Goal: Task Accomplishment & Management: Use online tool/utility

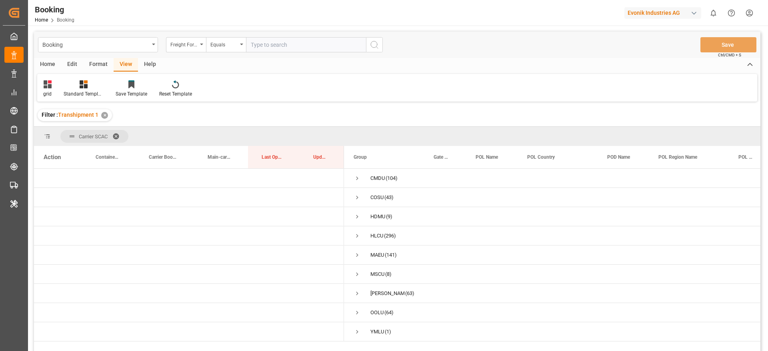
drag, startPoint x: 104, startPoint y: 65, endPoint x: 99, endPoint y: 70, distance: 7.6
click at [105, 65] on div "Format" at bounding box center [98, 65] width 30 height 14
click at [56, 92] on div "Filter Rows" at bounding box center [55, 93] width 24 height 7
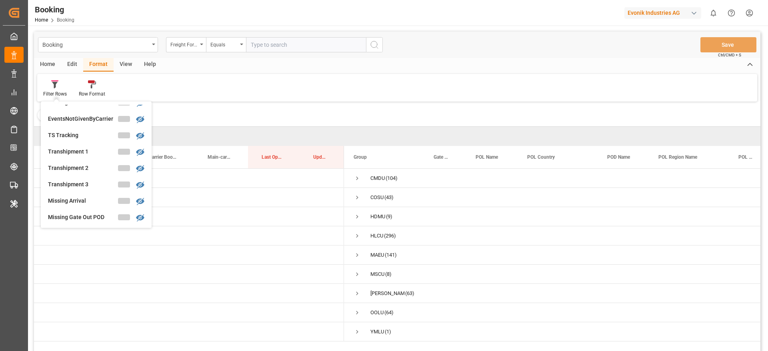
scroll to position [308, 0]
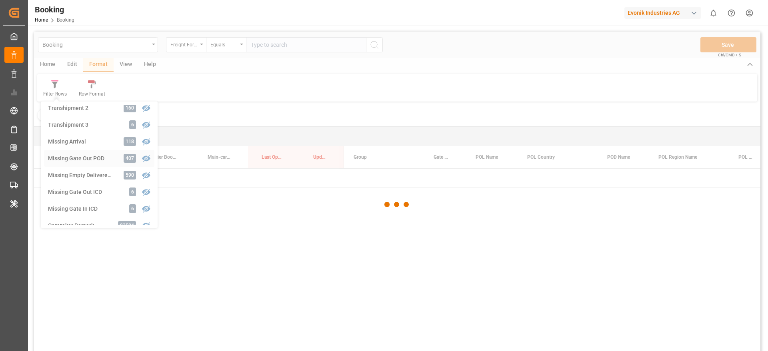
click at [92, 158] on div "Booking Freight Forwarder's Reference No. Equals Save Ctrl/CMD + S Home Edit Fo…" at bounding box center [397, 202] width 726 height 341
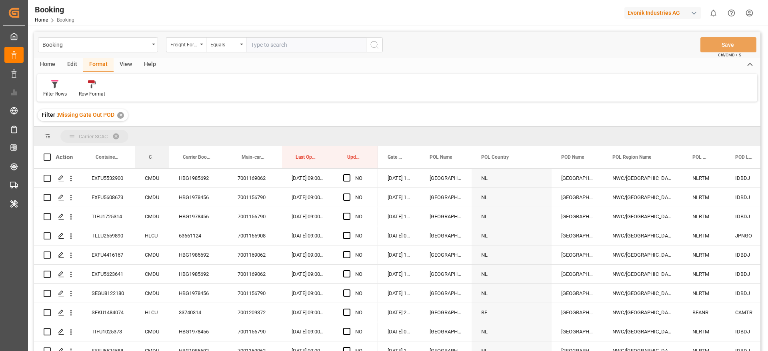
drag, startPoint x: 156, startPoint y: 156, endPoint x: 164, endPoint y: 136, distance: 21.7
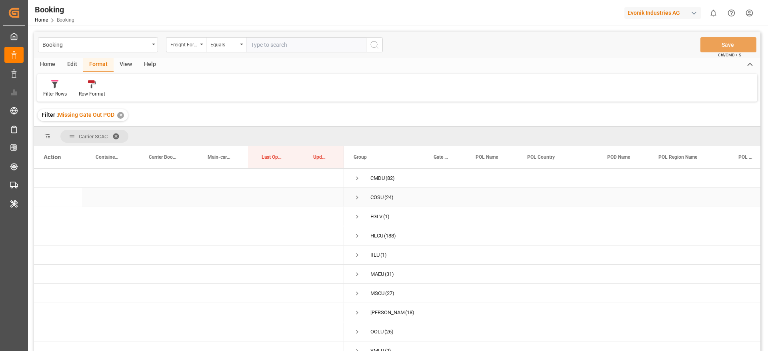
click at [358, 199] on span "Press SPACE to select this row." at bounding box center [357, 197] width 7 height 7
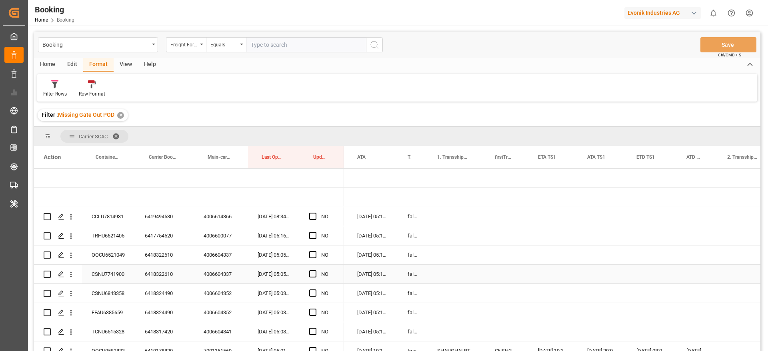
scroll to position [0, 720]
click at [166, 222] on div "6419494530" at bounding box center [164, 216] width 59 height 19
click at [311, 219] on span "Press SPACE to select this row." at bounding box center [312, 216] width 7 height 7
click at [315, 213] on input "Press SPACE to select this row." at bounding box center [315, 213] width 0 height 0
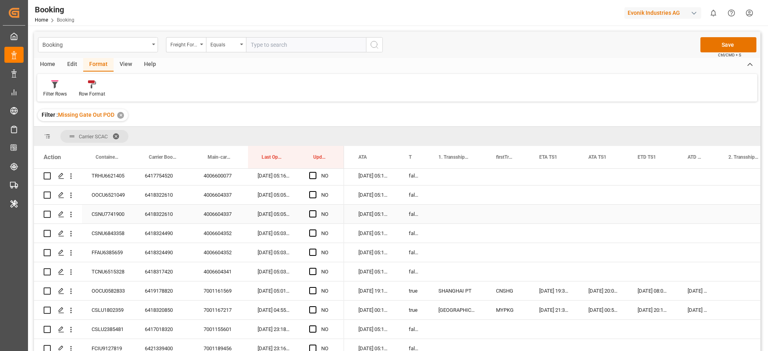
scroll to position [0, 0]
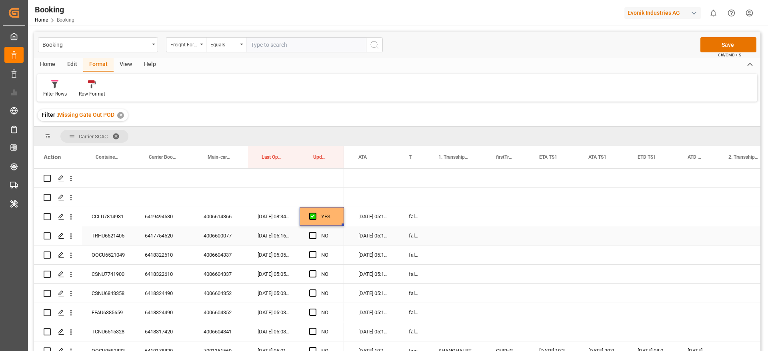
click at [166, 233] on div "6417754520" at bounding box center [164, 235] width 59 height 19
click at [93, 239] on div "TRHU6621405" at bounding box center [108, 235] width 53 height 19
click at [167, 238] on div "6417754520" at bounding box center [164, 235] width 59 height 19
click at [157, 234] on div "6417754520" at bounding box center [164, 235] width 59 height 19
click at [313, 233] on span "Press SPACE to select this row." at bounding box center [312, 235] width 7 height 7
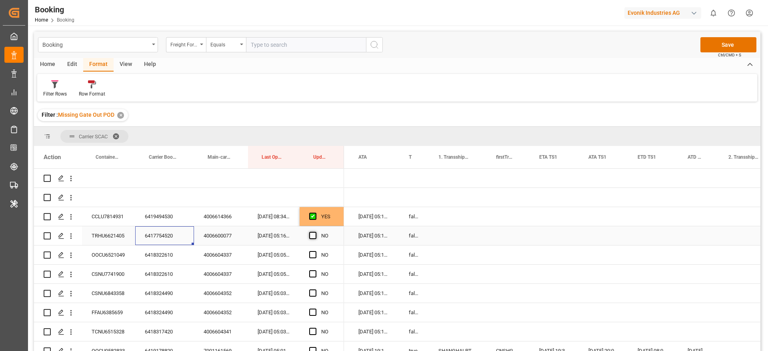
click at [315, 232] on input "Press SPACE to select this row." at bounding box center [315, 232] width 0 height 0
click at [155, 256] on div "6418322610" at bounding box center [164, 255] width 59 height 19
click at [314, 258] on span "Press SPACE to select this row." at bounding box center [312, 254] width 7 height 7
click at [315, 251] on input "Press SPACE to select this row." at bounding box center [315, 251] width 0 height 0
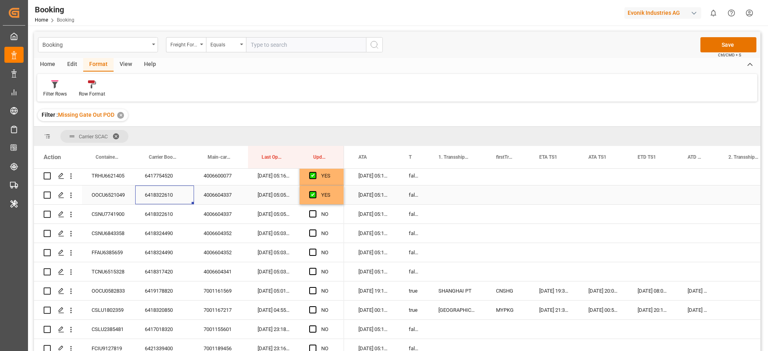
click at [146, 192] on div "6418322610" at bounding box center [164, 195] width 59 height 19
click at [316, 213] on span "Press SPACE to select this row." at bounding box center [312, 213] width 7 height 7
click at [315, 210] on input "Press SPACE to select this row." at bounding box center [315, 210] width 0 height 0
click at [167, 234] on div "6418324490" at bounding box center [164, 233] width 59 height 19
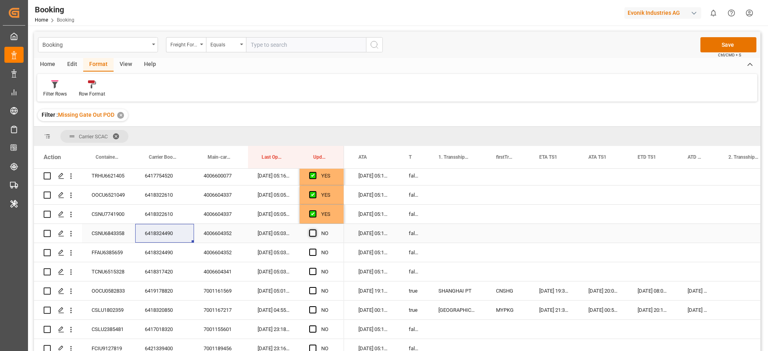
click at [310, 234] on span "Press SPACE to select this row." at bounding box center [312, 233] width 7 height 7
click at [315, 230] on input "Press SPACE to select this row." at bounding box center [315, 230] width 0 height 0
click at [314, 252] on span "Press SPACE to select this row." at bounding box center [312, 252] width 7 height 7
click at [315, 249] on input "Press SPACE to select this row." at bounding box center [315, 249] width 0 height 0
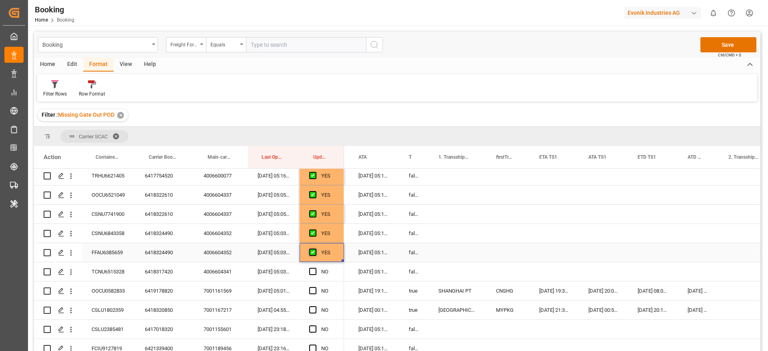
scroll to position [120, 0]
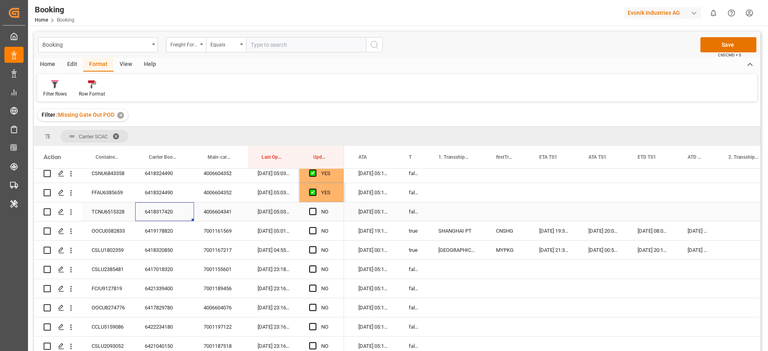
click at [160, 208] on div "6418317420" at bounding box center [164, 211] width 59 height 19
click at [312, 210] on span "Press SPACE to select this row." at bounding box center [312, 211] width 7 height 7
click at [315, 208] on input "Press SPACE to select this row." at bounding box center [315, 208] width 0 height 0
click at [152, 225] on div "6419178820" at bounding box center [164, 231] width 59 height 19
click at [312, 232] on span "Press SPACE to select this row." at bounding box center [312, 230] width 7 height 7
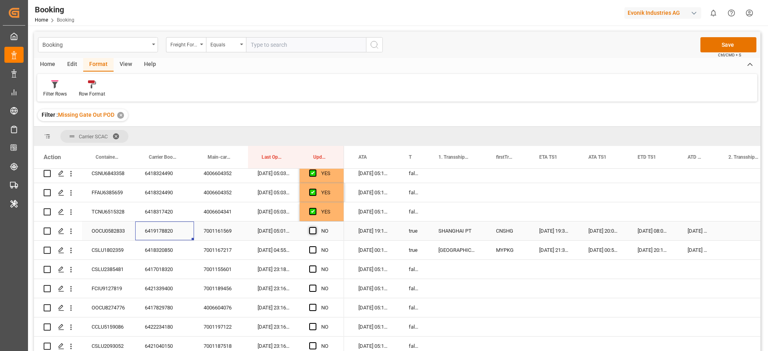
click at [315, 227] on input "Press SPACE to select this row." at bounding box center [315, 227] width 0 height 0
click at [160, 248] on div "6418320850" at bounding box center [164, 250] width 59 height 19
click at [309, 249] on div "NO" at bounding box center [322, 250] width 44 height 19
click at [312, 250] on span "Press SPACE to select this row." at bounding box center [312, 249] width 7 height 7
click at [315, 246] on input "Press SPACE to select this row." at bounding box center [315, 246] width 0 height 0
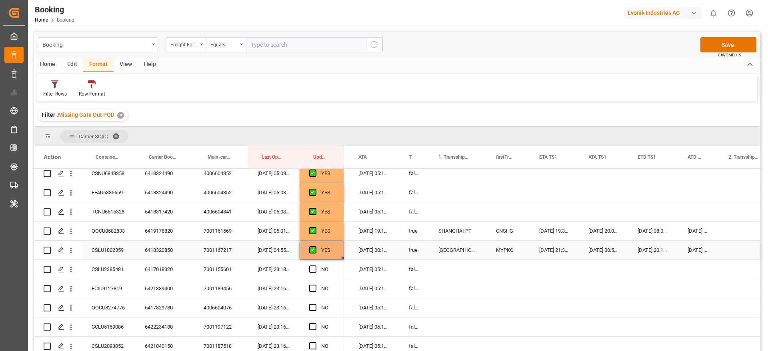
scroll to position [180, 0]
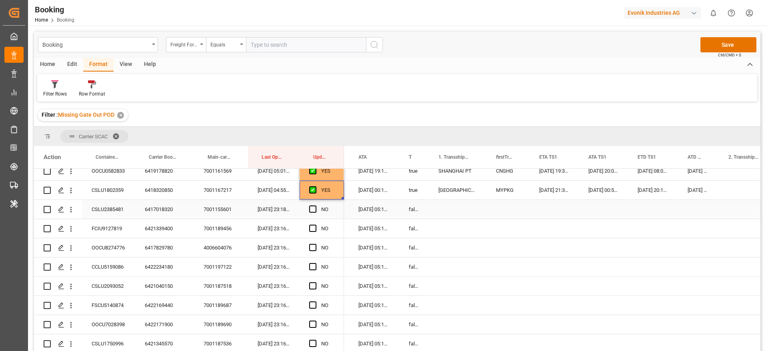
click at [156, 212] on div "6417018320" at bounding box center [164, 209] width 59 height 19
click at [314, 206] on span "Press SPACE to select this row." at bounding box center [312, 209] width 7 height 7
click at [315, 206] on input "Press SPACE to select this row." at bounding box center [315, 206] width 0 height 0
click at [168, 229] on div "6421339400" at bounding box center [164, 228] width 59 height 19
click at [314, 229] on span "Press SPACE to select this row." at bounding box center [312, 228] width 7 height 7
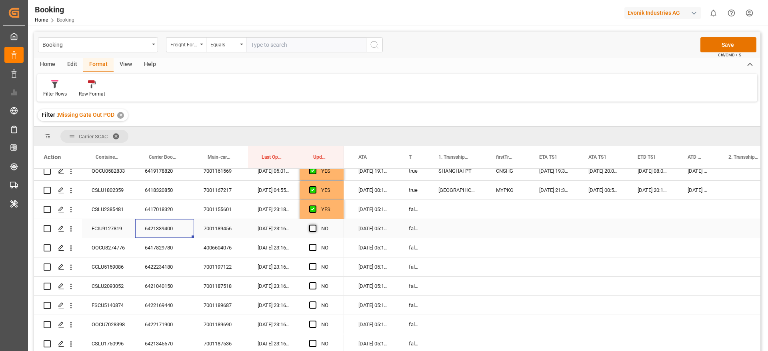
click at [315, 225] on input "Press SPACE to select this row." at bounding box center [315, 225] width 0 height 0
click at [163, 248] on div "6417829780" at bounding box center [164, 247] width 59 height 19
click at [316, 248] on span "Press SPACE to select this row." at bounding box center [312, 247] width 7 height 7
click at [315, 244] on input "Press SPACE to select this row." at bounding box center [315, 244] width 0 height 0
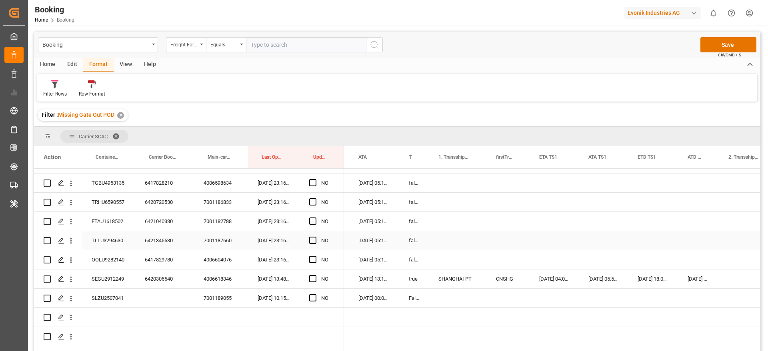
scroll to position [240, 0]
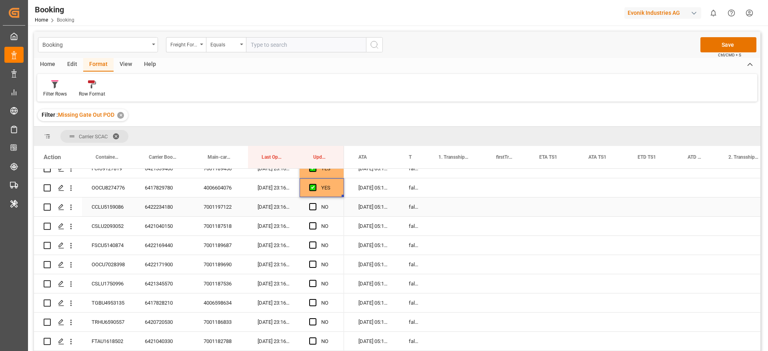
click at [172, 210] on div "6422234180" at bounding box center [164, 207] width 59 height 19
drag, startPoint x: 312, startPoint y: 206, endPoint x: 236, endPoint y: 220, distance: 77.6
click at [312, 206] on span "Press SPACE to select this row." at bounding box center [312, 206] width 7 height 7
click at [315, 203] on input "Press SPACE to select this row." at bounding box center [315, 203] width 0 height 0
click at [172, 225] on div "6421040150" at bounding box center [164, 226] width 59 height 19
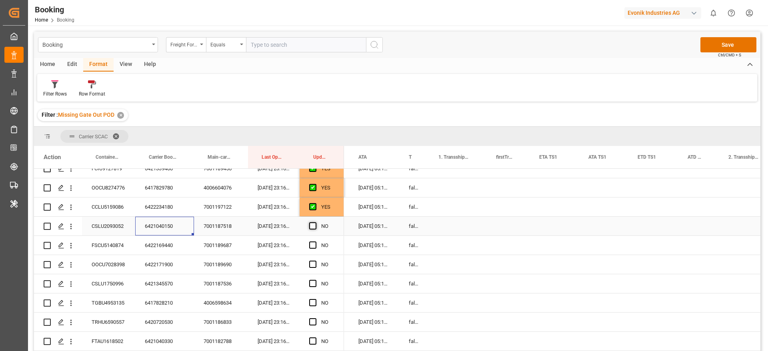
click at [315, 226] on span "Press SPACE to select this row." at bounding box center [312, 225] width 7 height 7
click at [315, 222] on input "Press SPACE to select this row." at bounding box center [315, 222] width 0 height 0
click at [170, 253] on div "6422169440" at bounding box center [164, 245] width 59 height 19
click at [314, 243] on span "Press SPACE to select this row." at bounding box center [312, 245] width 7 height 7
click at [315, 242] on input "Press SPACE to select this row." at bounding box center [315, 242] width 0 height 0
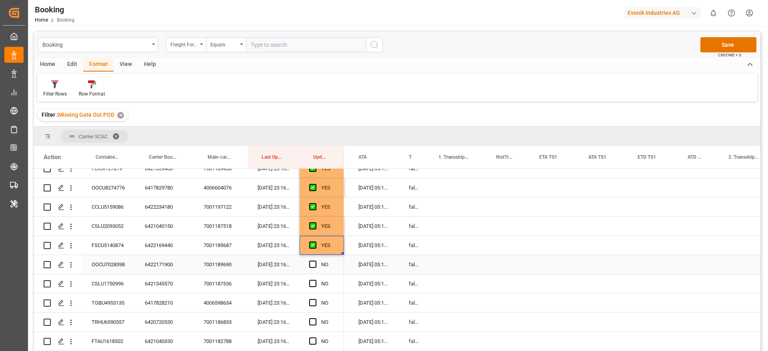
click at [162, 265] on div "6422171900" at bounding box center [164, 264] width 59 height 19
click at [312, 264] on span "Press SPACE to select this row." at bounding box center [312, 264] width 7 height 7
click at [315, 261] on input "Press SPACE to select this row." at bounding box center [315, 261] width 0 height 0
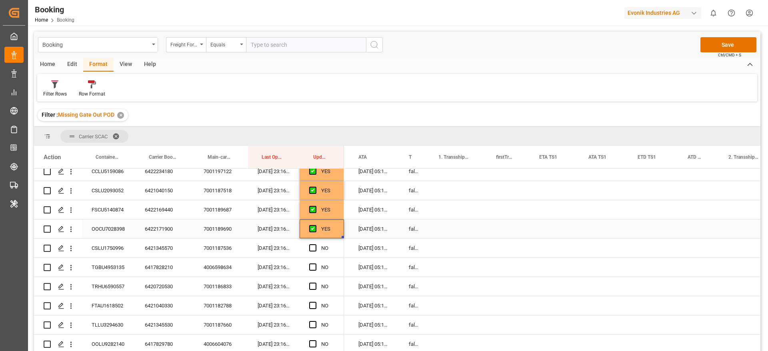
scroll to position [300, 0]
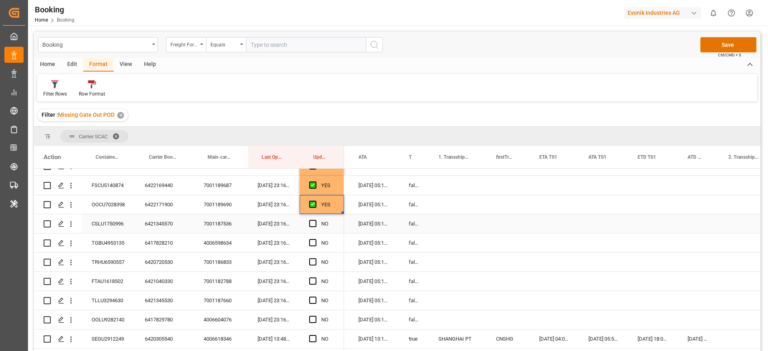
click at [172, 225] on div "6421345570" at bounding box center [164, 223] width 59 height 19
click at [314, 222] on span "Press SPACE to select this row." at bounding box center [312, 223] width 7 height 7
click at [315, 220] on input "Press SPACE to select this row." at bounding box center [315, 220] width 0 height 0
click at [164, 247] on div "6417828210" at bounding box center [164, 243] width 59 height 19
click at [312, 241] on span "Press SPACE to select this row." at bounding box center [312, 242] width 7 height 7
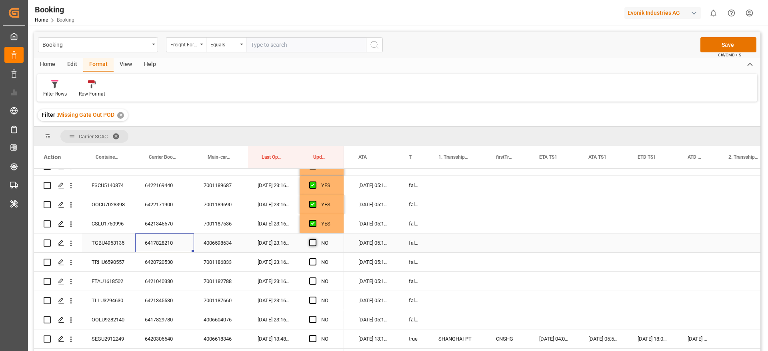
click at [315, 239] on input "Press SPACE to select this row." at bounding box center [315, 239] width 0 height 0
click at [146, 268] on div "6420720530" at bounding box center [164, 262] width 59 height 19
click at [312, 260] on span "Press SPACE to select this row." at bounding box center [312, 261] width 7 height 7
click at [315, 258] on input "Press SPACE to select this row." at bounding box center [315, 258] width 0 height 0
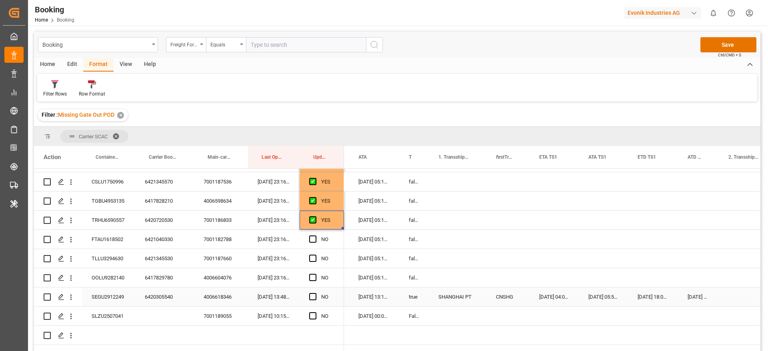
scroll to position [360, 0]
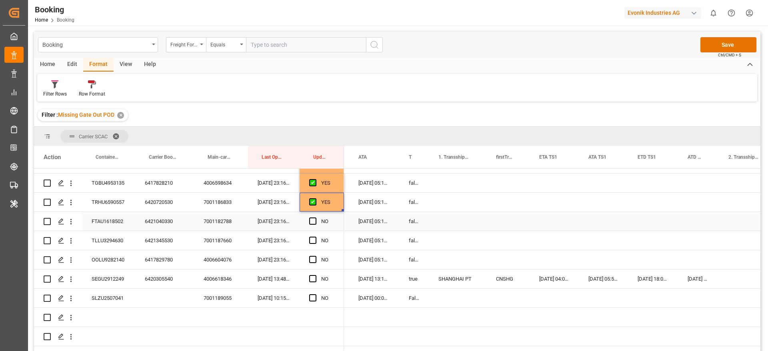
click at [166, 219] on div "6421040330" at bounding box center [164, 221] width 59 height 19
click at [310, 221] on span "Press SPACE to select this row." at bounding box center [312, 221] width 7 height 7
click at [315, 218] on input "Press SPACE to select this row." at bounding box center [315, 218] width 0 height 0
click at [150, 246] on div "6421345530" at bounding box center [164, 240] width 59 height 19
click at [311, 240] on span "Press SPACE to select this row." at bounding box center [312, 240] width 7 height 7
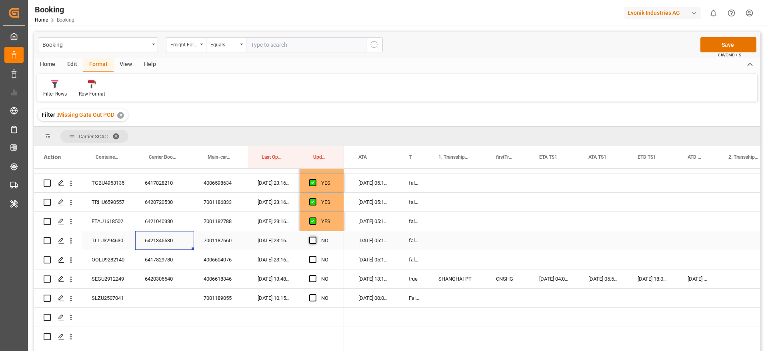
click at [315, 237] on input "Press SPACE to select this row." at bounding box center [315, 237] width 0 height 0
click at [147, 268] on div "6417829780" at bounding box center [164, 259] width 59 height 19
click at [312, 260] on span "Press SPACE to select this row." at bounding box center [312, 259] width 7 height 7
click at [315, 256] on input "Press SPACE to select this row." at bounding box center [315, 256] width 0 height 0
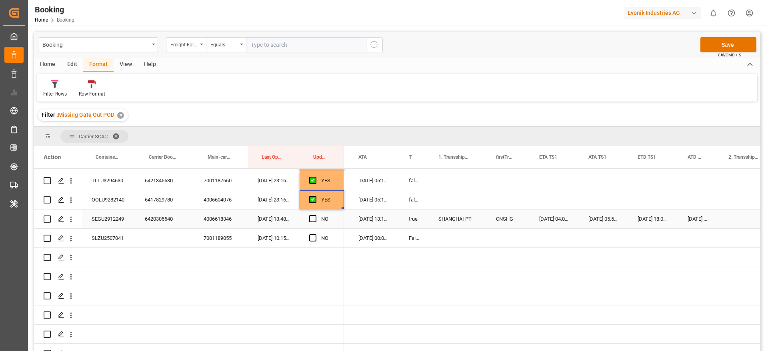
click at [154, 220] on div "6420305540" at bounding box center [164, 219] width 59 height 19
click at [311, 216] on span "Press SPACE to select this row." at bounding box center [312, 218] width 7 height 7
click at [315, 215] on input "Press SPACE to select this row." at bounding box center [315, 215] width 0 height 0
click at [94, 243] on div "SLZU2507041" at bounding box center [108, 238] width 53 height 19
click at [314, 239] on span "Press SPACE to select this row." at bounding box center [312, 237] width 7 height 7
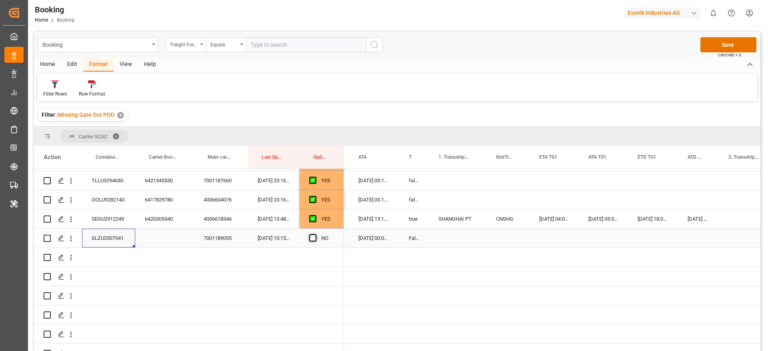
click at [315, 234] on input "Press SPACE to select this row." at bounding box center [315, 234] width 0 height 0
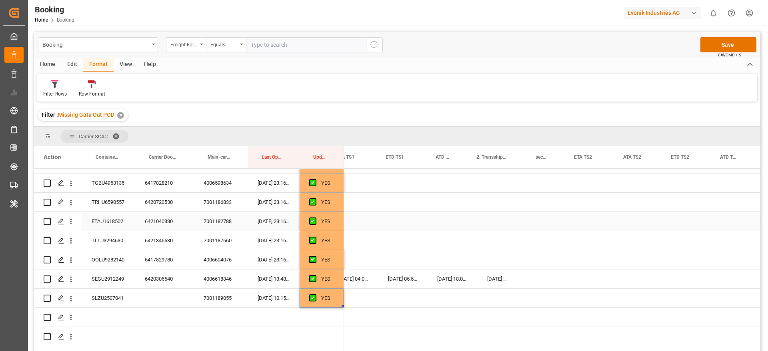
scroll to position [0, 897]
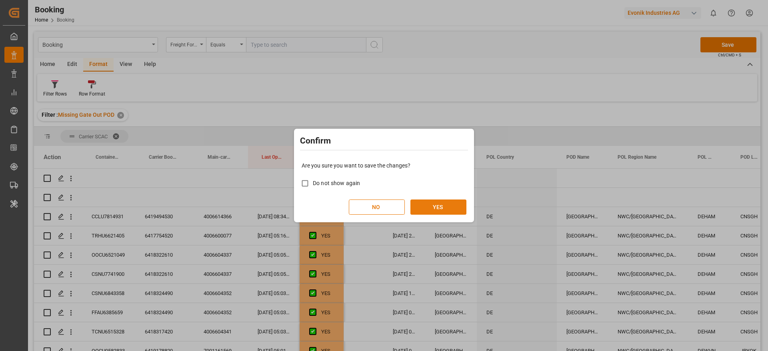
click at [433, 201] on button "YES" at bounding box center [438, 207] width 56 height 15
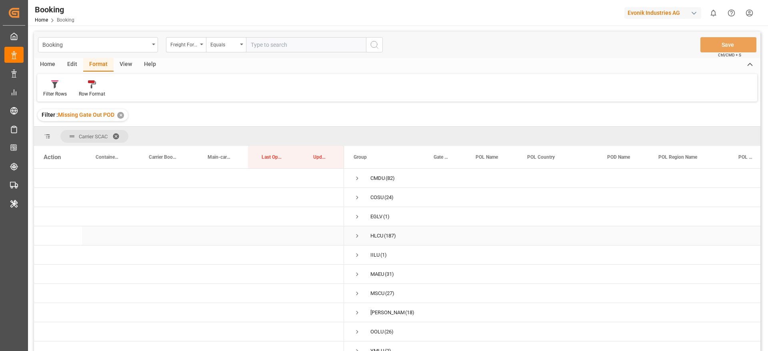
scroll to position [10, 0]
click at [58, 93] on div "Filter Rows" at bounding box center [55, 93] width 24 height 7
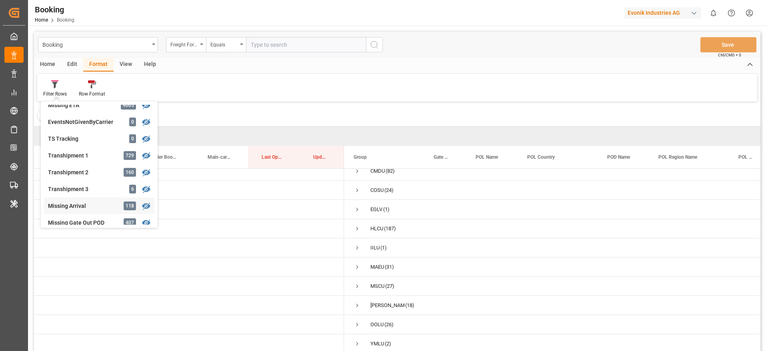
scroll to position [183, 0]
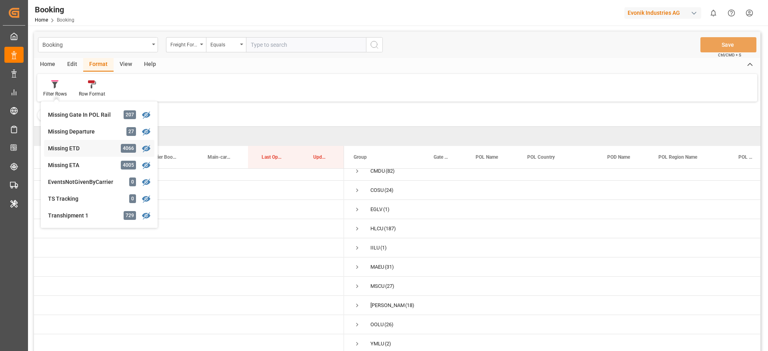
click at [84, 147] on div "Booking Freight Forwarder's Reference No. Equals Save Ctrl/CMD + S Home Edit Fo…" at bounding box center [397, 202] width 726 height 341
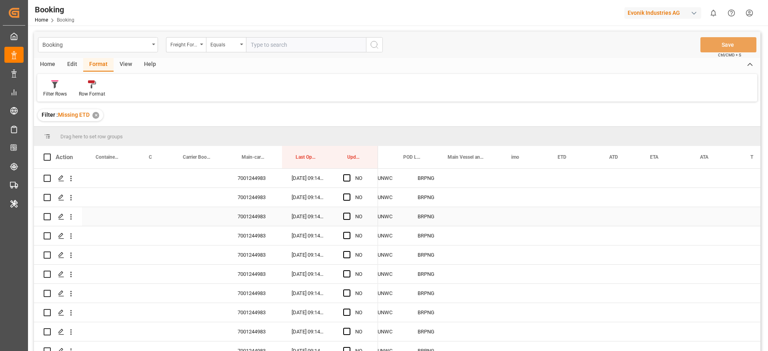
scroll to position [0, 332]
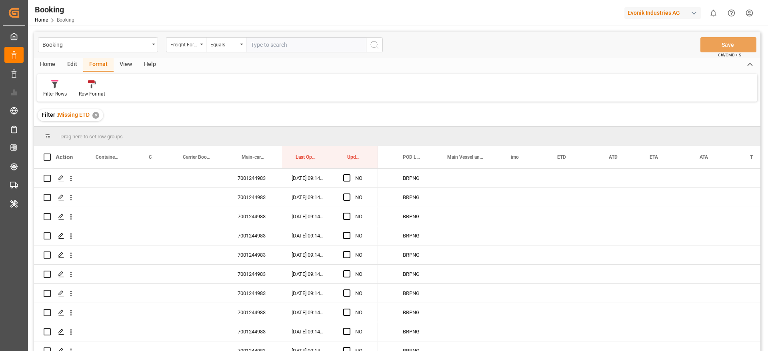
click at [120, 62] on div "View" at bounding box center [126, 65] width 24 height 14
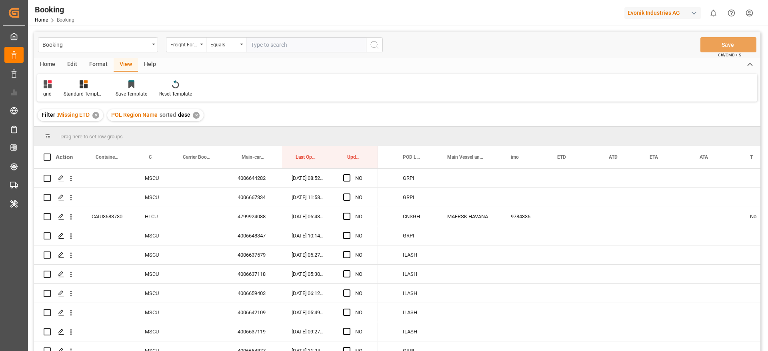
click at [196, 115] on div "✕" at bounding box center [196, 115] width 7 height 7
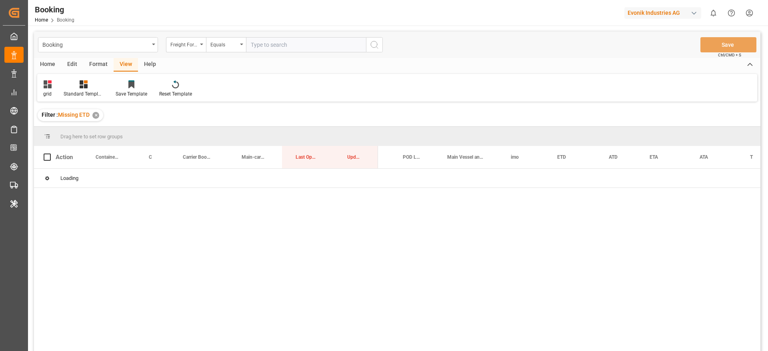
click at [48, 85] on icon at bounding box center [48, 84] width 8 height 8
click at [77, 123] on div "evonik" at bounding box center [86, 129] width 88 height 16
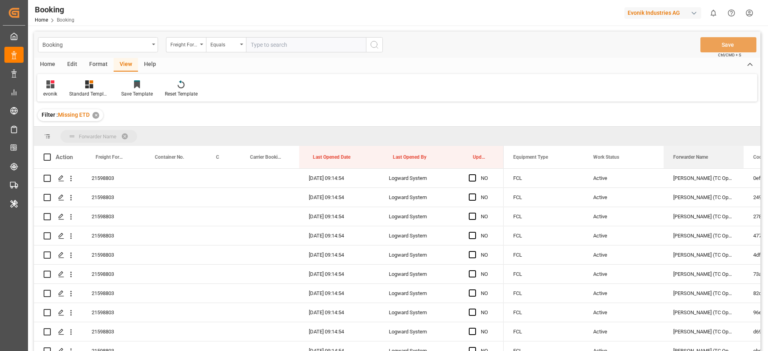
drag, startPoint x: 688, startPoint y: 154, endPoint x: 688, endPoint y: 134, distance: 20.0
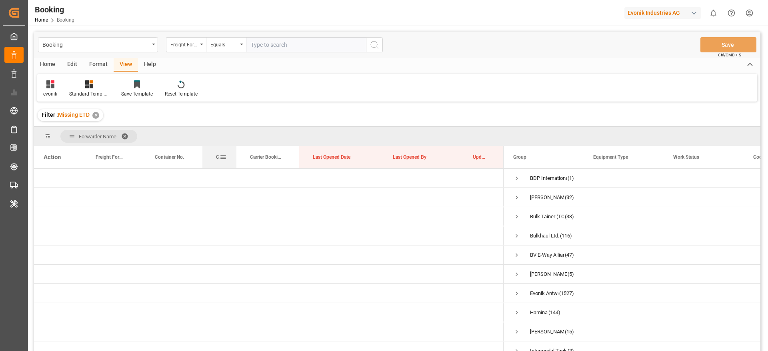
drag, startPoint x: 217, startPoint y: 156, endPoint x: 221, endPoint y: 152, distance: 5.7
click at [221, 152] on div "Carrier SCAC" at bounding box center [219, 157] width 15 height 22
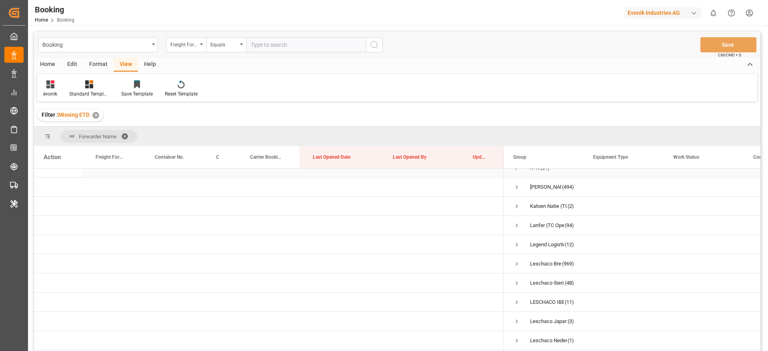
scroll to position [240, 0]
click at [516, 246] on span "Press SPACE to select this row." at bounding box center [516, 245] width 7 height 7
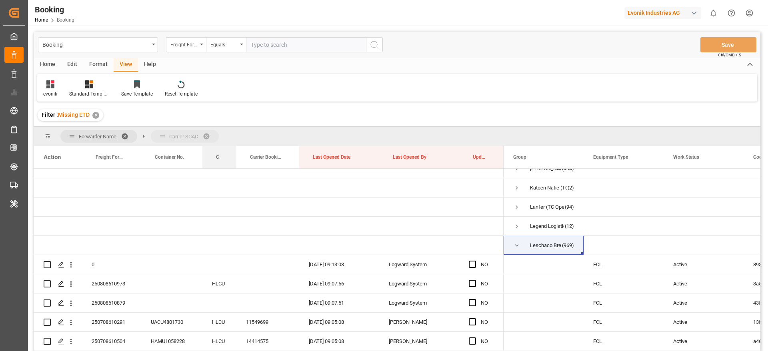
drag, startPoint x: 214, startPoint y: 153, endPoint x: 223, endPoint y: 138, distance: 17.0
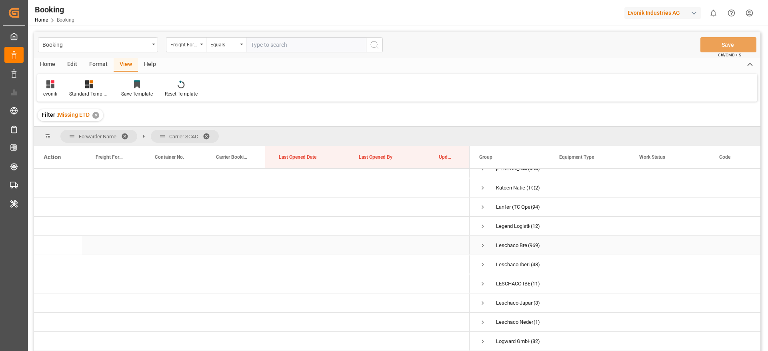
click at [484, 246] on span "Press SPACE to select this row." at bounding box center [482, 245] width 7 height 7
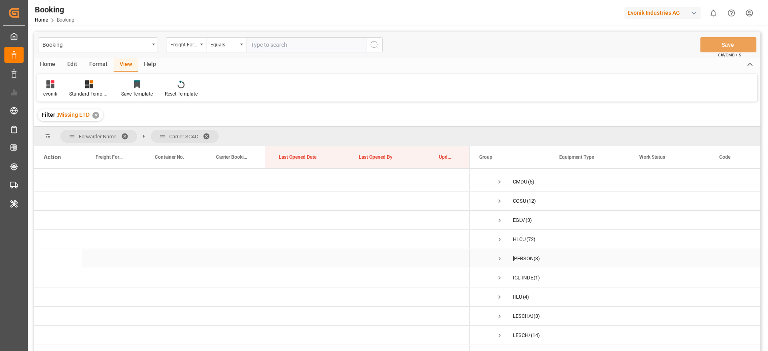
scroll to position [360, 0]
click at [500, 220] on span "Press SPACE to select this row." at bounding box center [499, 221] width 7 height 7
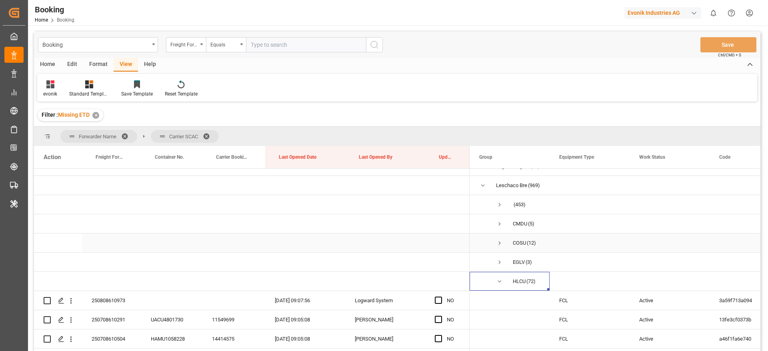
scroll to position [420, 0]
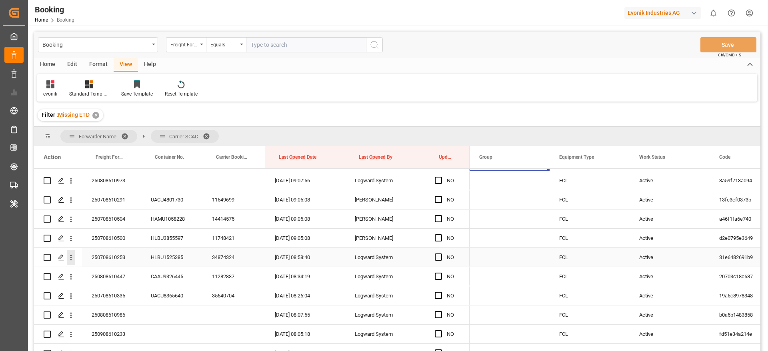
click at [72, 259] on icon "open menu" at bounding box center [71, 258] width 8 height 8
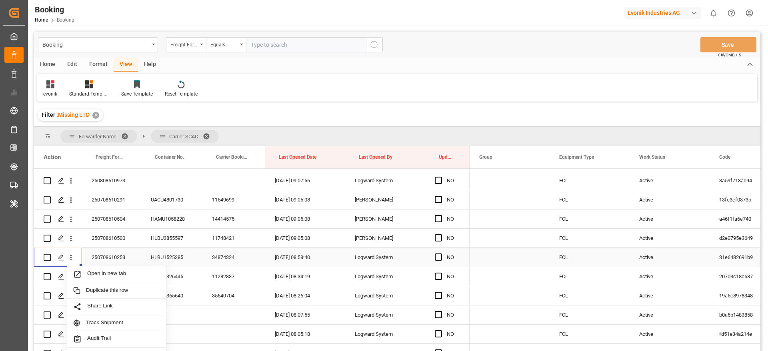
click at [126, 269] on div "Open in new tab" at bounding box center [116, 274] width 99 height 17
click at [72, 280] on icon "open menu" at bounding box center [71, 277] width 8 height 8
click at [107, 292] on span "Open in new tab" at bounding box center [123, 294] width 73 height 8
click at [71, 258] on icon "open menu" at bounding box center [71, 258] width 2 height 6
click at [112, 273] on span "Open in new tab" at bounding box center [123, 274] width 73 height 8
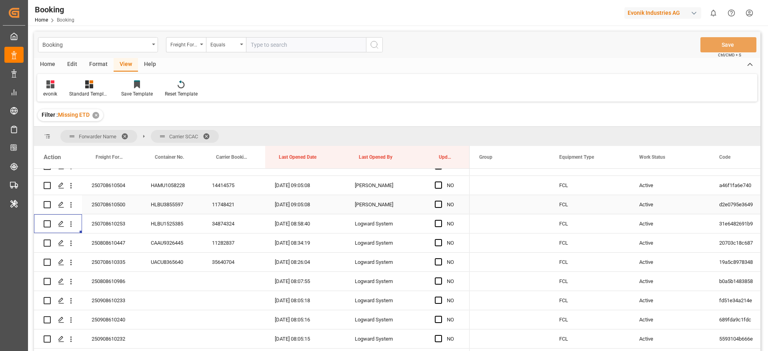
scroll to position [480, 0]
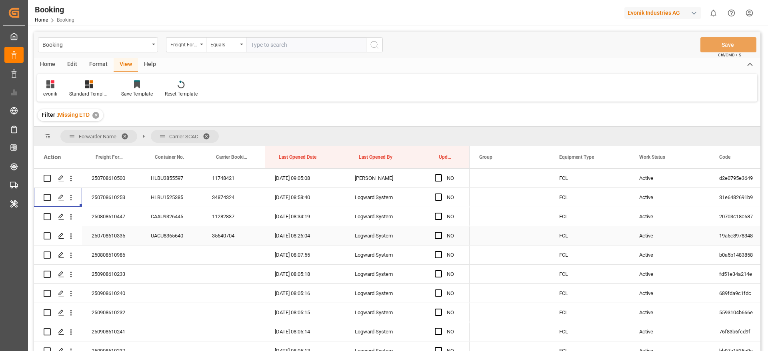
drag, startPoint x: 72, startPoint y: 235, endPoint x: 125, endPoint y: 253, distance: 55.4
click at [72, 235] on icon "open menu" at bounding box center [71, 236] width 8 height 8
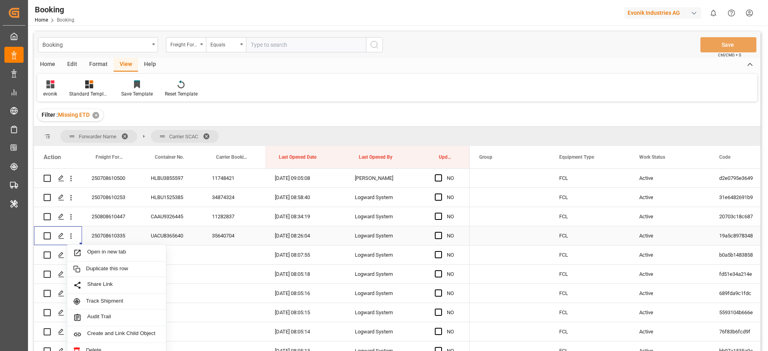
click at [125, 253] on span "Open in new tab" at bounding box center [123, 253] width 73 height 8
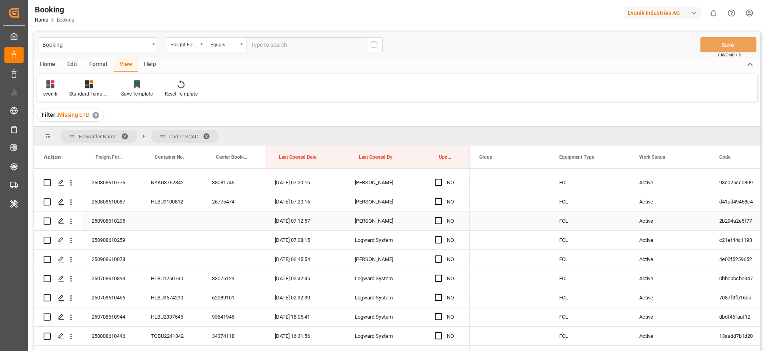
scroll to position [840, 0]
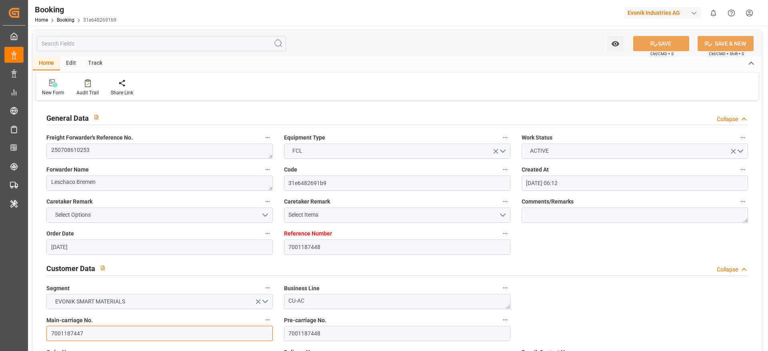
click at [120, 334] on input "7001187447" at bounding box center [159, 333] width 226 height 15
click at [106, 154] on textarea "250708610253" at bounding box center [159, 151] width 226 height 15
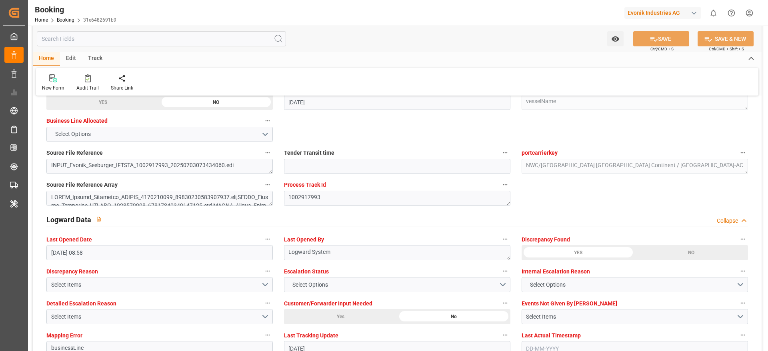
scroll to position [1320, 0]
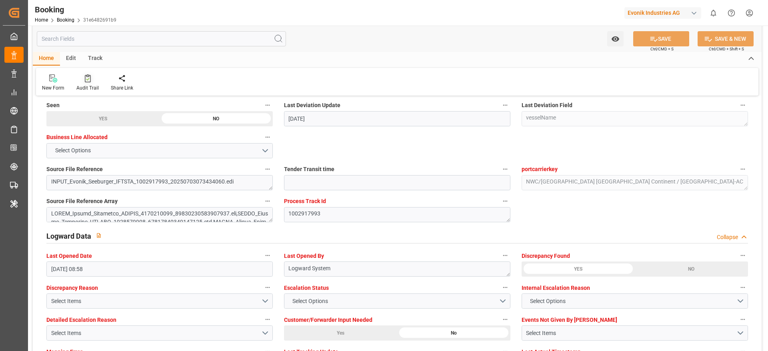
click at [85, 77] on icon at bounding box center [88, 78] width 6 height 8
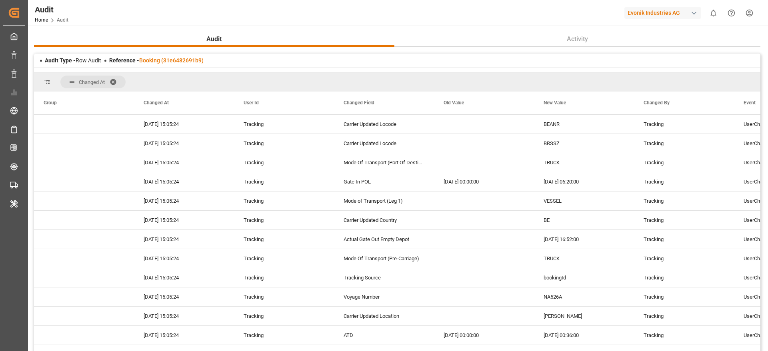
scroll to position [540, 0]
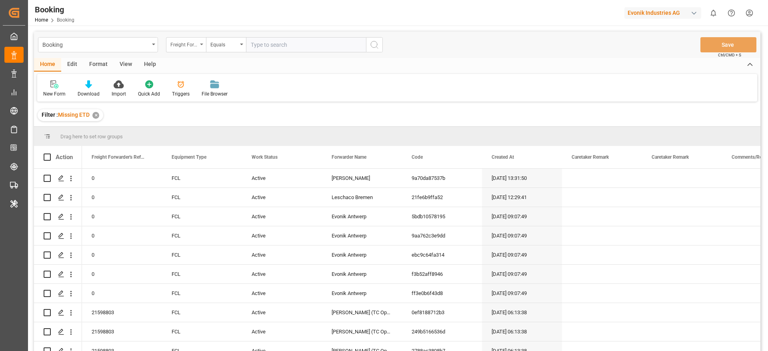
click at [186, 44] on div "Freight Forwarder's Reference No." at bounding box center [183, 43] width 27 height 9
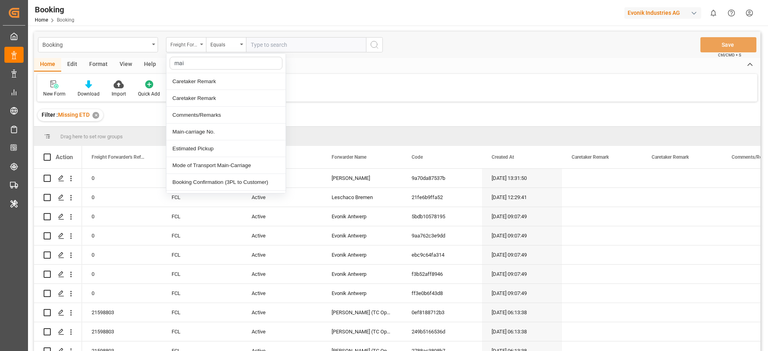
type input "main"
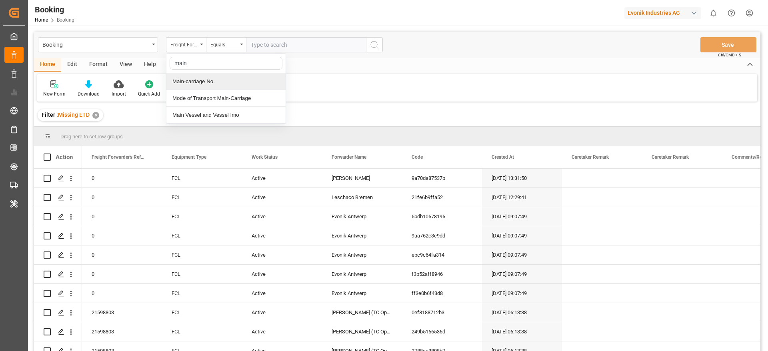
click at [205, 76] on div "Main-carriage No." at bounding box center [225, 81] width 119 height 17
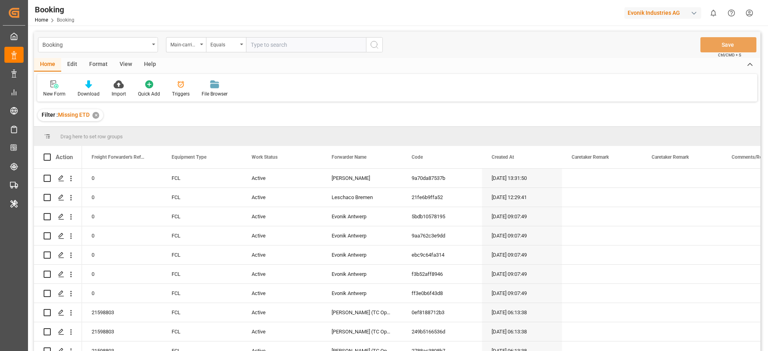
click at [265, 47] on input "text" at bounding box center [306, 44] width 120 height 15
paste input "7001187447"
type input "7001187447"
click at [379, 45] on icon "search button" at bounding box center [375, 45] width 10 height 10
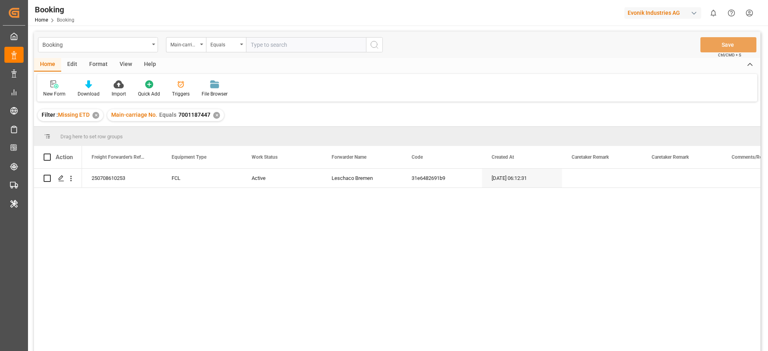
click at [99, 116] on div "✕" at bounding box center [95, 115] width 7 height 7
click at [120, 62] on div "View" at bounding box center [126, 65] width 24 height 14
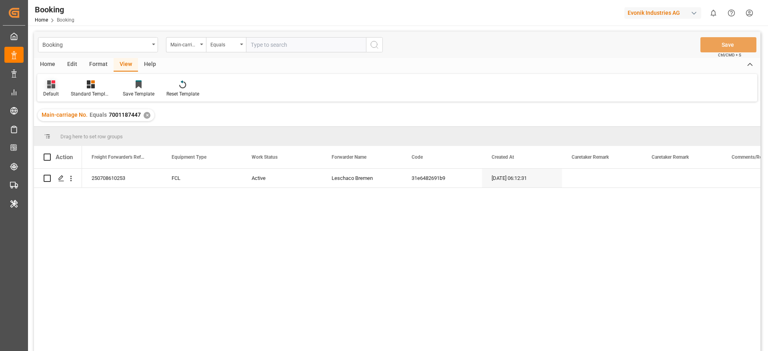
click at [52, 90] on div "Default" at bounding box center [51, 93] width 16 height 7
click at [72, 127] on div "evonik" at bounding box center [82, 129] width 70 height 8
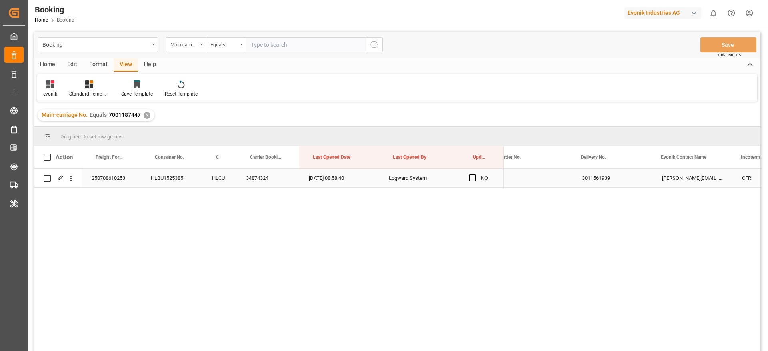
click at [589, 178] on div "3011561939" at bounding box center [612, 178] width 80 height 19
click at [273, 48] on input "text" at bounding box center [306, 44] width 120 height 15
paste input "7001223651"
type input "7001223651"
click at [376, 44] on icon "search button" at bounding box center [375, 45] width 10 height 10
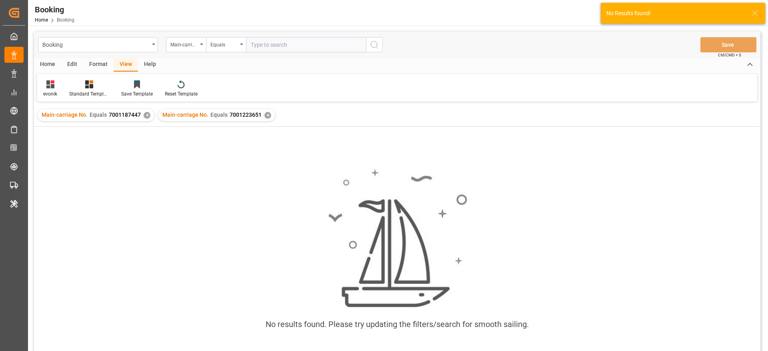
click at [144, 115] on div "✕" at bounding box center [147, 115] width 7 height 7
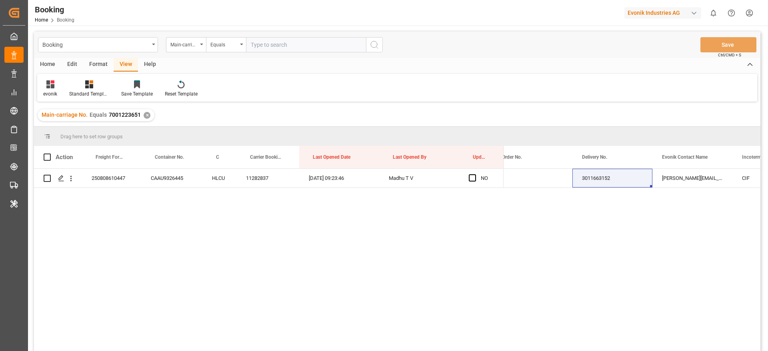
click at [266, 45] on input "text" at bounding box center [306, 44] width 120 height 15
paste input "7000803918"
type input "7000803918"
click at [373, 44] on icon "search button" at bounding box center [375, 45] width 10 height 10
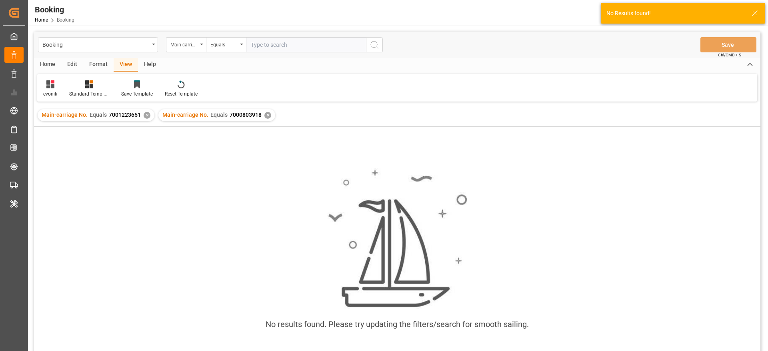
click at [145, 115] on div "✕" at bounding box center [147, 115] width 7 height 7
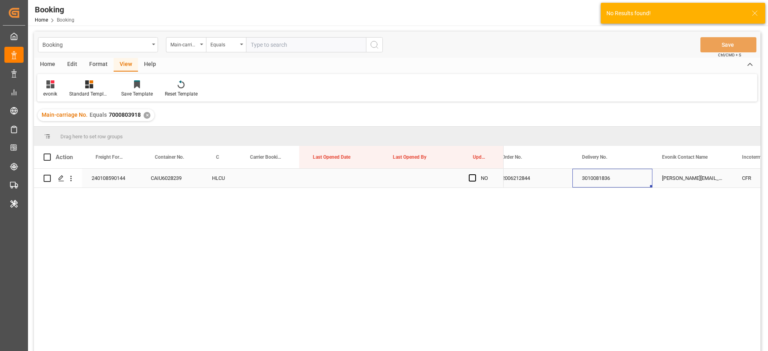
click at [612, 177] on div "3010081836" at bounding box center [612, 178] width 80 height 19
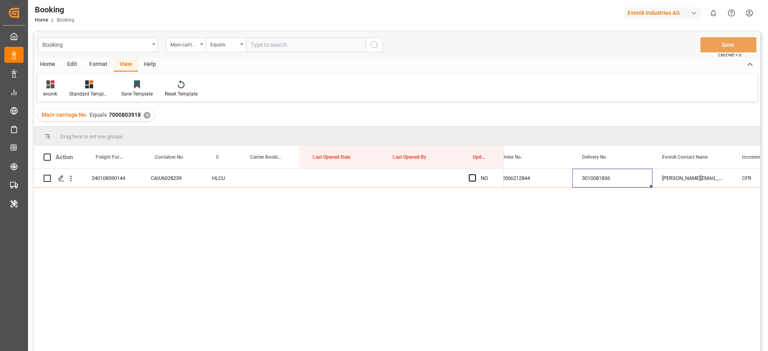
click at [301, 49] on input "text" at bounding box center [306, 44] width 120 height 15
paste input "7000803914"
type input "7000803914"
click at [376, 44] on icon "search button" at bounding box center [375, 45] width 10 height 10
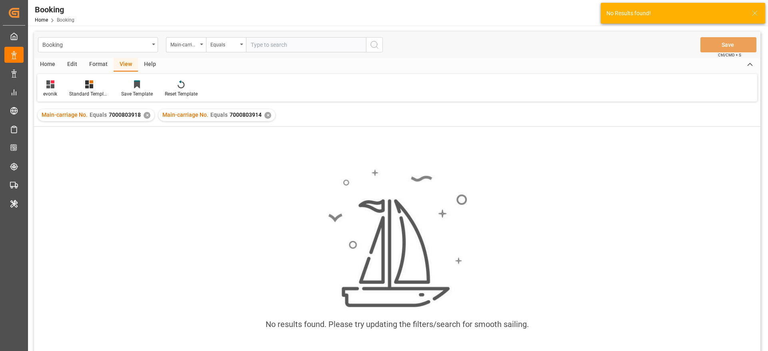
click at [141, 116] on div "Main-carriage No. Equals 7000803918 ✕" at bounding box center [96, 115] width 117 height 12
click at [144, 116] on div "✕" at bounding box center [147, 115] width 7 height 7
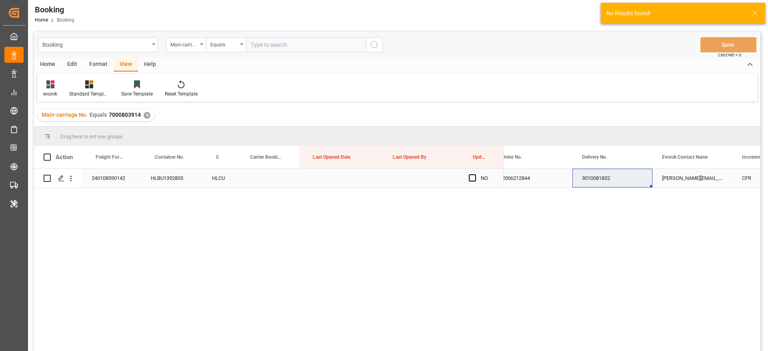
click at [615, 179] on div "3010081832" at bounding box center [612, 178] width 80 height 19
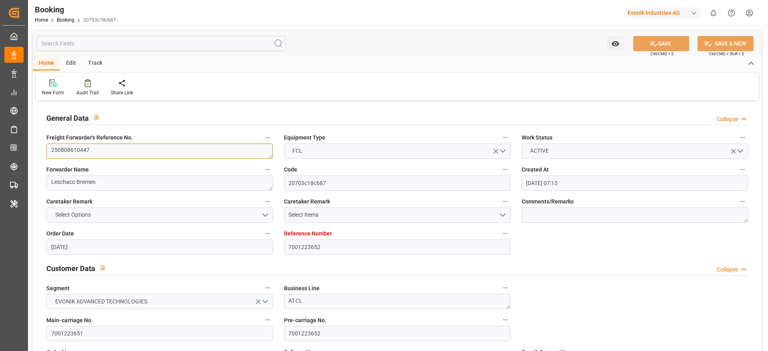
click at [113, 158] on textarea "250808610447" at bounding box center [159, 151] width 226 height 15
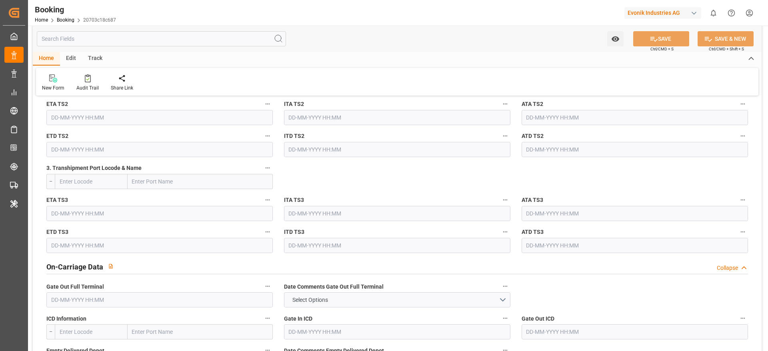
scroll to position [1200, 0]
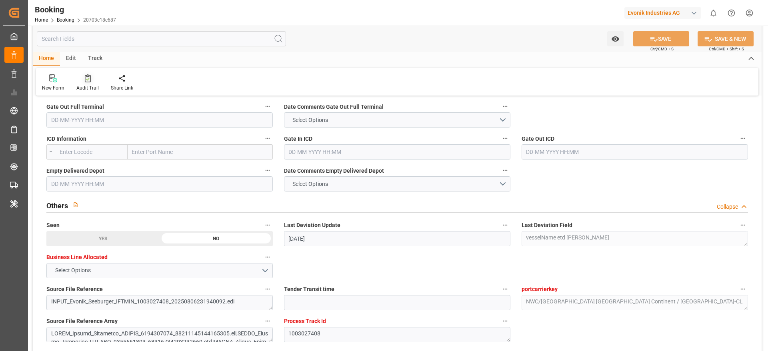
click at [87, 80] on icon at bounding box center [88, 78] width 6 height 8
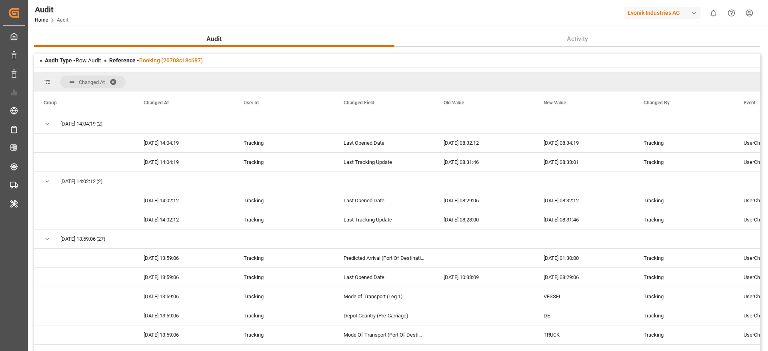
click at [187, 58] on link "Booking (20703c18c687)" at bounding box center [171, 60] width 64 height 6
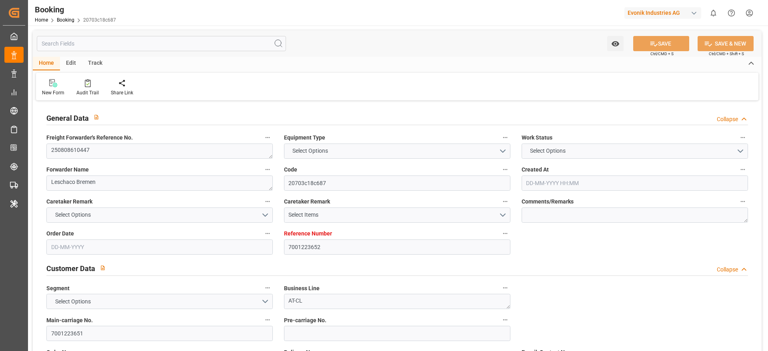
type input "7001223652"
type input "9778791"
type input "Hapag Lloyd"
type input "Hapag Lloyd Aktiengesellschaft"
type input "NLRTM"
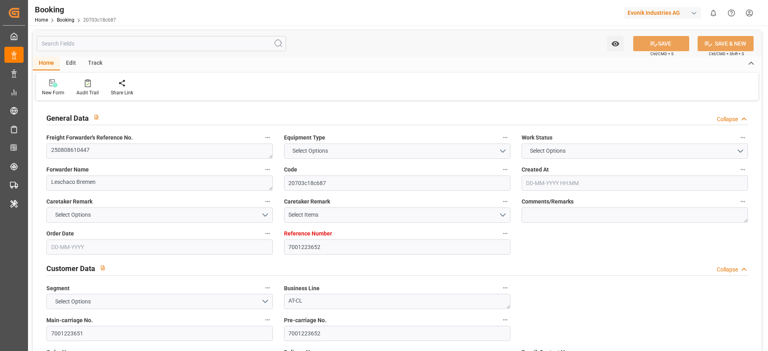
type input "CNSGH"
type input "0"
type input "NLRTM"
type input "CNSHG"
type input "9778791"
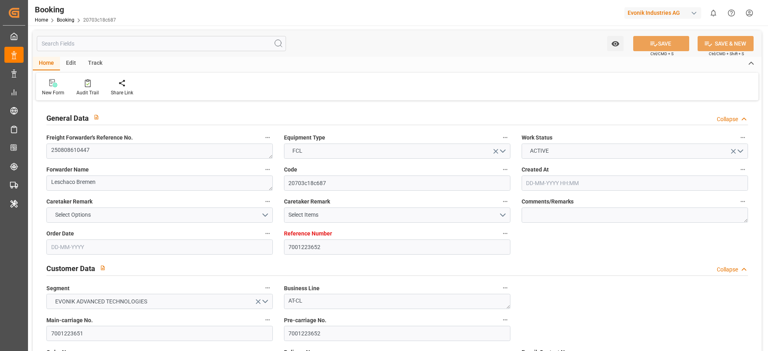
type input "16-07-2025 07:13"
type input "16-07-2025"
type input "01-10-2025"
type input "[DATE]"
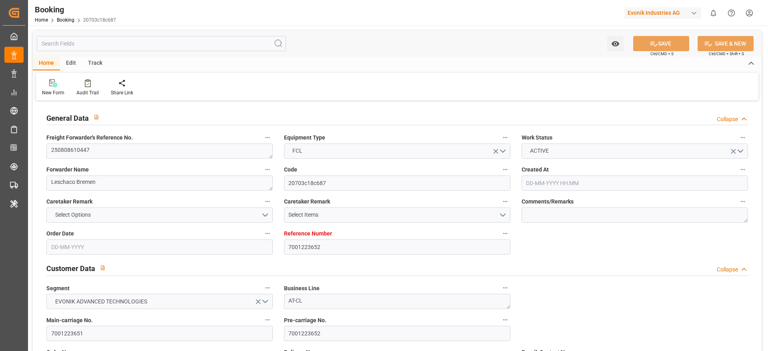
type input "[DATE]"
type input "10-08-2025 10:00"
type input "06-08-2025 18:31"
type input "22-09-2025 01:30"
type input "22-09-2025 00:00"
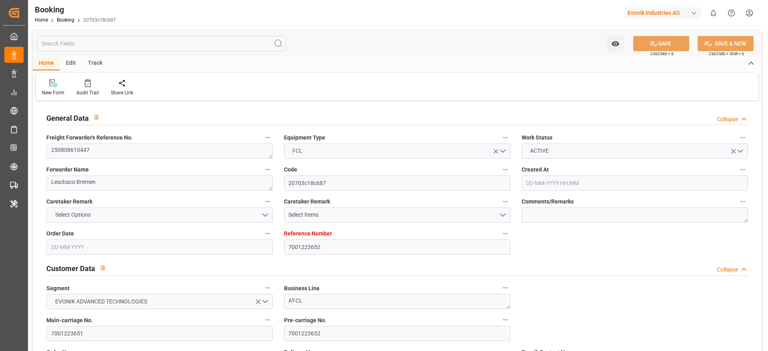
type input "[DATE]"
type input "13-08-2025 08:34"
type input "[DATE]"
type input "06-08-2025 11:22"
type input "09-08-2025 17:14"
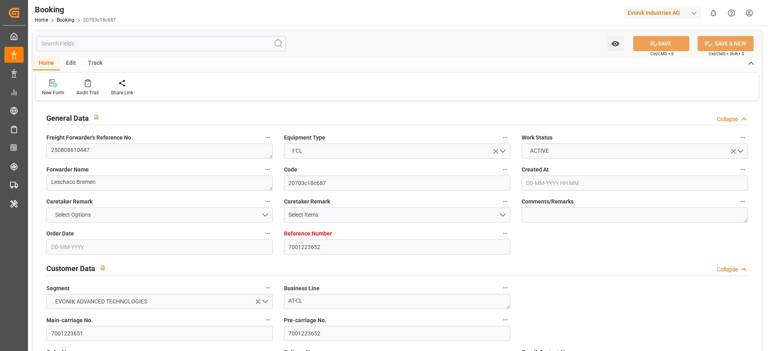
type input "10-08-2025 11:09"
type input "22-09-2025 01:30"
type input "22-09-2025 10:27"
type input "26-09-2025 10:27"
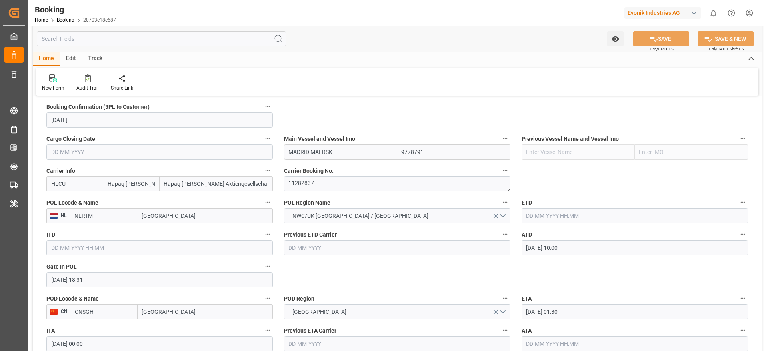
scroll to position [600, 0]
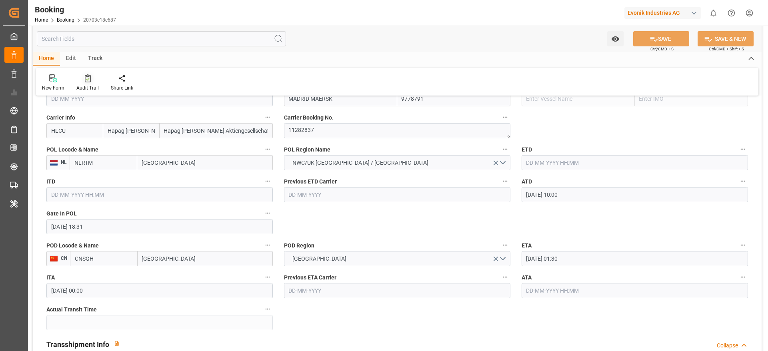
click at [83, 84] on div "Audit Trail" at bounding box center [87, 87] width 22 height 7
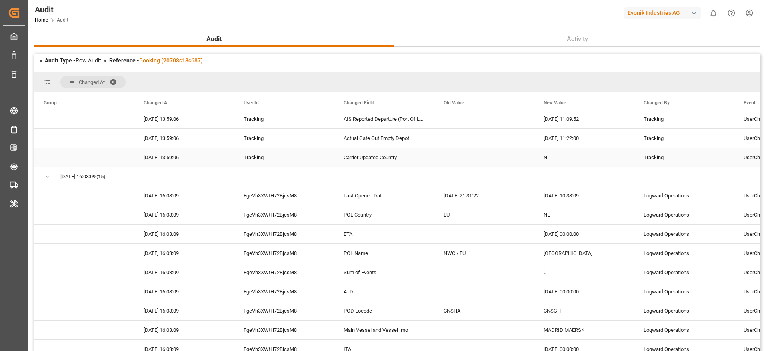
scroll to position [120, 0]
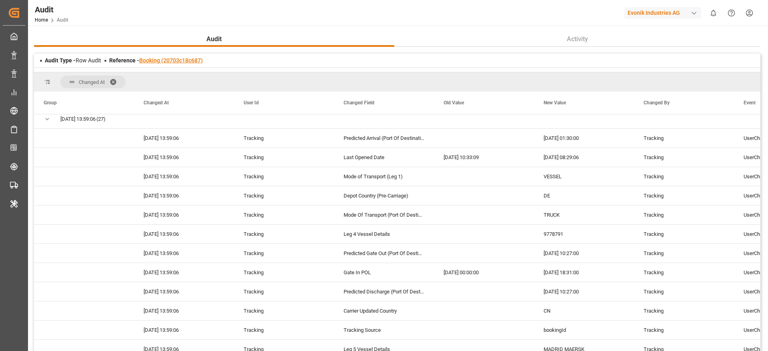
click at [181, 59] on link "Booking (20703c18c687)" at bounding box center [171, 60] width 64 height 6
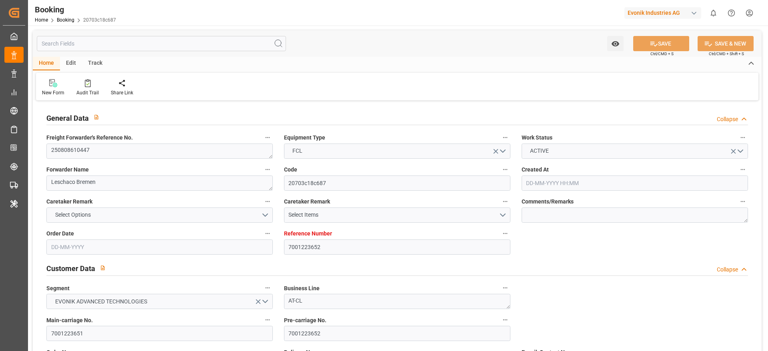
type input "7001223652"
type input "9778791"
type input "Hapag [PERSON_NAME]"
type input "Hapag [PERSON_NAME] Aktiengesellschaft"
type input "NLRTM"
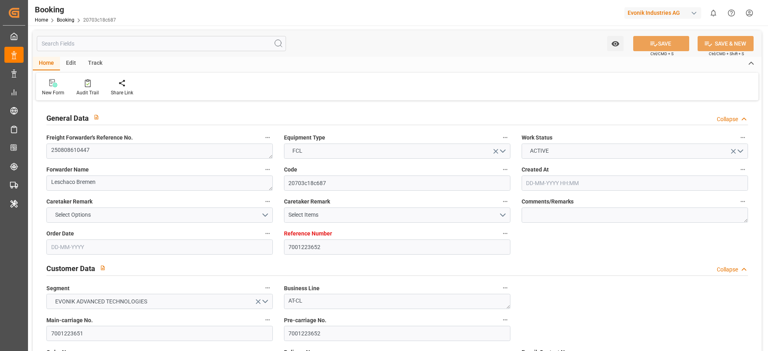
type input "CNSGH"
type input "0"
type input "NLRTM"
type input "CNSHG"
type input "9778791"
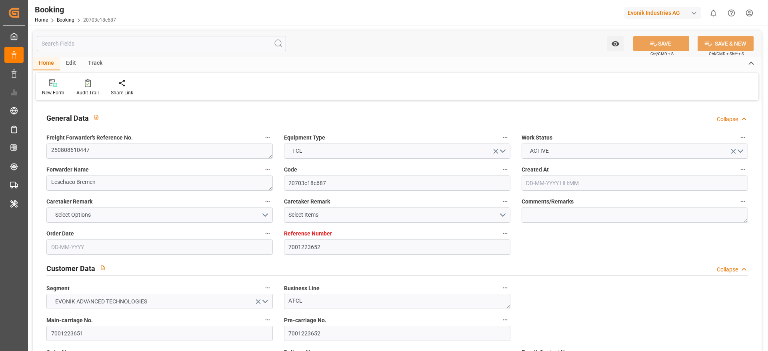
type input "16-07-2025 07:13"
type input "16-07-2025"
type input "01-10-2025"
type input "05-08-2025"
type input "30-07-2025"
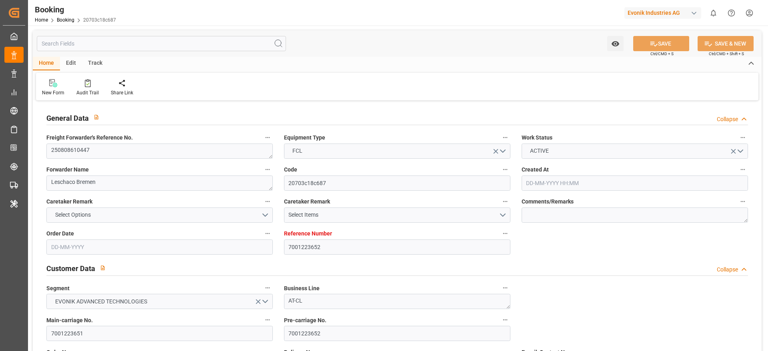
type input "30-07-2025"
type input "10-08-2025 10:00"
type input "06-08-2025 18:31"
type input "22-09-2025 01:30"
type input "22-09-2025 00:00"
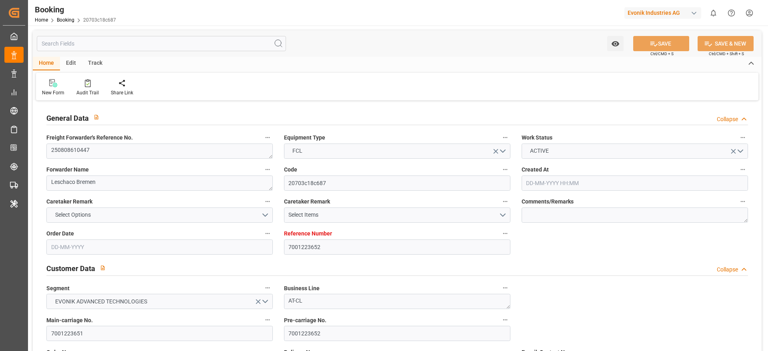
type input "06-08-2025"
type input "13-08-2025 08:34"
type input "[DATE]"
type input "06-08-2025 11:22"
type input "09-08-2025 17:14"
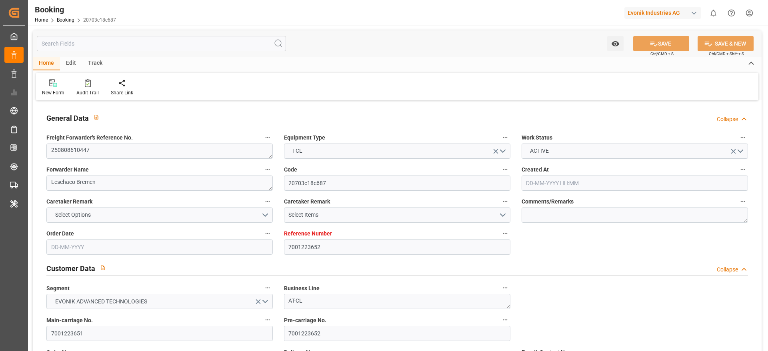
type input "10-08-2025 11:09"
type input "22-09-2025 01:30"
type input "22-09-2025 10:27"
type input "26-09-2025 10:27"
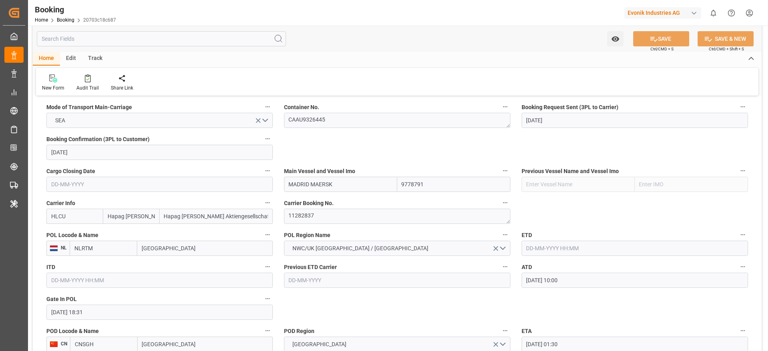
scroll to position [540, 0]
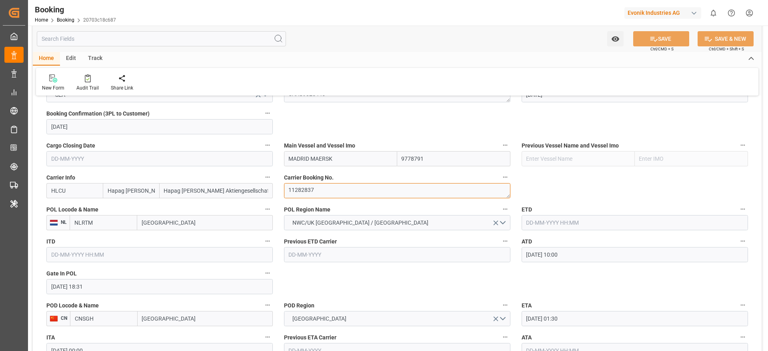
click at [331, 198] on textarea "11282837" at bounding box center [397, 190] width 226 height 15
click at [512, 222] on input "text" at bounding box center [635, 222] width 226 height 15
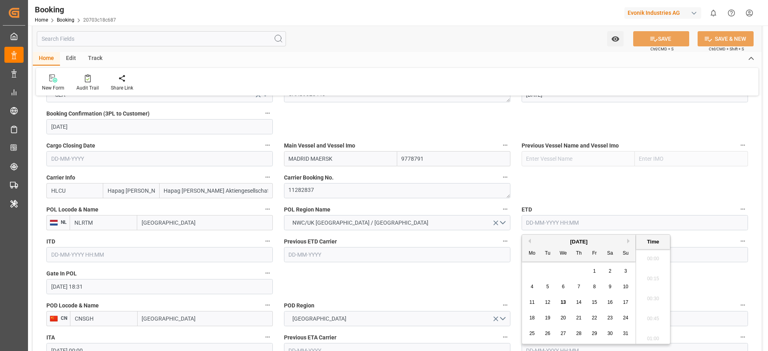
scroll to position [1143, 0]
click at [512, 234] on div "10" at bounding box center [626, 287] width 10 height 10
type input "10-08-2025 00:00"
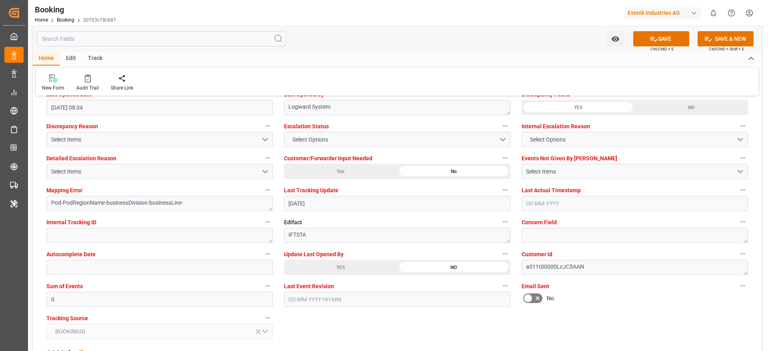
scroll to position [1500, 0]
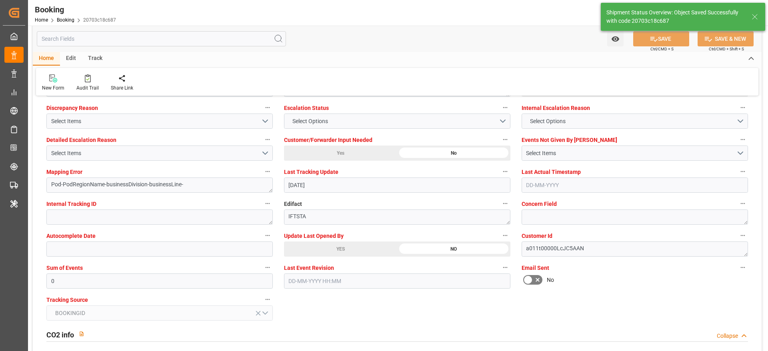
type textarea "Madhu T V"
type input "10-08-2025 00:00"
type input "13-08-2025 09:23"
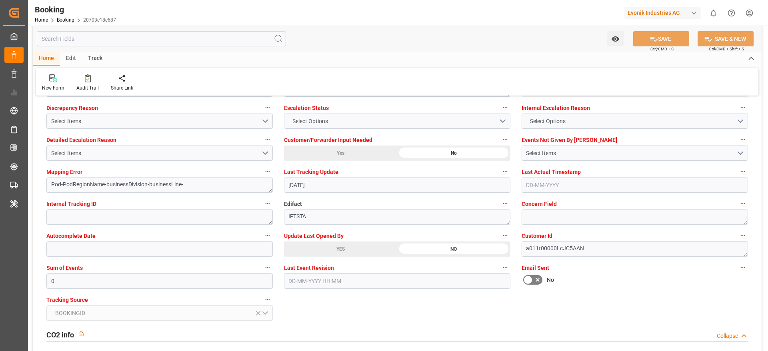
scroll to position [0, 0]
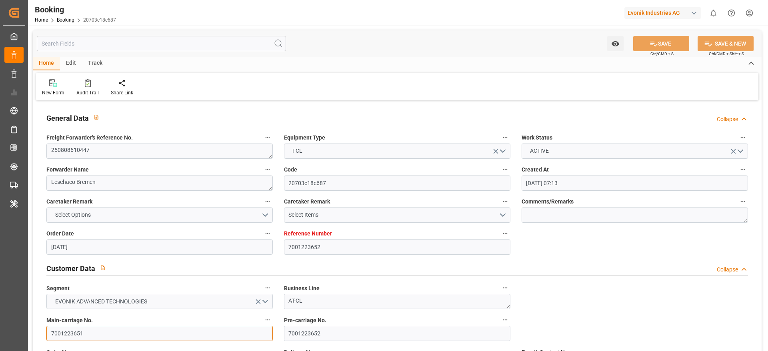
click at [94, 234] on input "7001223651" at bounding box center [159, 333] width 226 height 15
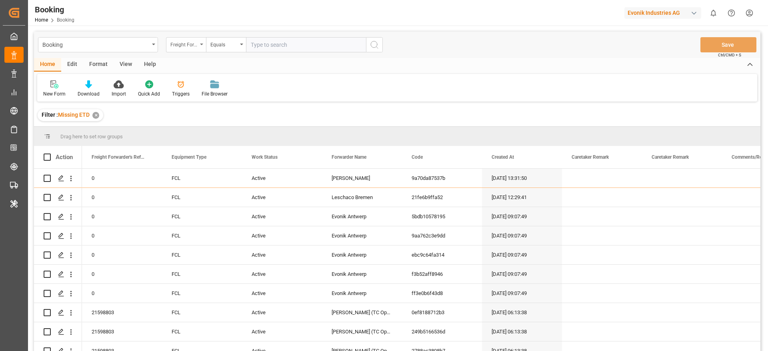
click at [185, 46] on div "Freight Forwarder's Reference No." at bounding box center [183, 43] width 27 height 9
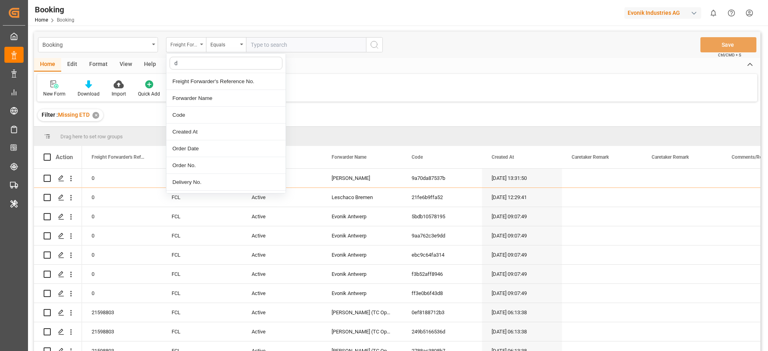
type input "de"
click at [201, 165] on div "Delivery No." at bounding box center [225, 165] width 119 height 17
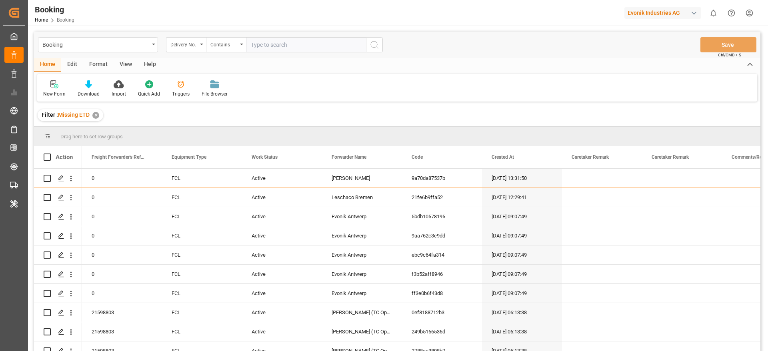
click at [265, 38] on input "text" at bounding box center [306, 44] width 120 height 15
paste input "3011561939"
type input "3011561939"
drag, startPoint x: 372, startPoint y: 46, endPoint x: 226, endPoint y: 133, distance: 169.6
click at [372, 45] on icon "search button" at bounding box center [375, 45] width 10 height 10
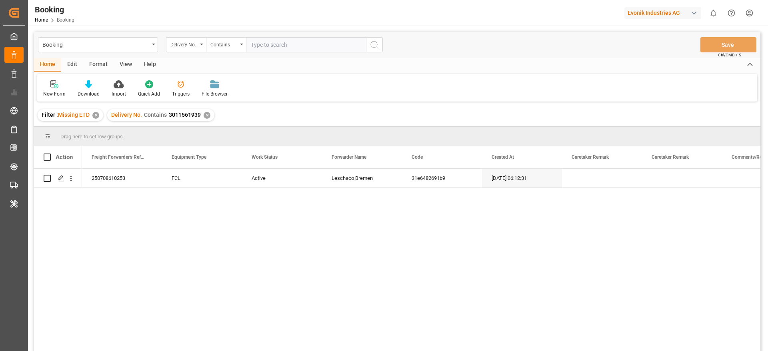
click at [97, 115] on div "✕" at bounding box center [95, 115] width 7 height 7
click at [285, 43] on input "text" at bounding box center [306, 44] width 120 height 15
paste input "3010081836"
type input "3010081836"
click at [370, 43] on icon "search button" at bounding box center [375, 45] width 10 height 10
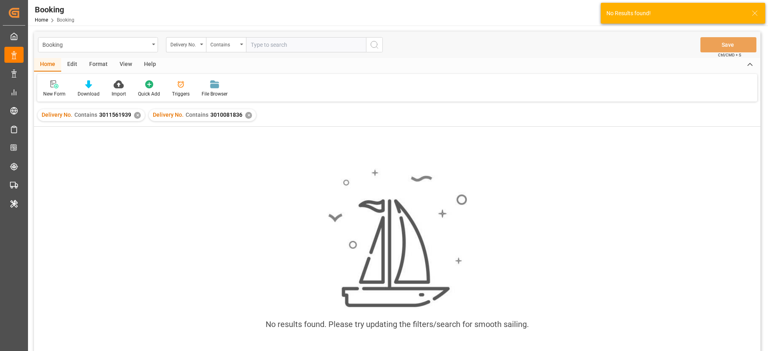
click at [139, 114] on div "✕" at bounding box center [137, 115] width 7 height 7
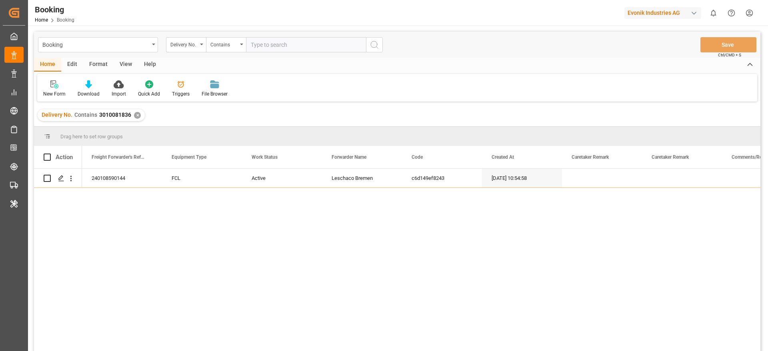
click at [274, 46] on input "text" at bounding box center [306, 44] width 120 height 15
paste input "3010081832"
type input "3010081832"
click at [370, 44] on icon "search button" at bounding box center [375, 45] width 10 height 10
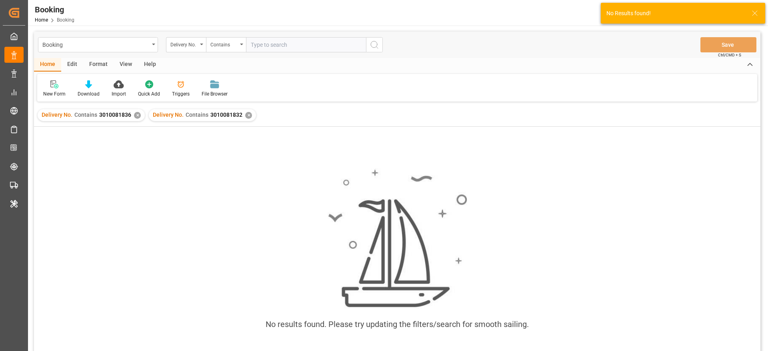
click at [136, 118] on div "✕" at bounding box center [137, 115] width 7 height 7
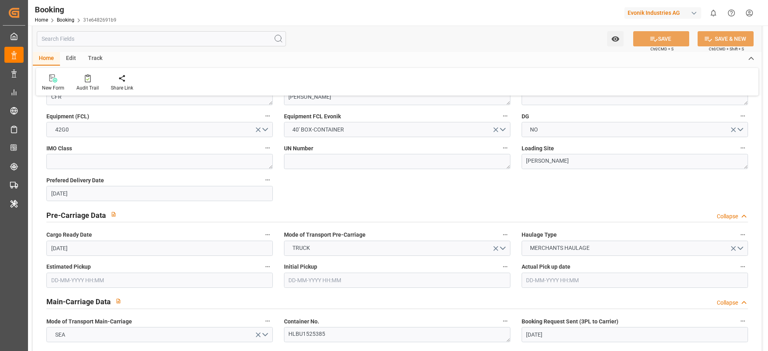
scroll to position [540, 0]
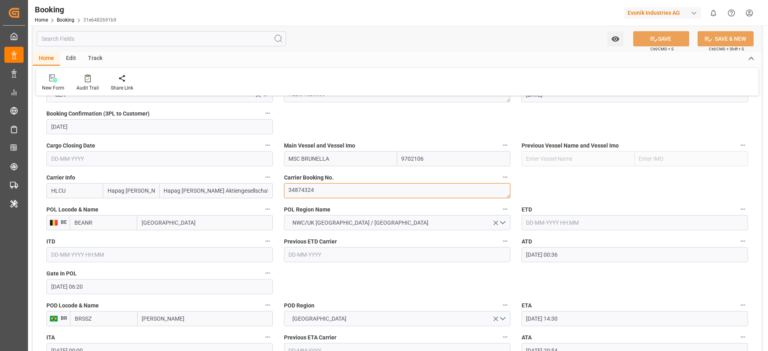
click at [338, 191] on textarea "34874324" at bounding box center [397, 190] width 226 height 15
click at [547, 228] on input "text" at bounding box center [635, 222] width 226 height 15
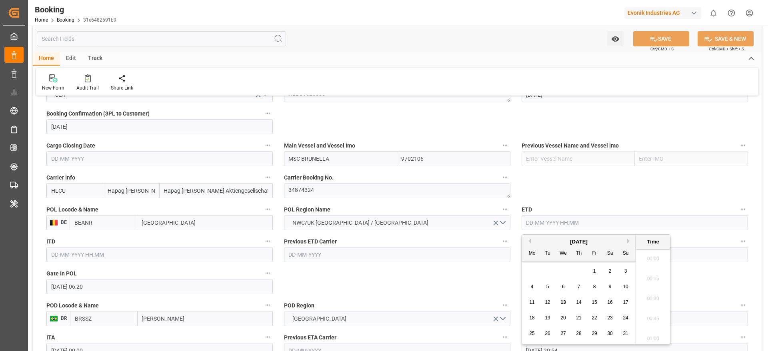
scroll to position [1143, 0]
click at [563, 299] on div "13" at bounding box center [563, 303] width 10 height 10
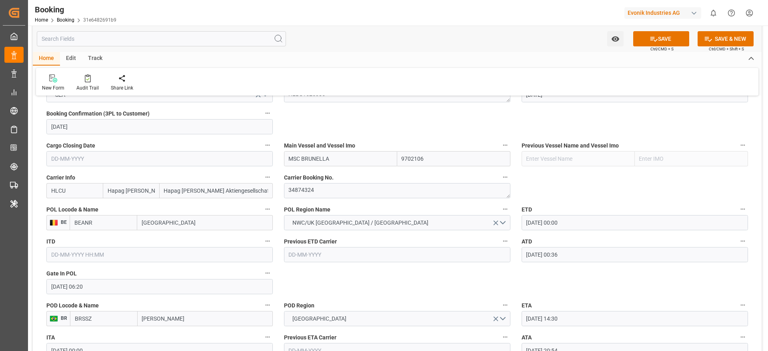
click at [558, 223] on input "[DATE] 00:00" at bounding box center [635, 222] width 226 height 15
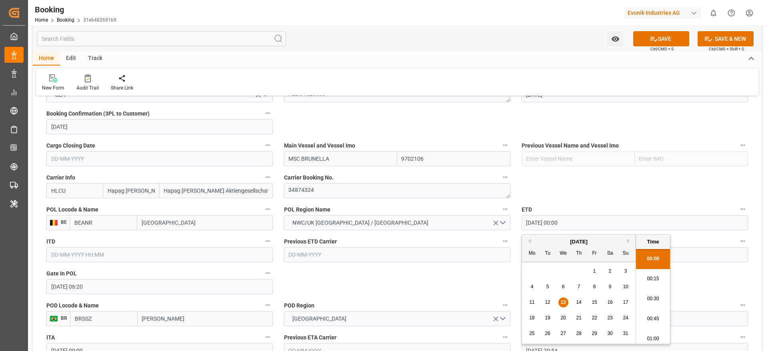
click at [530, 242] on button "Previous Month" at bounding box center [528, 241] width 5 height 5
click at [623, 286] on span "13" at bounding box center [625, 287] width 5 height 6
type input "13-07-2025 00:00"
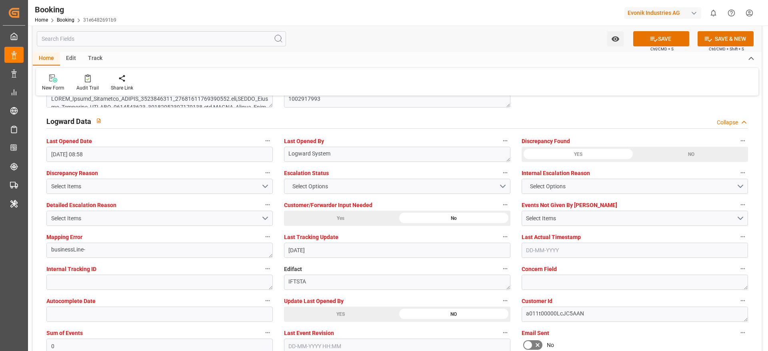
scroll to position [1440, 0]
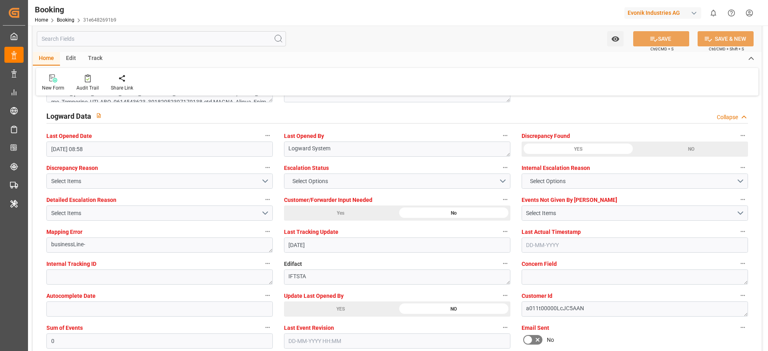
type textarea "Madhu T V"
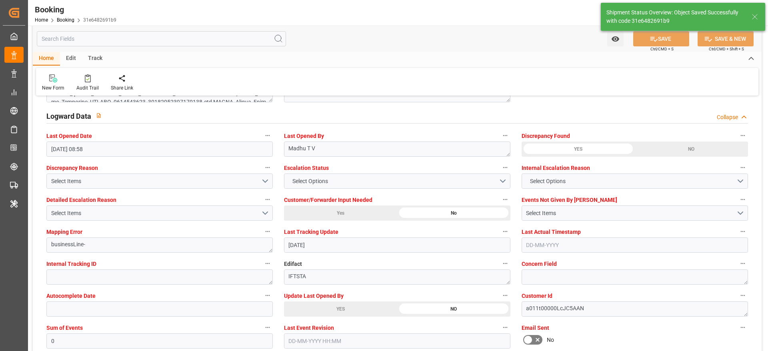
type input "13-07-2025 00:00"
type input "13-08-2025 09:24"
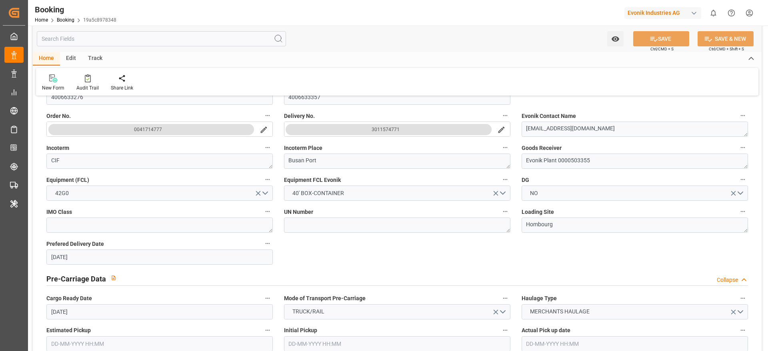
scroll to position [246, 0]
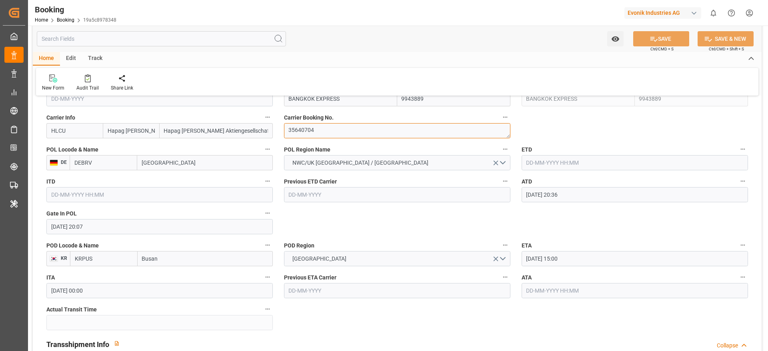
scroll to position [540, 0]
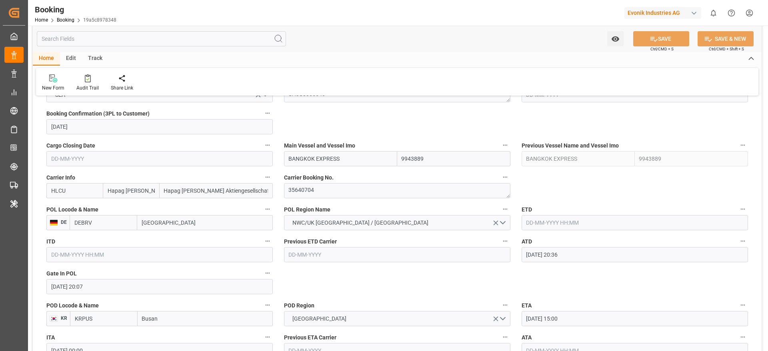
click at [544, 223] on input "text" at bounding box center [635, 222] width 226 height 15
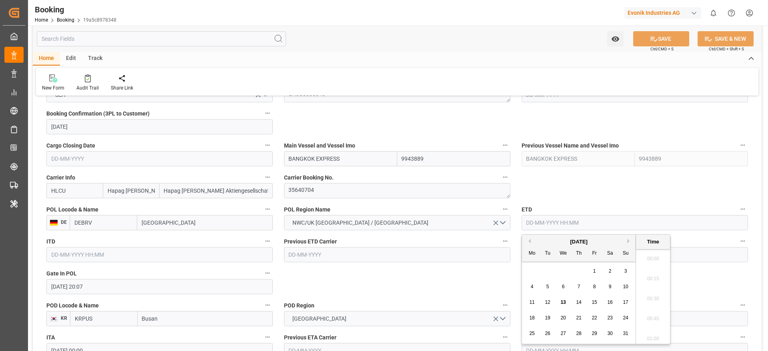
scroll to position [1143, 0]
click at [529, 241] on button "Previous Month" at bounding box center [528, 241] width 5 height 5
click at [551, 318] on div "22" at bounding box center [548, 319] width 10 height 10
type input "[DATE] 00:00"
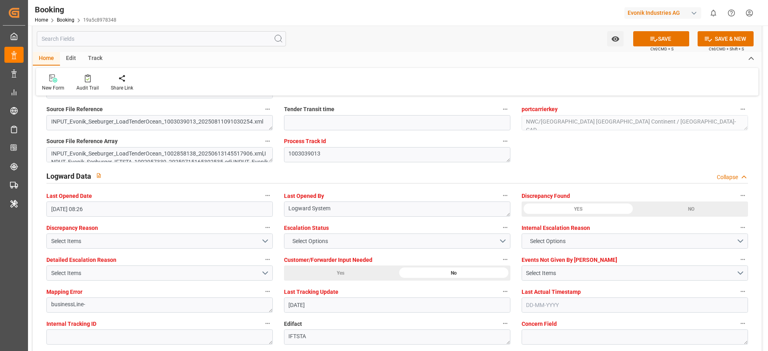
scroll to position [1440, 0]
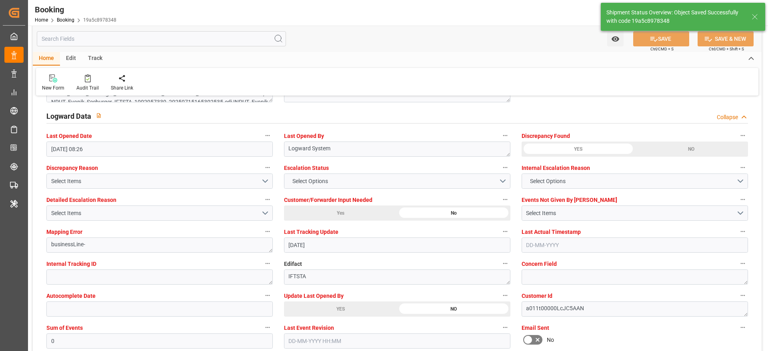
type textarea "Madhu T V"
type input "[DATE] 00:00"
type input "13-08-2025 09:26"
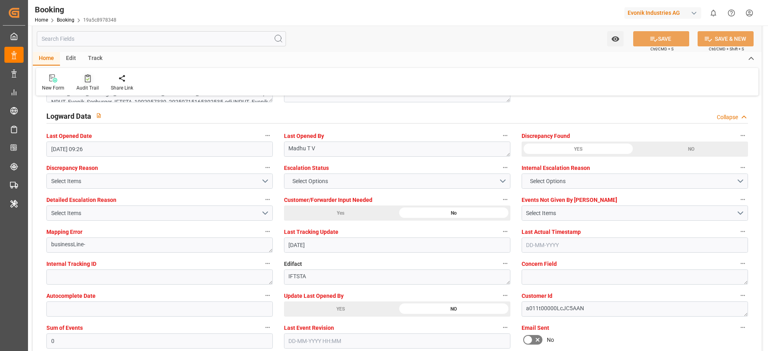
click at [86, 79] on icon at bounding box center [88, 78] width 6 height 8
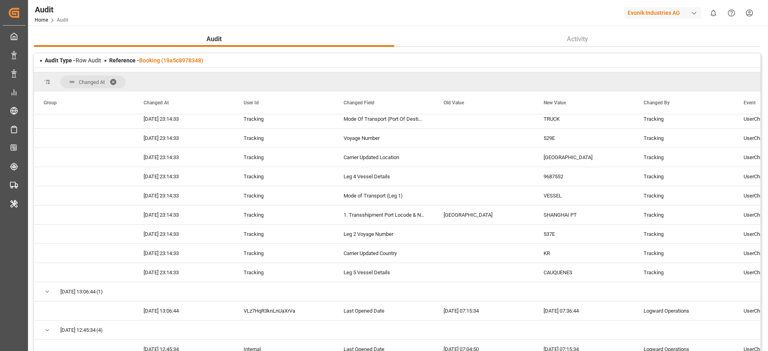
scroll to position [960, 0]
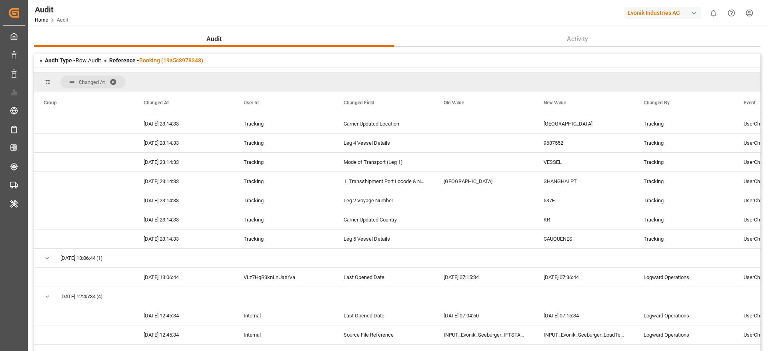
click at [181, 60] on link "Booking (19a5c8978348)" at bounding box center [171, 60] width 64 height 6
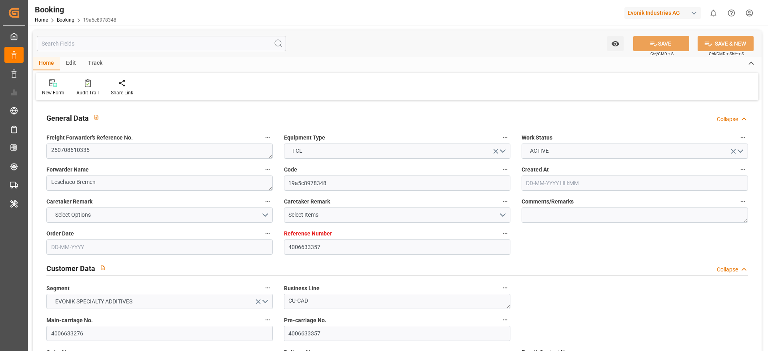
type input "4006633357"
type input "9943889"
type input "Hapag Lloyd"
type input "Hapag Lloyd Aktiengesellschaft"
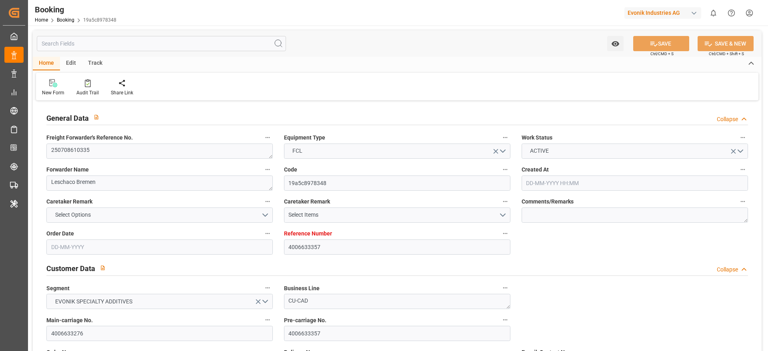
type input "DEBRV"
type input "KRPUS"
type input "CNSHG"
type input "0"
type input "DEBRV"
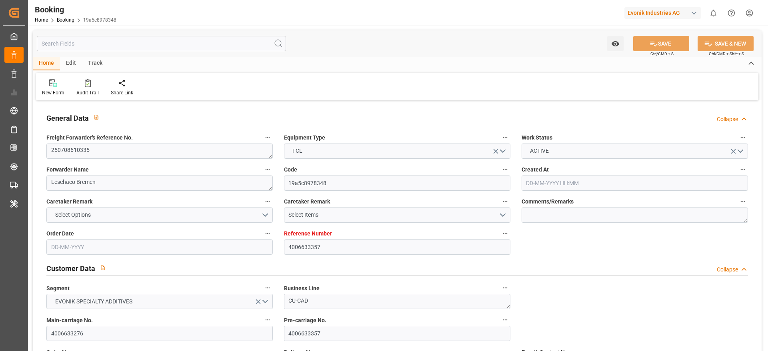
type input "KRPUS"
type input "9687552"
type input "13-06-2025 12:59"
type input "13-06-2025"
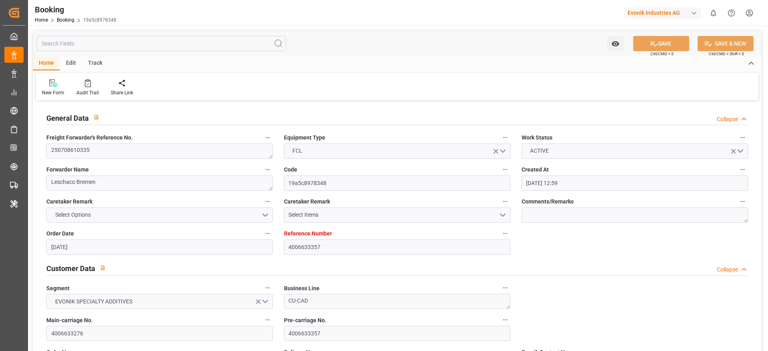
type input "06-09-2025"
type input "11-07-2025"
type input "11-08-2025"
type input "22-07-2025 00:00"
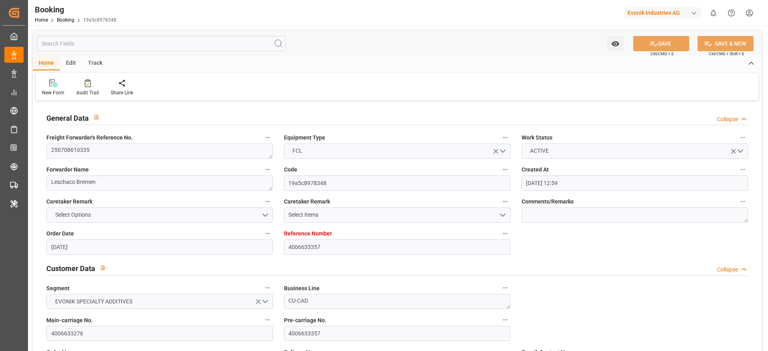
type input "22-07-2025 20:36"
type input "18-07-2025 20:07"
type input "20-09-2025 15:00"
type input "20-09-2025 00:00"
type input "09-09-2025 17:00"
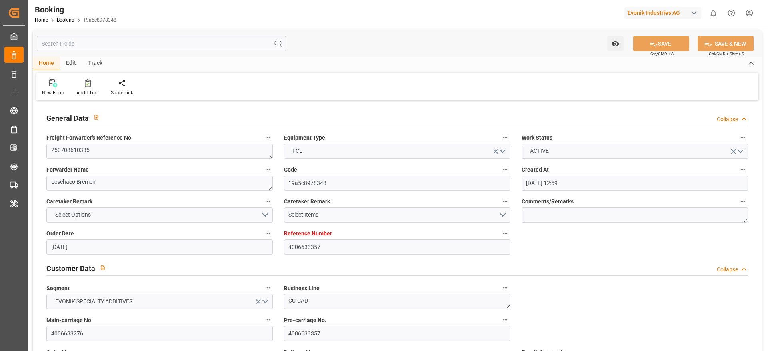
type input "09-09-2025 00:00"
type input "18-09-2025 05:00"
type input "[DATE] 00:00"
type input "11-08-2025"
type input "13-08-2025 09:26"
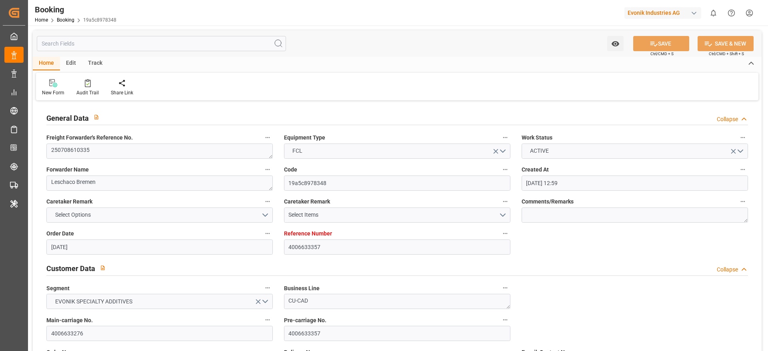
type input "[DATE]"
type input "14-07-2025 13:29"
type input "22-07-2025 13:25"
type input "22-07-2025 20:49"
type input "09-09-2025 17:00"
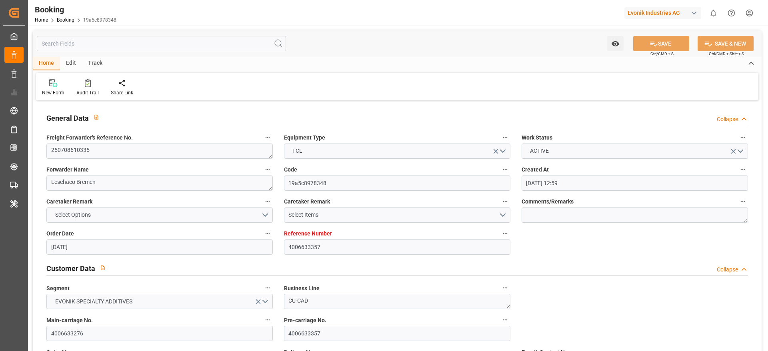
type input "10-09-2025 01:57"
type input "18-09-2025 05:00"
type input "20-09-2025 15:00"
type input "21-09-2025 04:33"
type input "25-09-2025 04:33"
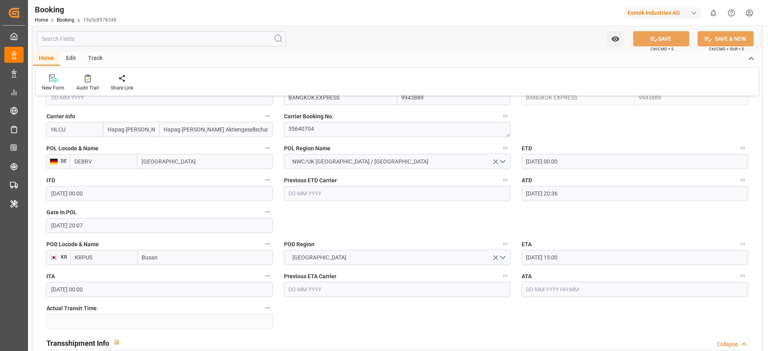
scroll to position [660, 0]
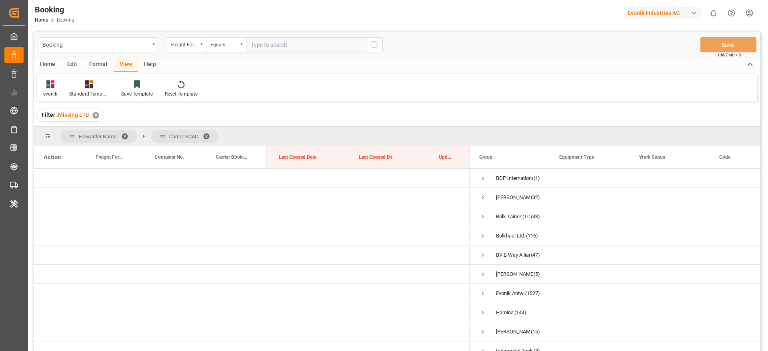
scroll to position [840, 0]
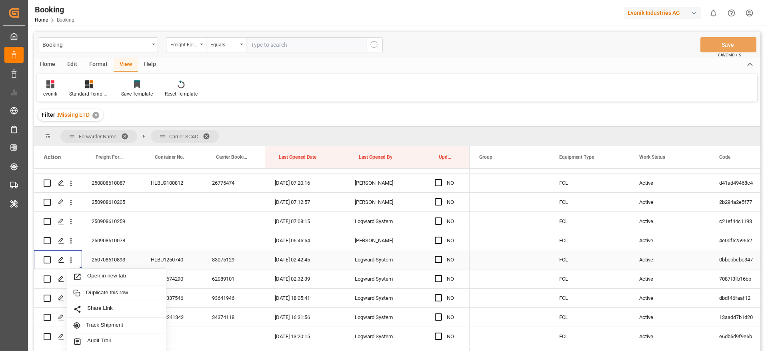
click at [108, 274] on span "Open in new tab" at bounding box center [123, 277] width 73 height 8
click at [73, 279] on icon "open menu" at bounding box center [71, 279] width 8 height 8
click at [104, 293] on span "Open in new tab" at bounding box center [123, 296] width 73 height 8
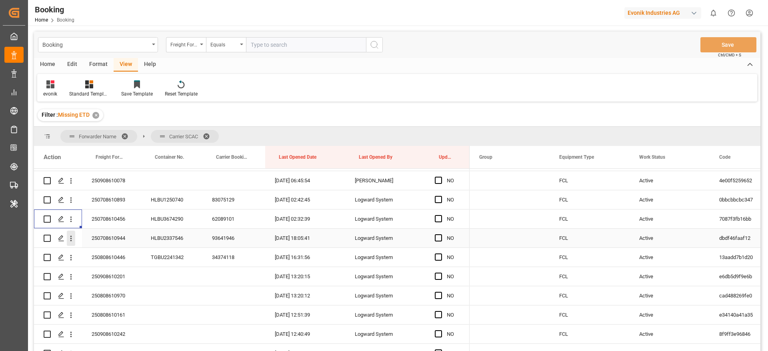
click at [72, 240] on icon "open menu" at bounding box center [71, 238] width 8 height 8
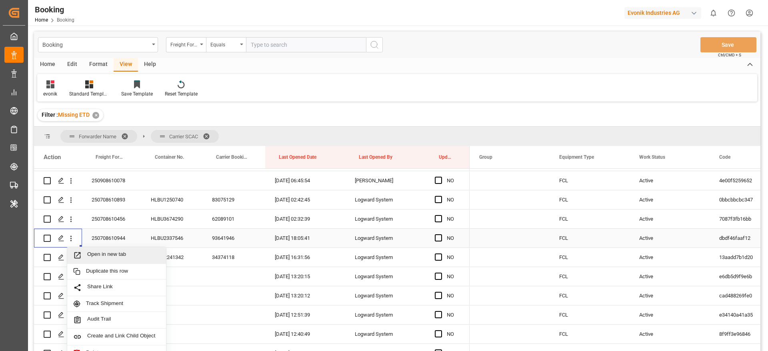
click at [118, 252] on span "Open in new tab" at bounding box center [123, 255] width 73 height 8
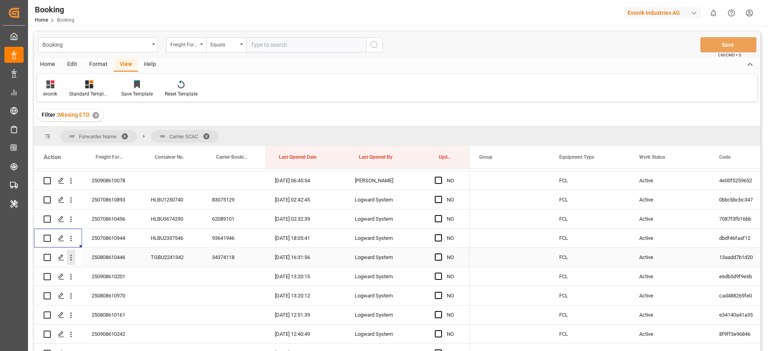
click at [73, 260] on icon "open menu" at bounding box center [71, 258] width 8 height 8
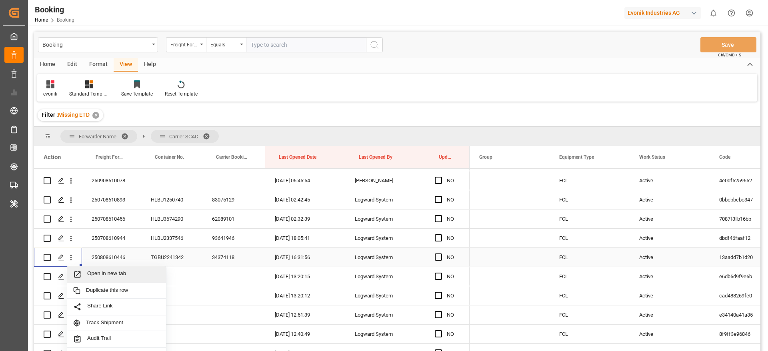
click at [116, 273] on span "Open in new tab" at bounding box center [123, 274] width 73 height 8
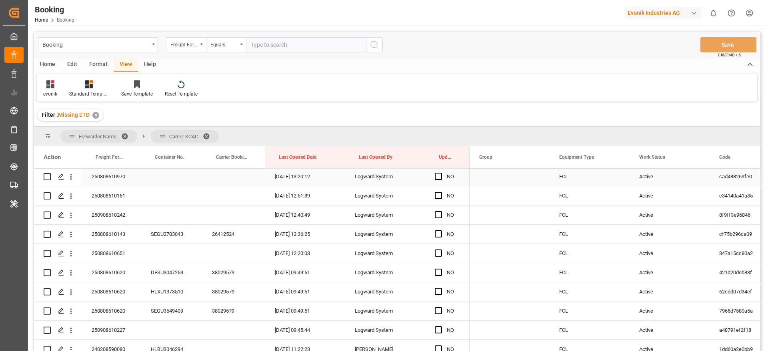
scroll to position [1020, 0]
click at [71, 236] on icon "open menu" at bounding box center [71, 234] width 2 height 6
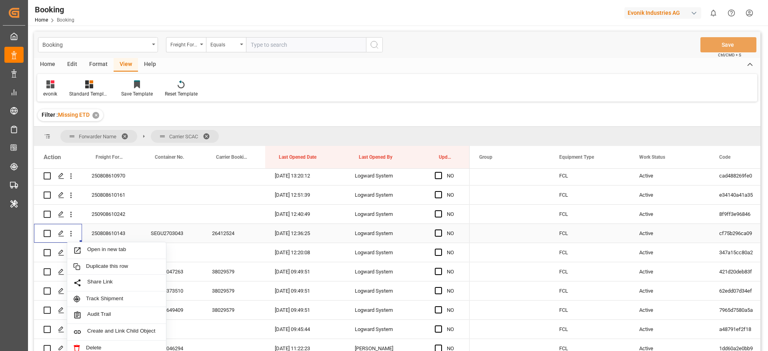
click at [121, 252] on span "Open in new tab" at bounding box center [123, 250] width 73 height 8
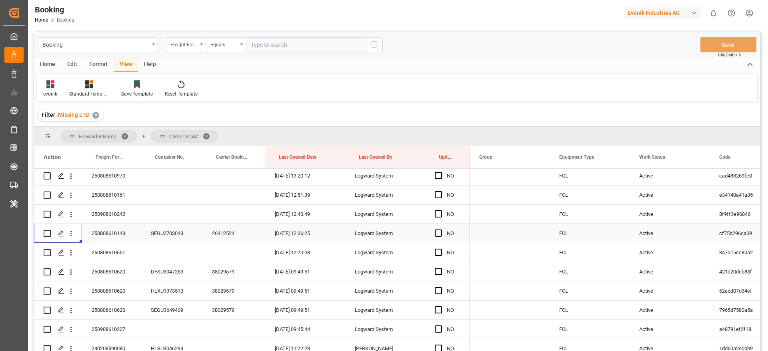
scroll to position [1080, 0]
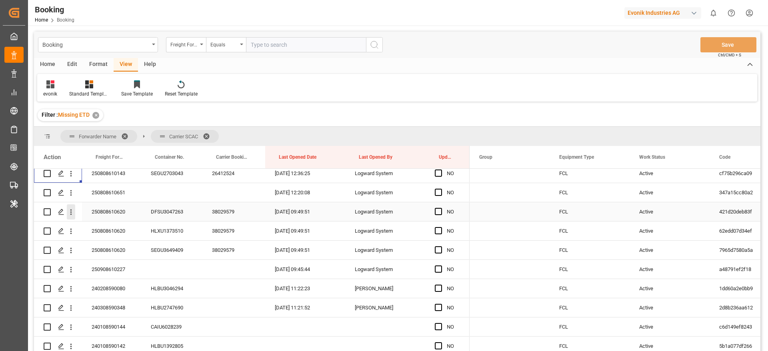
click at [70, 213] on icon "open menu" at bounding box center [71, 212] width 8 height 8
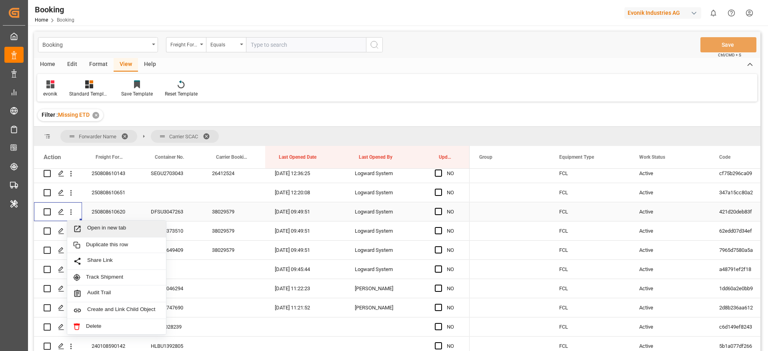
click at [109, 229] on span "Open in new tab" at bounding box center [123, 229] width 73 height 8
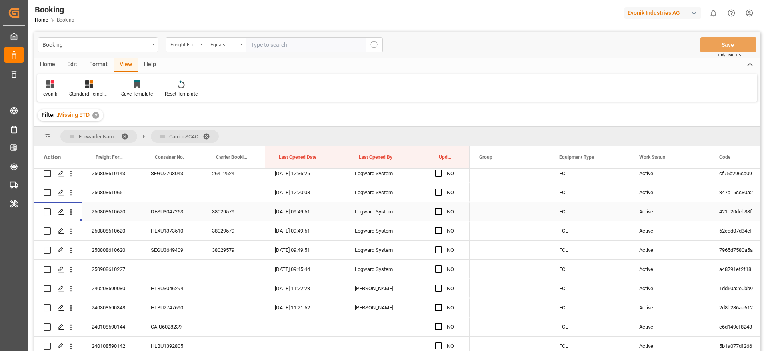
click at [104, 213] on div "250808610620" at bounding box center [111, 211] width 59 height 19
click at [73, 233] on icon "open menu" at bounding box center [71, 231] width 8 height 8
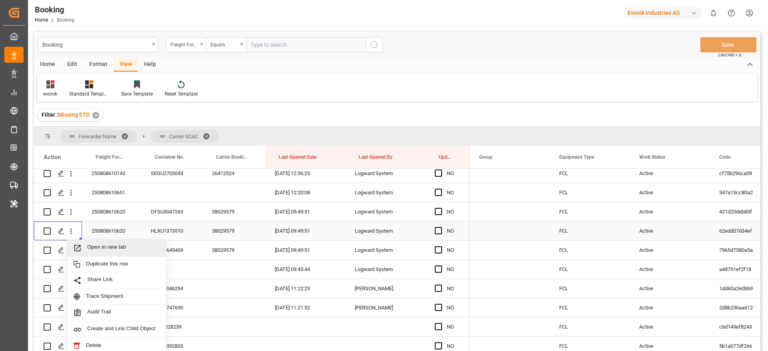
click at [123, 247] on span "Open in new tab" at bounding box center [123, 248] width 73 height 8
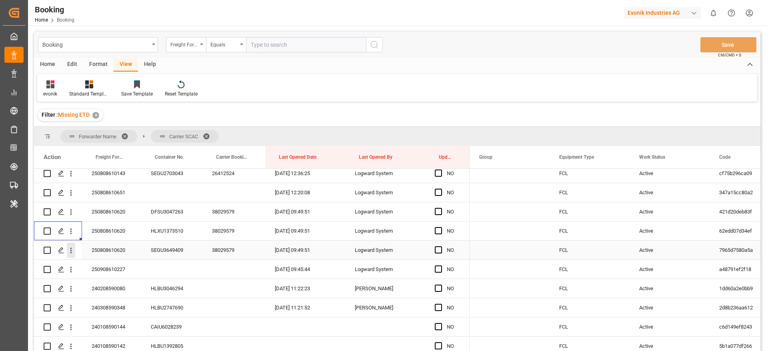
click at [72, 251] on icon "open menu" at bounding box center [71, 250] width 8 height 8
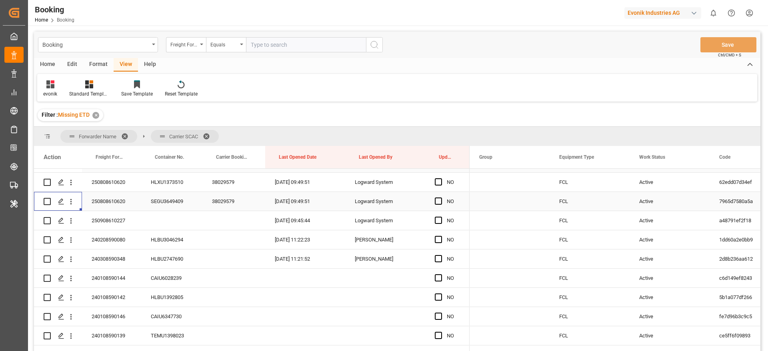
scroll to position [1140, 0]
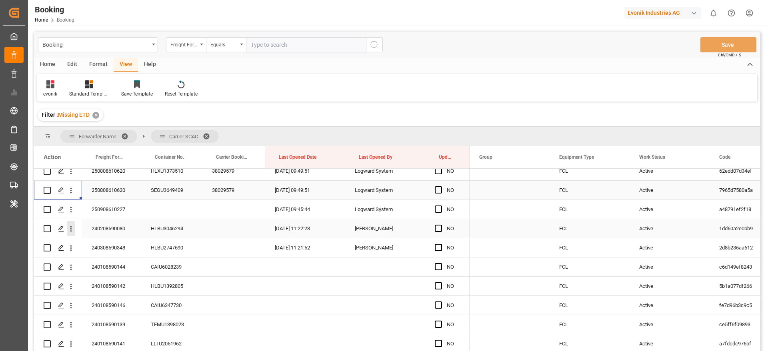
click at [71, 231] on icon "open menu" at bounding box center [71, 229] width 2 height 6
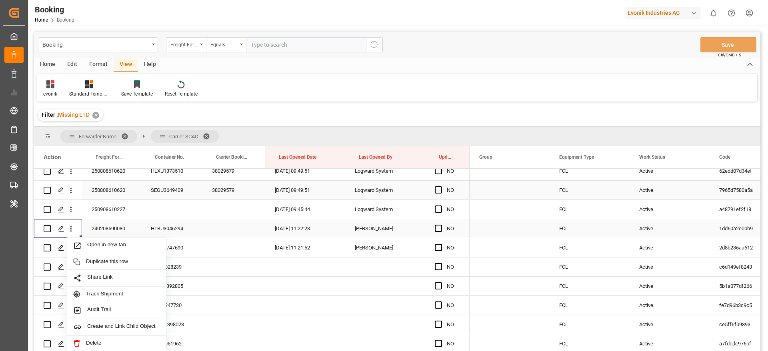
click at [115, 243] on span "Open in new tab" at bounding box center [123, 246] width 73 height 8
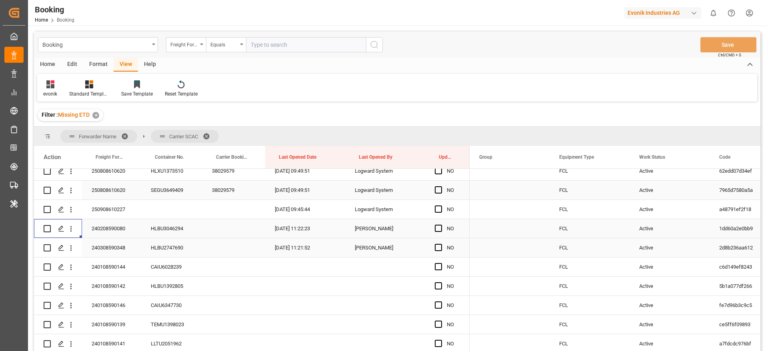
click at [71, 250] on icon "open menu" at bounding box center [71, 249] width 2 height 6
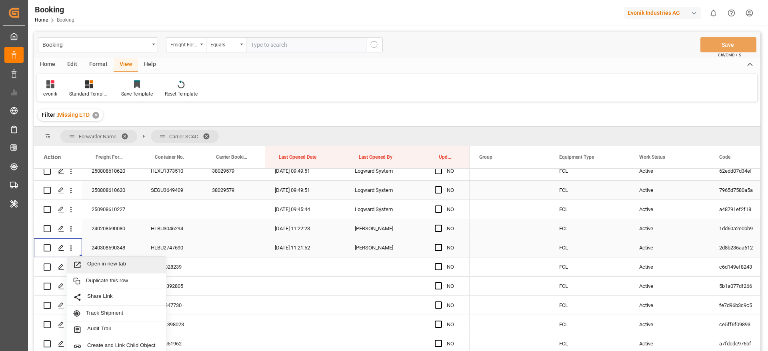
click at [101, 262] on span "Open in new tab" at bounding box center [123, 265] width 73 height 8
click at [70, 272] on button "open menu" at bounding box center [71, 267] width 8 height 15
click at [111, 278] on div "Open in new tab" at bounding box center [116, 284] width 99 height 17
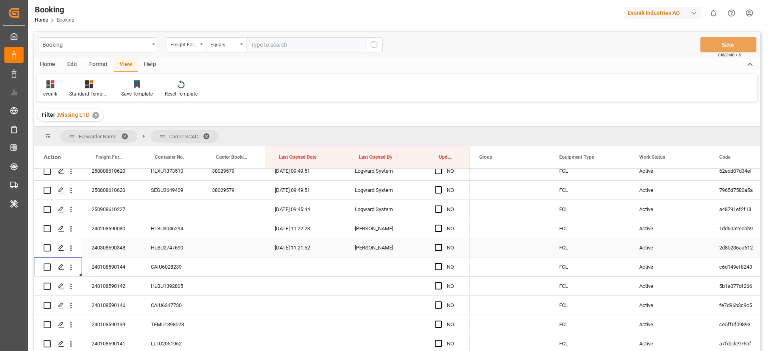
scroll to position [1200, 0]
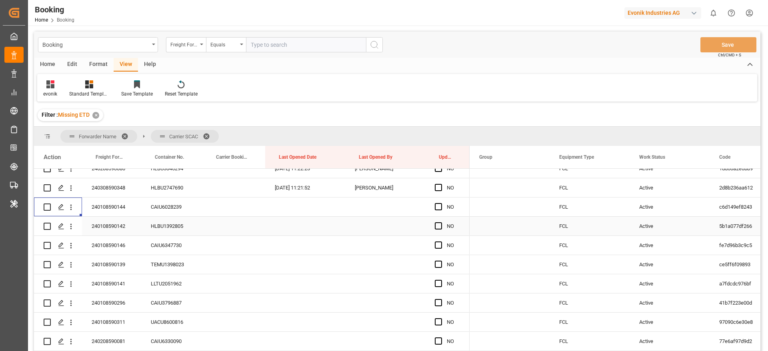
drag, startPoint x: 70, startPoint y: 226, endPoint x: 122, endPoint y: 243, distance: 55.3
click at [70, 226] on icon "open menu" at bounding box center [71, 226] width 8 height 8
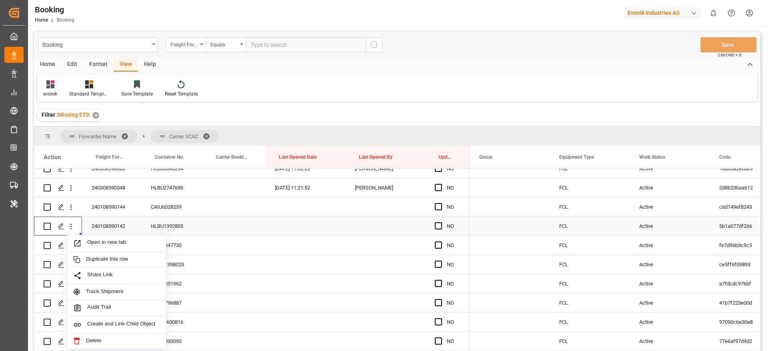
click at [122, 243] on span "Open in new tab" at bounding box center [123, 243] width 73 height 8
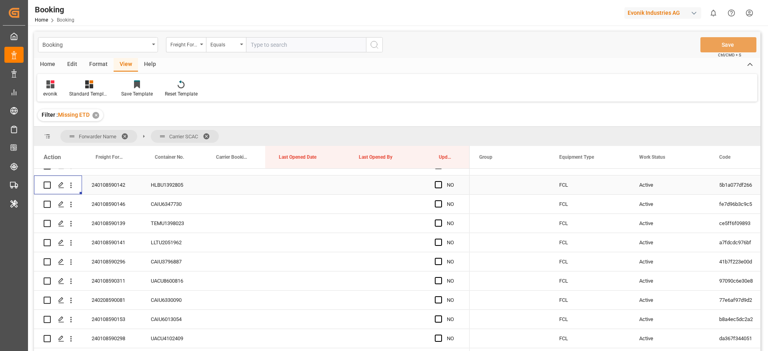
scroll to position [1260, 0]
click at [72, 188] on icon "open menu" at bounding box center [71, 186] width 8 height 8
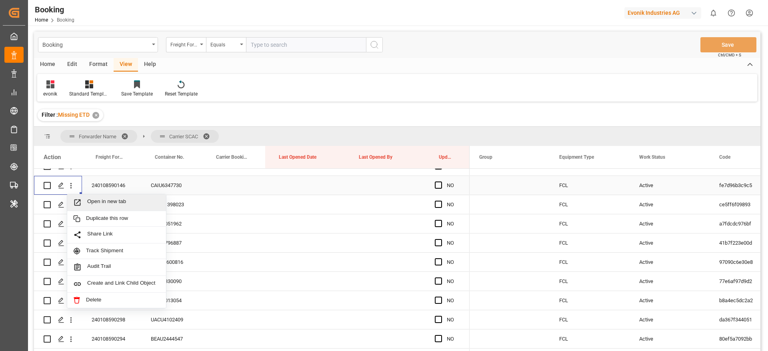
click at [100, 203] on span "Open in new tab" at bounding box center [123, 202] width 73 height 8
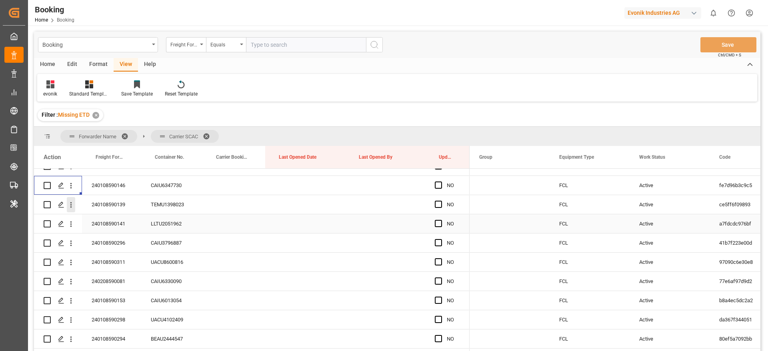
click at [72, 209] on button "open menu" at bounding box center [71, 204] width 8 height 15
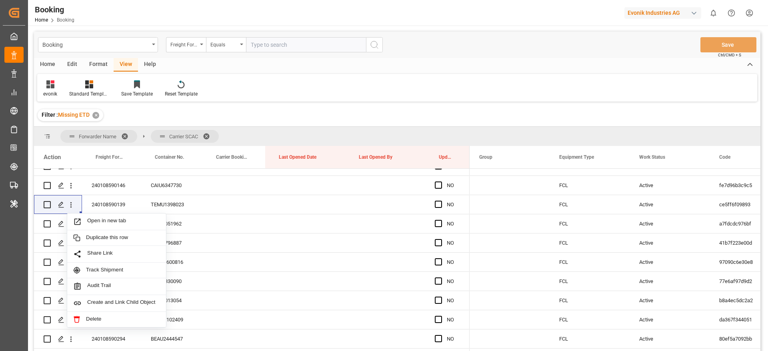
click at [453, 81] on div "evonik Standard Templates Save Template Reset Template" at bounding box center [397, 88] width 720 height 28
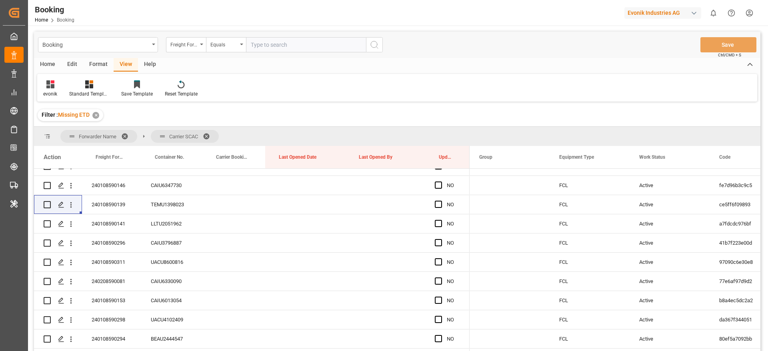
click at [101, 59] on div "Format" at bounding box center [98, 65] width 30 height 14
click at [58, 86] on icon at bounding box center [54, 84] width 7 height 8
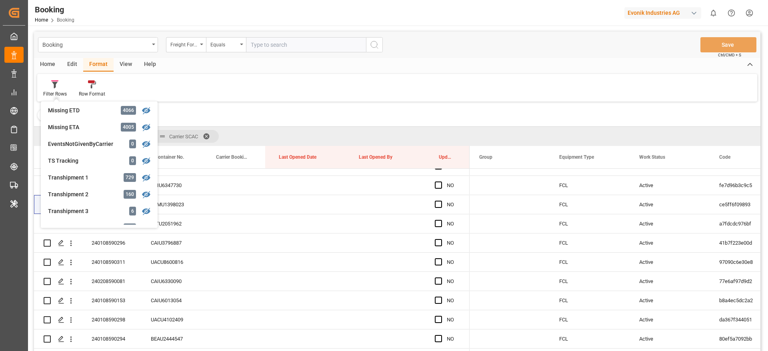
scroll to position [240, 0]
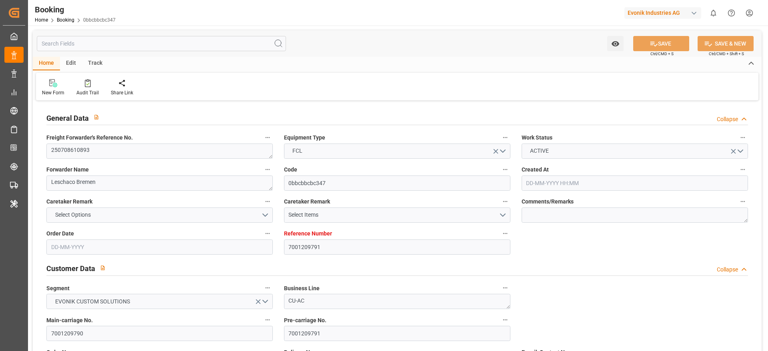
type input "[DATE] 09:52"
type input "[DATE]"
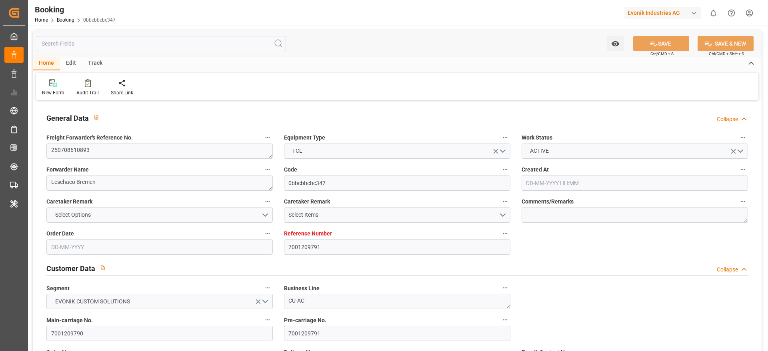
type input "[DATE]"
type input "[DATE] 09:06"
type input "24-07-2025 06:23"
type input "20-09-2025 00:01"
type input "20-09-2025 00:00"
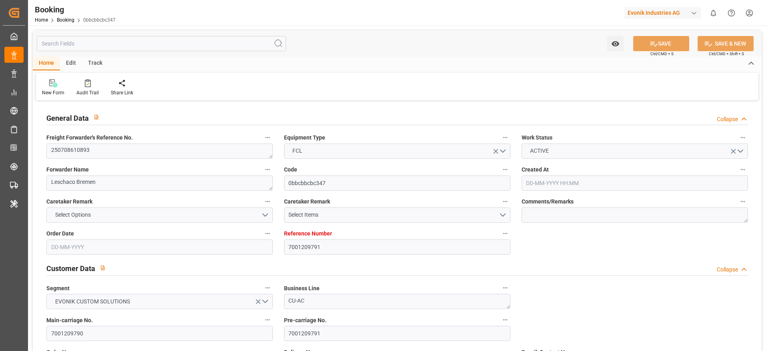
type input "08-09-2025 01:30"
type input "08-09-2025 00:00"
type input "18-09-2025 19:00"
type input "18-09-2025 00:00"
type input "23-07-2025"
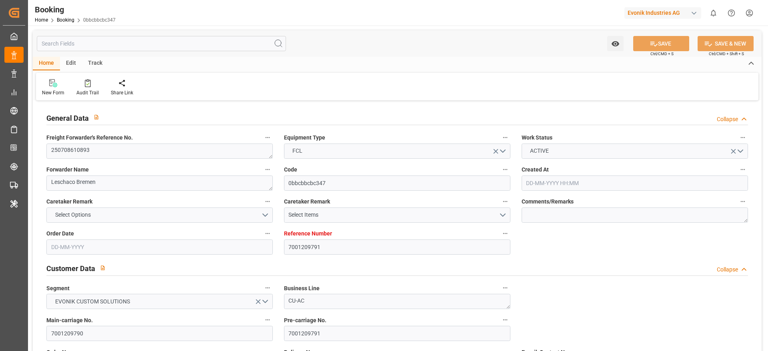
type input "13-08-2025 02:42"
type input "[DATE]"
type input "22-07-2025 18:58"
type input "26-07-2025 06:56"
type input "27-07-2025 10:20"
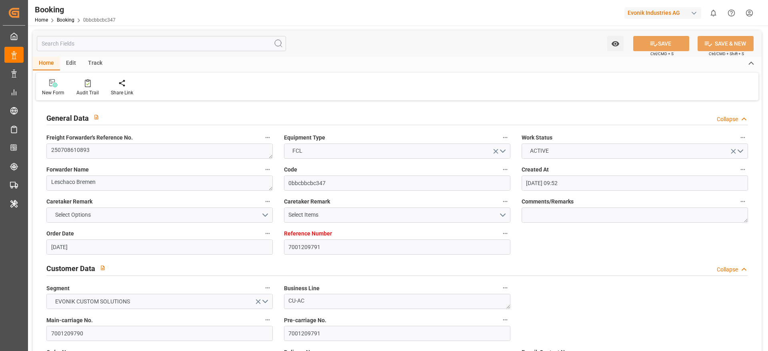
type input "08-09-2025 01:30"
type input "08-09-2025 10:27"
type input "18-09-2025 19:00"
type input "20-09-2025 00:01"
type input "20-09-2025 13:34"
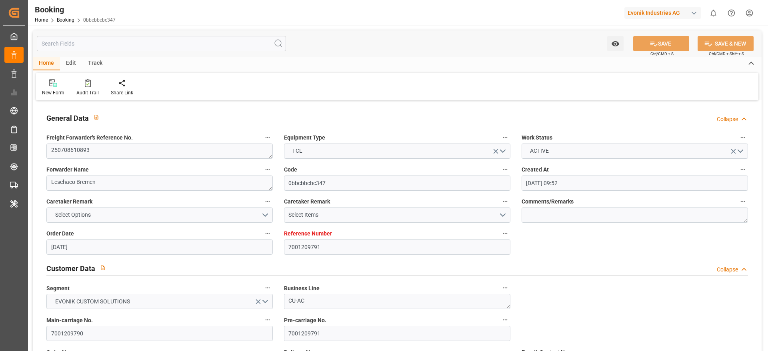
type input "24-09-2025 13:34"
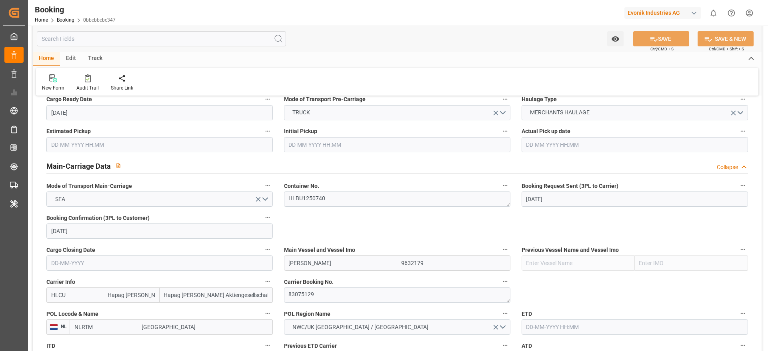
scroll to position [540, 0]
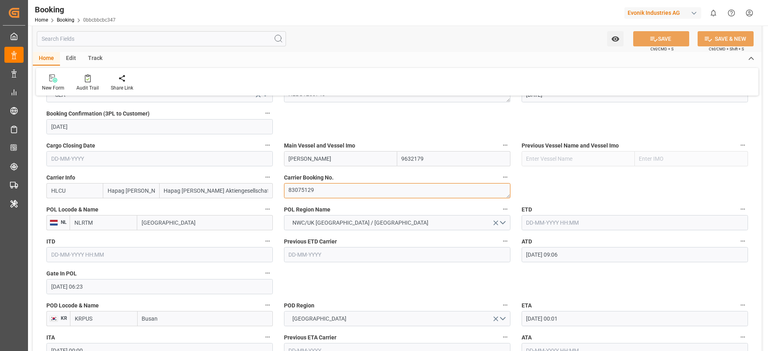
click at [338, 190] on textarea "83075129" at bounding box center [397, 190] width 226 height 15
click at [548, 223] on input "text" at bounding box center [635, 222] width 226 height 15
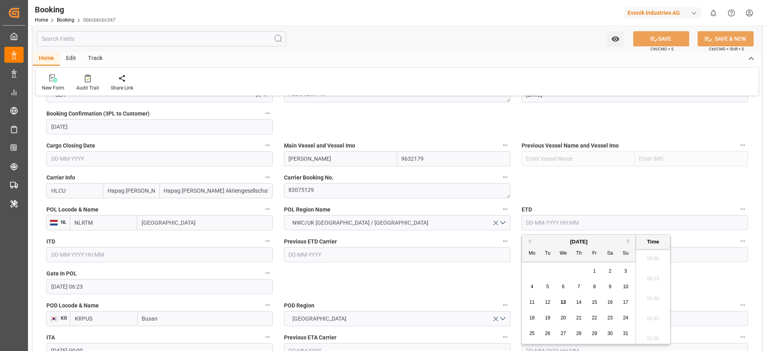
scroll to position [1143, 0]
click at [530, 240] on button "Previous Month" at bounding box center [528, 241] width 5 height 5
click at [625, 318] on span "27" at bounding box center [625, 318] width 5 height 6
type input "27-07-2025 00:00"
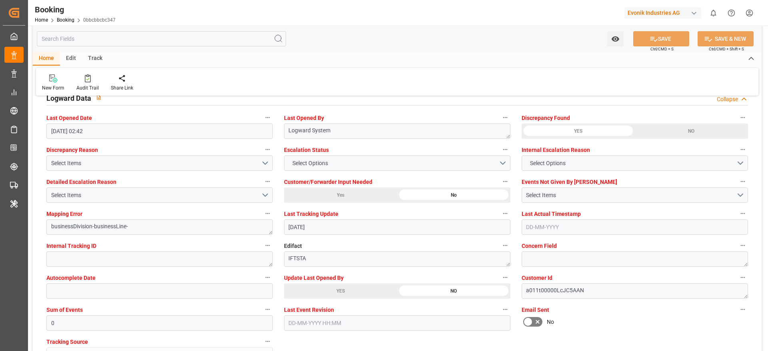
scroll to position [1440, 0]
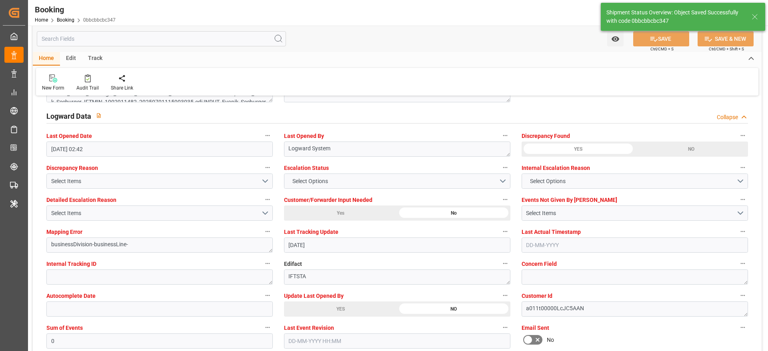
type textarea "Madhu T V"
type input "27-07-2025 00:00"
type input "13-08-2025 09:27"
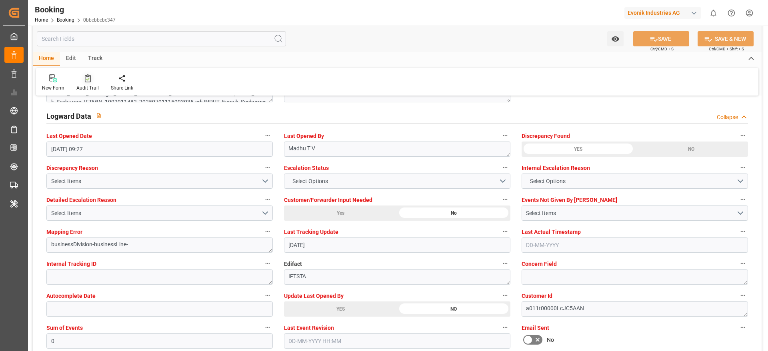
click at [88, 83] on div "Audit Trail" at bounding box center [87, 83] width 34 height 18
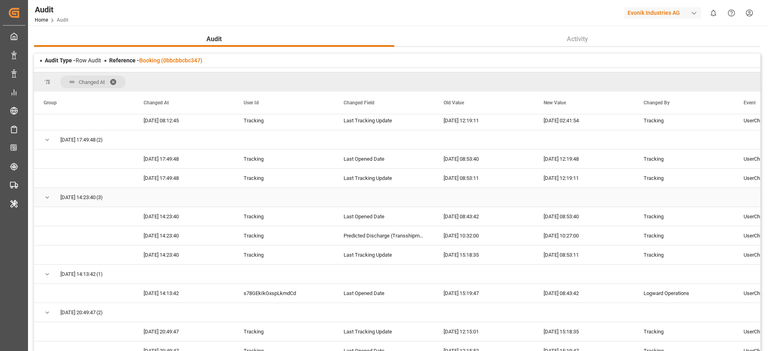
scroll to position [120, 0]
click at [190, 58] on link "Booking (0bbcbbcbc347)" at bounding box center [170, 60] width 63 height 6
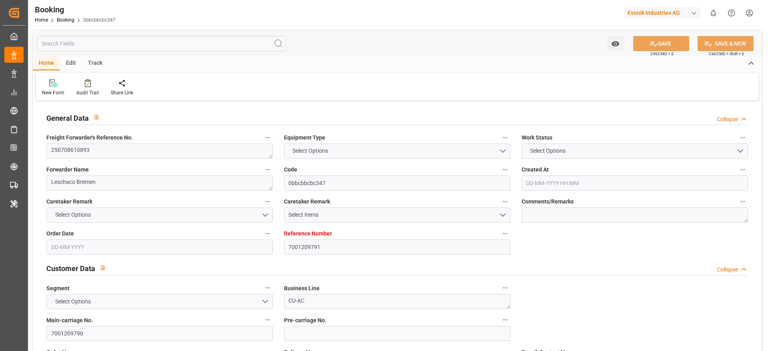
type input "7001209791"
type input "9632179"
type input "Hapag [PERSON_NAME]"
type input "Hapag [PERSON_NAME] Aktiengesellschaft"
type input "NLRTM"
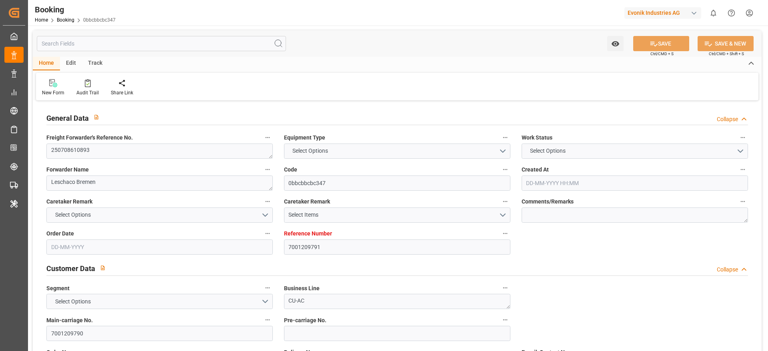
type input "KRPUS"
type input "CNSHG"
type input "0"
type input "NLRTM"
type input "KRPUS"
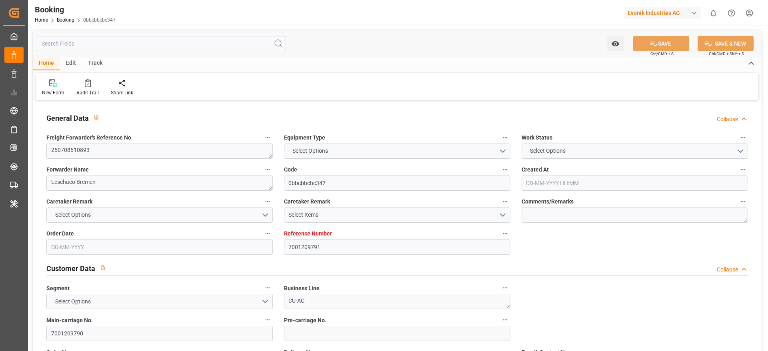
type input "9698642"
type input "01-07-2025 09:52"
type input "01-07-2025"
type input "14-09-2025"
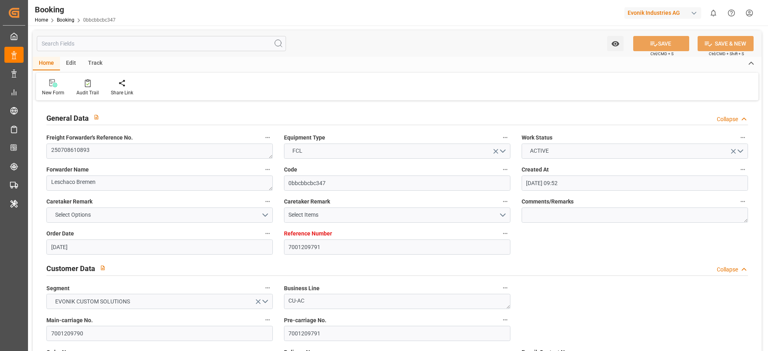
type input "14-07-2025"
type input "04-07-2025"
type input "[DATE]"
type input "27-07-2025 00:00"
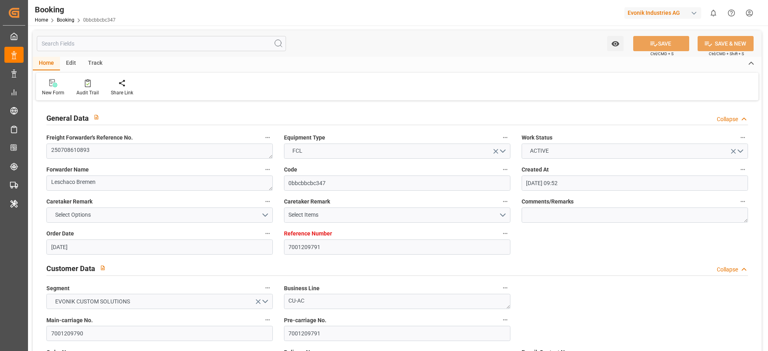
type input "27-07-2025 09:06"
type input "24-07-2025 06:23"
type input "20-09-2025 00:01"
type input "20-09-2025 00:00"
type input "08-09-2025 01:30"
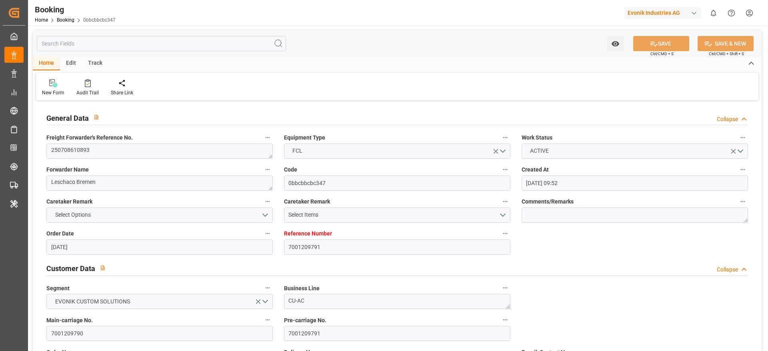
type input "08-09-2025 00:00"
type input "18-09-2025 19:00"
type input "18-09-2025 00:00"
type input "[DATE]"
type input "13-08-2025 09:27"
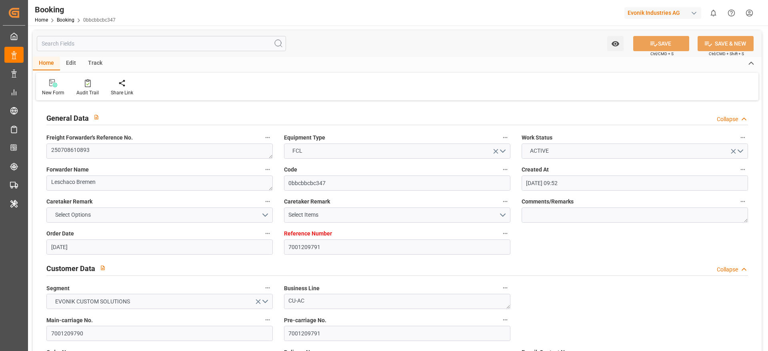
type input "13-08-2025"
type input "22-07-2025 18:58"
type input "26-07-2025 06:56"
type input "27-07-2025 10:20"
type input "08-09-2025 01:30"
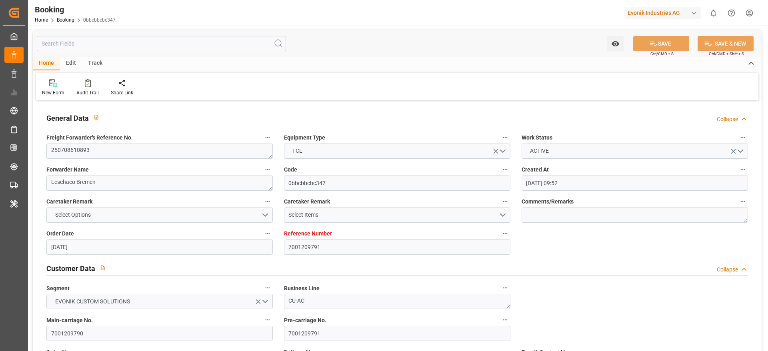
type input "08-09-2025 10:27"
type input "18-09-2025 19:00"
type input "20-09-2025 00:01"
type input "20-09-2025 13:34"
type input "24-09-2025 13:34"
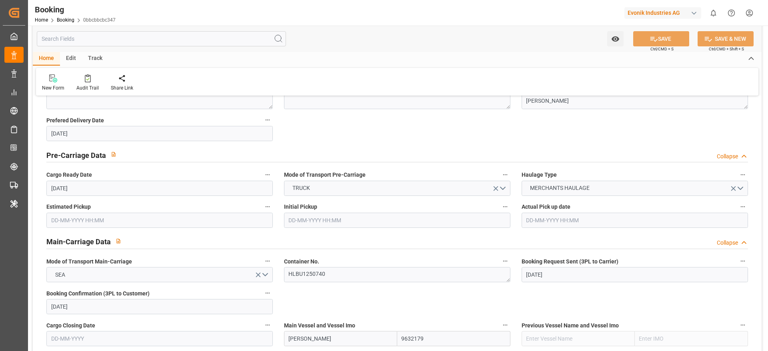
scroll to position [600, 0]
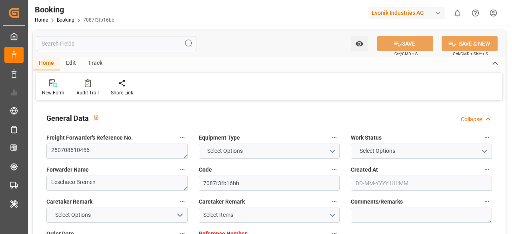
type input "7001194839"
type input "9735218"
type input "Hapag [PERSON_NAME]"
type input "Hapag [PERSON_NAME] Aktiengesellschaft"
type input "NLRTM"
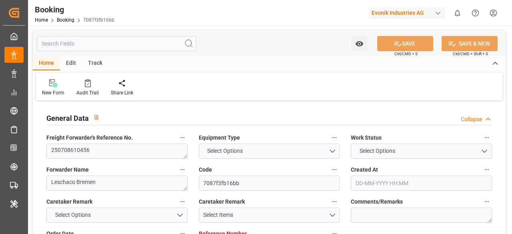
type input "ARBUE"
type input "BRSSZ"
type input "0"
type input "NLRTM"
type input "ARBUE"
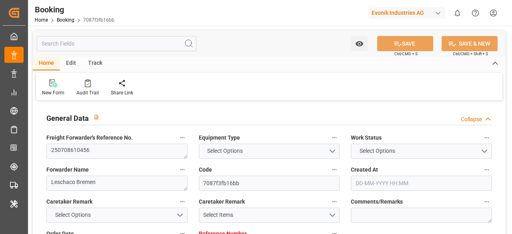
type input "9793947"
type input "[DATE] 08:25"
type input "[DATE]"
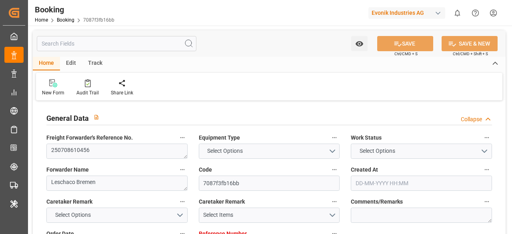
type input "[DATE]"
type input "[DATE] 17:00"
type input "[DATE] 12:31"
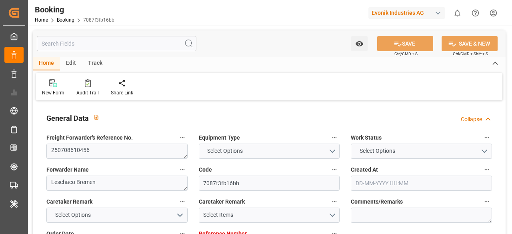
type input "[DATE] 19:40"
type input "[DATE] 00:00"
type input "[DATE] 13:00"
type input "[DATE] 00:00"
type input "[DATE] 10:00"
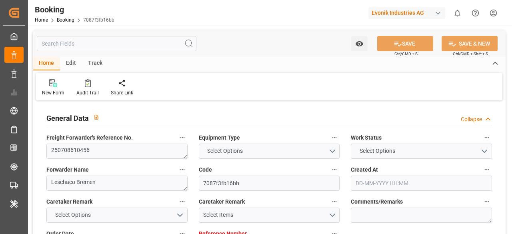
type input "[DATE] 00:00"
type input "[DATE]"
type input "[DATE] 02:32"
type input "[DATE]"
type input "[DATE] 17:35"
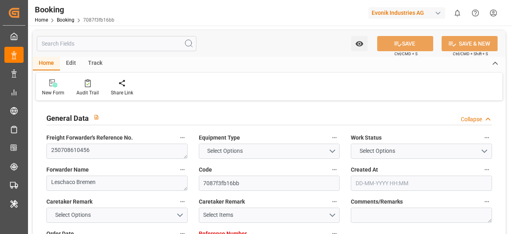
type input "[DATE] 17:20"
type input "[DATE] 17:28"
type input "[DATE] 13:00"
type input "[DATE] 05:00"
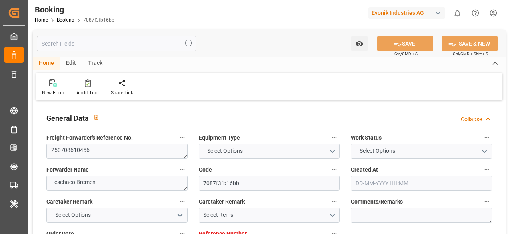
type input "[DATE] 02:23"
type input "[DATE] 10:00"
type input "[DATE] 19:40"
type input "[DATE] 12:23"
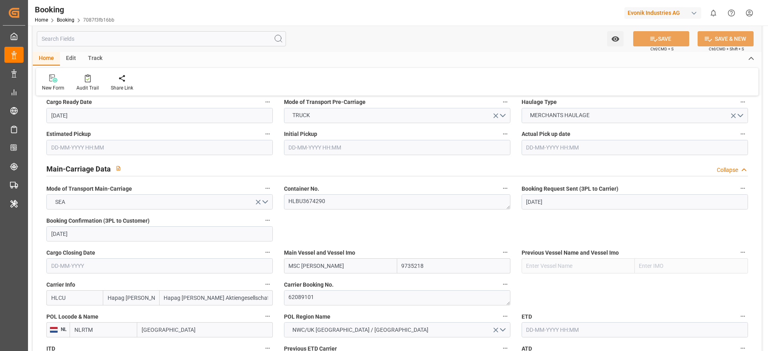
scroll to position [480, 0]
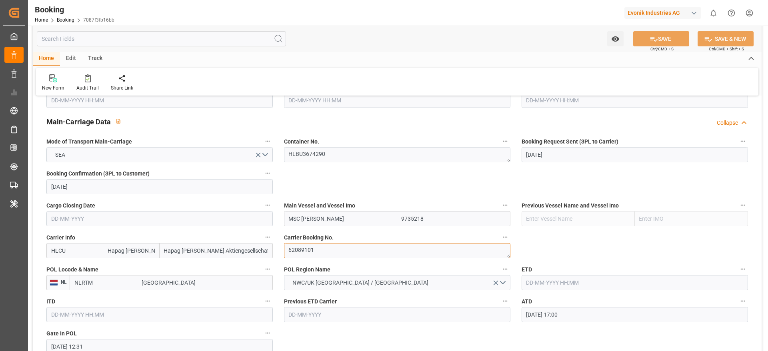
click at [332, 234] on textarea "62089101" at bounding box center [397, 250] width 226 height 15
click at [512, 234] on input "text" at bounding box center [635, 282] width 226 height 15
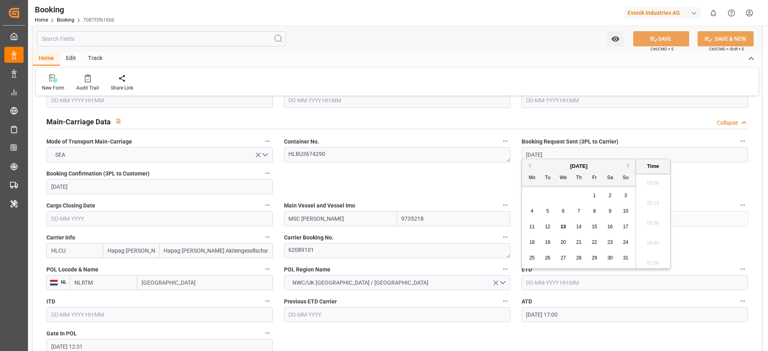
scroll to position [1143, 0]
click at [512, 165] on div "[DATE]" at bounding box center [579, 166] width 114 height 8
click at [512, 166] on button "Previous Month" at bounding box center [528, 165] width 5 height 5
click at [512, 210] on span "7" at bounding box center [532, 211] width 3 height 6
type input "[DATE] 00:00"
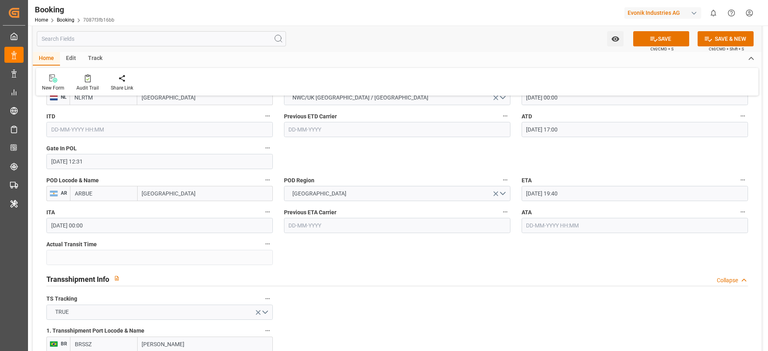
scroll to position [600, 0]
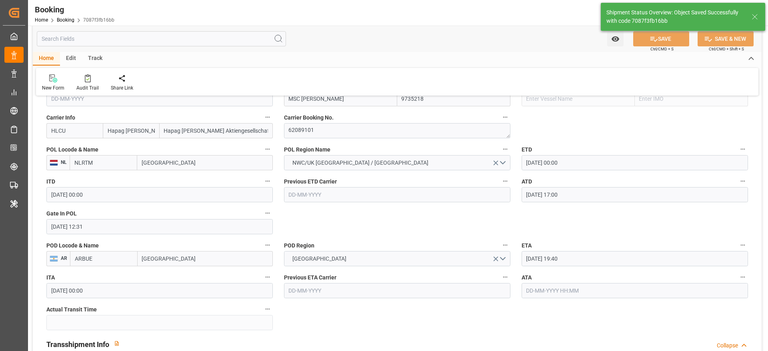
type input "07-07-2025 00:00"
type input "13-08-2025 09:30"
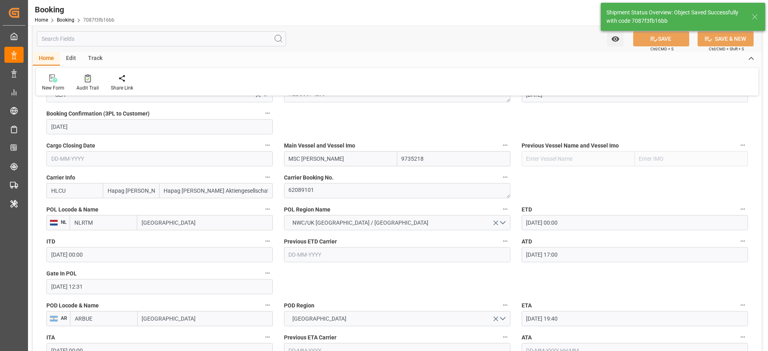
click at [86, 83] on div "Audit Trail" at bounding box center [87, 83] width 34 height 18
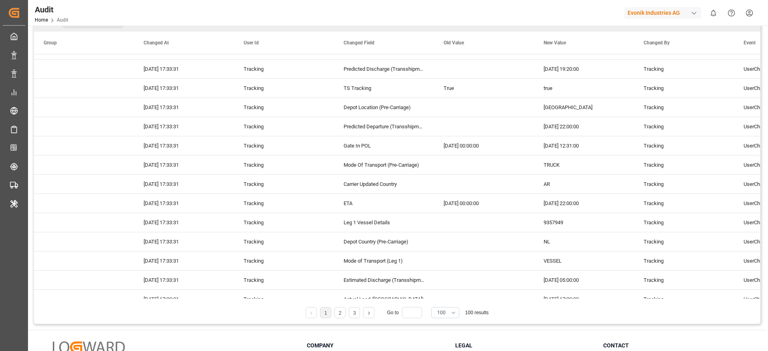
scroll to position [932, 0]
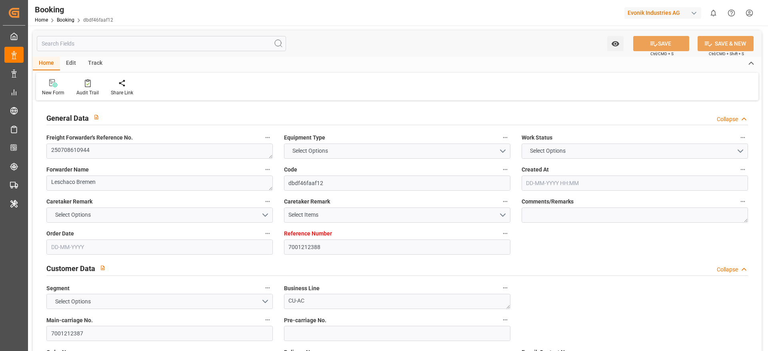
type textarea "250708610944"
type textarea "Leschaco Bremen"
type input "dbdf46faaf12"
type input "7001212388"
type textarea "CU-AC"
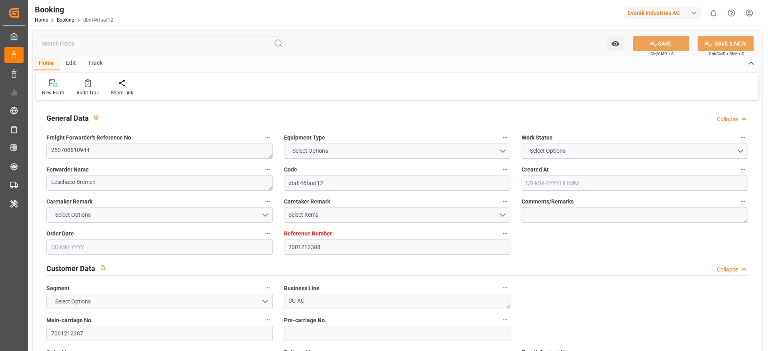
type input "7001212387"
type textarea "dirk.bastek@evonik.com"
type textarea "CFR"
type textarea "SANTOS"
type textarea "Lommel"
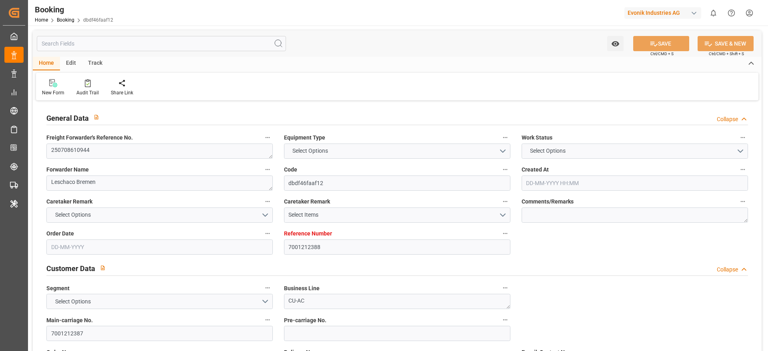
type textarea "HLBU2337546"
type input "MSC GISELLE"
type input "MSC GISELLE 0A"
type input "HLCU"
type textarea "93641946"
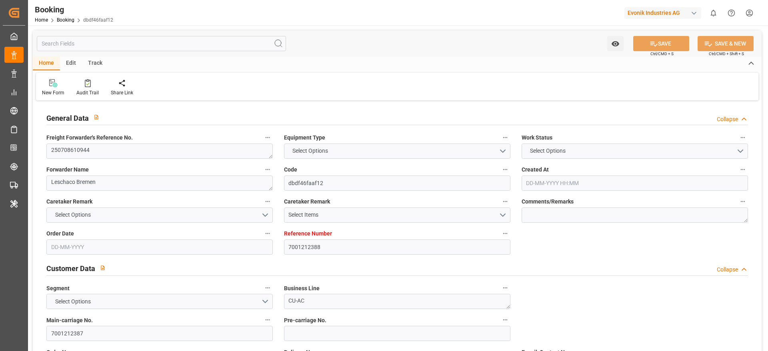
type input "[GEOGRAPHIC_DATA]"
type input "Santos"
type textarea "vesselName"
type textarea "INPUT_Evonik_Seeburger_IFTSTA_1002961195_20250716143017986.edi"
type textarea "NWC/UK North West Continent / UK_BRSSZ_HLCU_CU-AC"
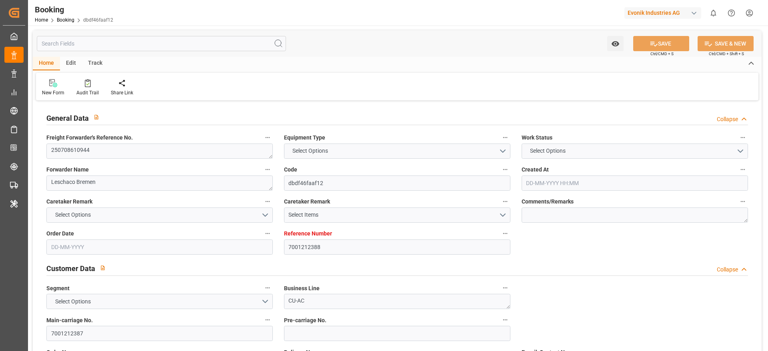
type textarea "INPUT_Evonik_Seeburger_IFTMIN_1002919053_20250703120219025.edi,INPUT_Evonik_See…"
type textarea "1002961195"
type textarea "Logward System"
type textarea "businessDivision-businessLine-"
type textarea "IFTSTA"
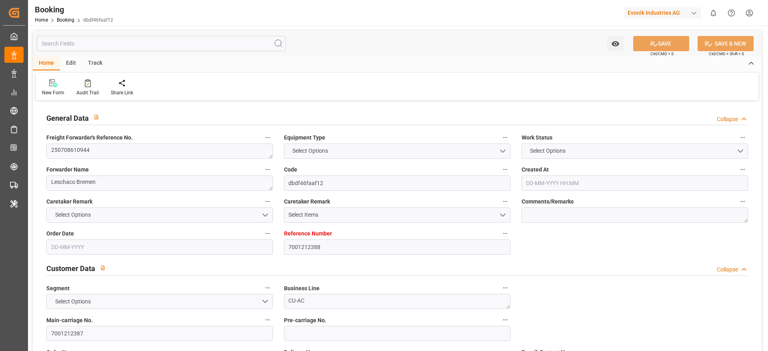
type textarea "a011t00000LcJC5AAN"
type textarea "No"
type input "[GEOGRAPHIC_DATA]"
type input "SANTOS"
type input "[GEOGRAPHIC_DATA]"
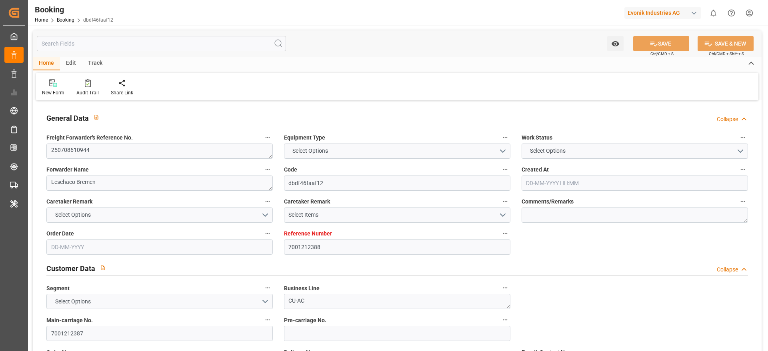
type input "NL"
type input "TRUCK"
type input "NA529A"
type input "VESSEL"
type input "MSC GISELLE"
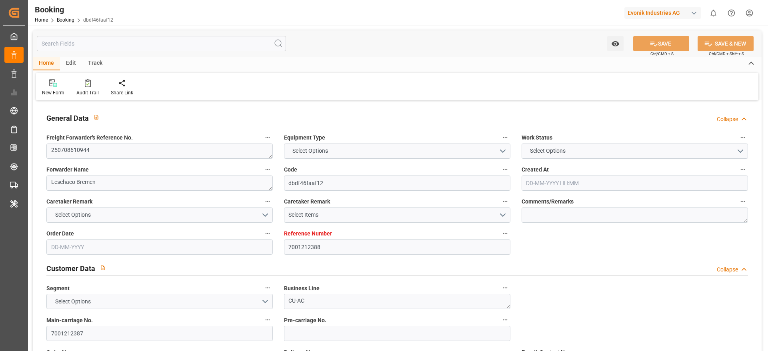
type input "TRUCK"
type input "7001212388"
type input "9720196"
type input "Hapag [PERSON_NAME]"
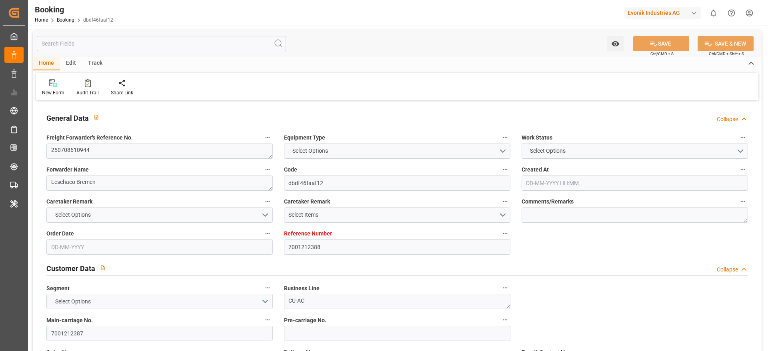
type input "Hapag [PERSON_NAME] Aktiengesellschaft"
type input "NLRTM"
type input "BRSSZ"
type input "0"
type input "NLRTM"
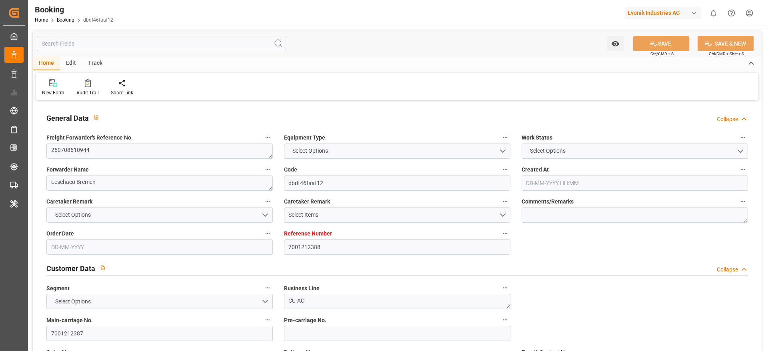
type input "BRSSZ"
type input "9720196"
type input "03-07-2025 10:03"
type input "03-07-2025"
type input "01-08-2025"
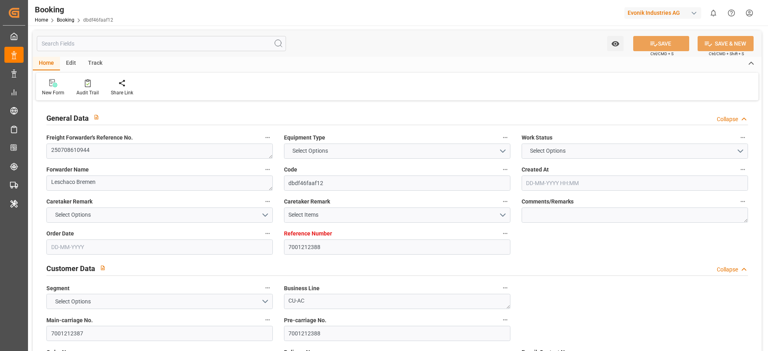
type input "09-07-2025"
type input "03-07-2025"
type input "25-07-2025 08:06"
type input "17-07-2025 06:14"
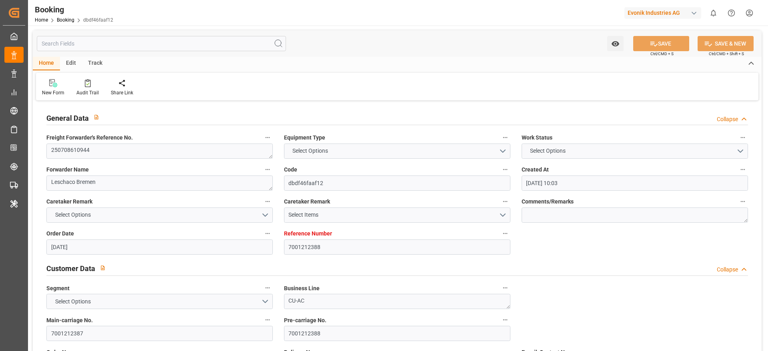
type input "20-08-2025 21:00"
type input "20-08-2025 00:00"
type input "16-07-2025"
type input "12-08-2025 18:05"
type input "12-08-2025"
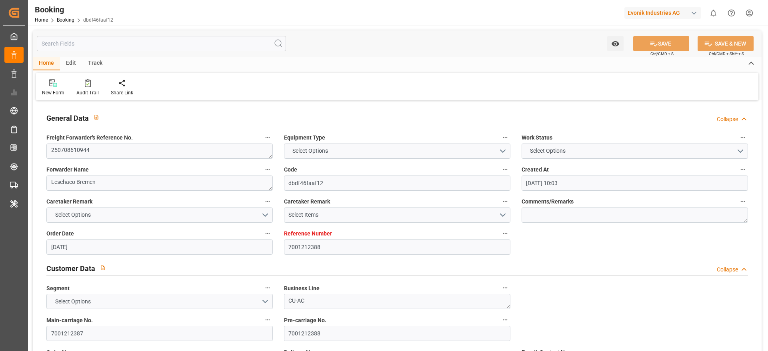
type input "16-07-2025 06:17"
type input "24-07-2025 06:20"
type input "25-07-2025 08:43"
type input "20-08-2025 21:00"
type input "21-08-2025 10:23"
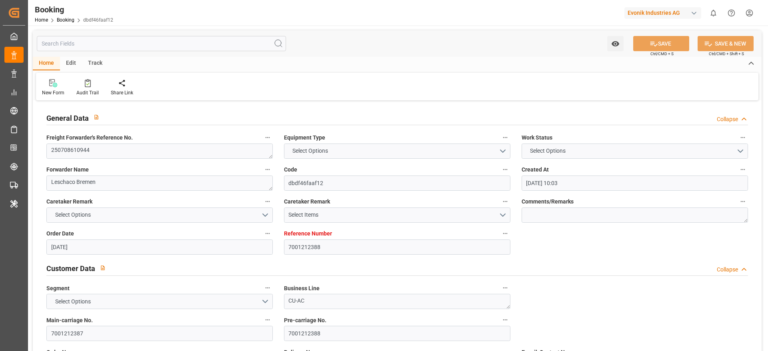
type input "25-08-2025 10:23"
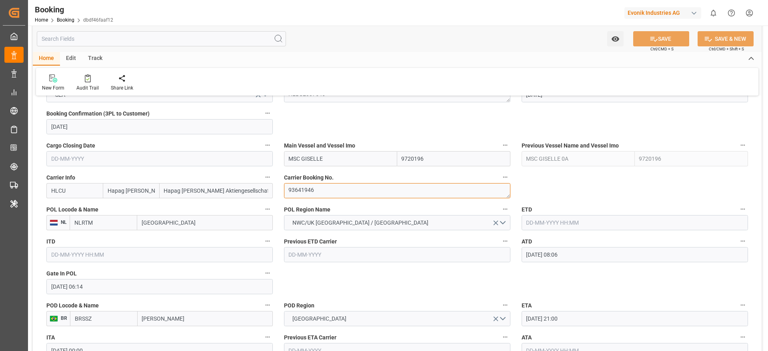
click at [340, 192] on textarea "93641946" at bounding box center [397, 190] width 226 height 15
click at [570, 227] on input "text" at bounding box center [635, 222] width 226 height 15
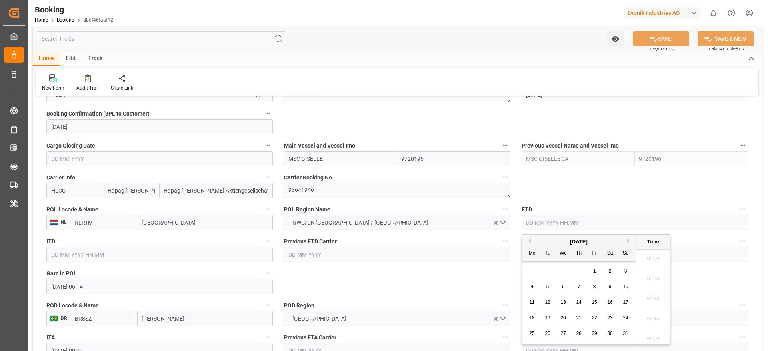
scroll to position [1163, 0]
click at [530, 241] on button "Previous Month" at bounding box center [528, 241] width 5 height 5
click at [594, 320] on span "25" at bounding box center [594, 318] width 5 height 6
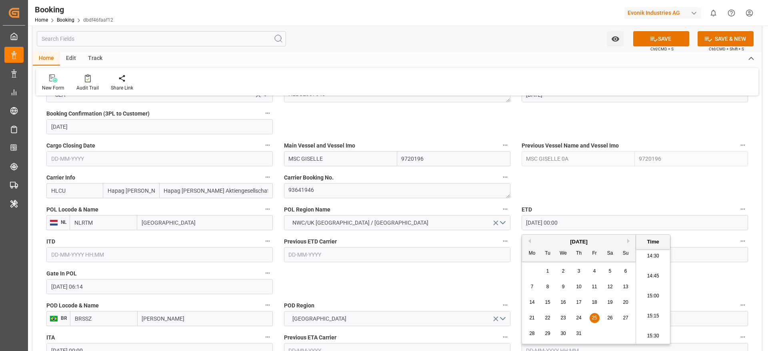
type input "25-07-2025 00:00"
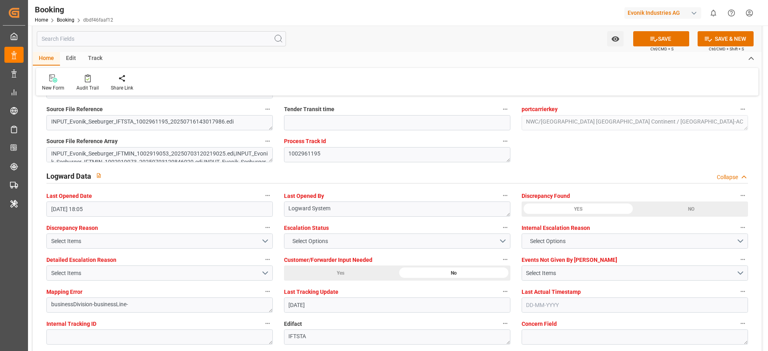
scroll to position [1440, 0]
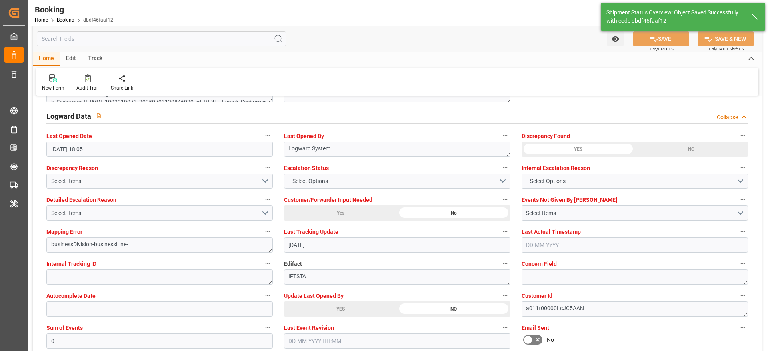
type textarea "Madhu T V"
type input "25-07-2025 00:00"
type input "13-08-2025 09:31"
click at [90, 82] on div at bounding box center [87, 78] width 22 height 8
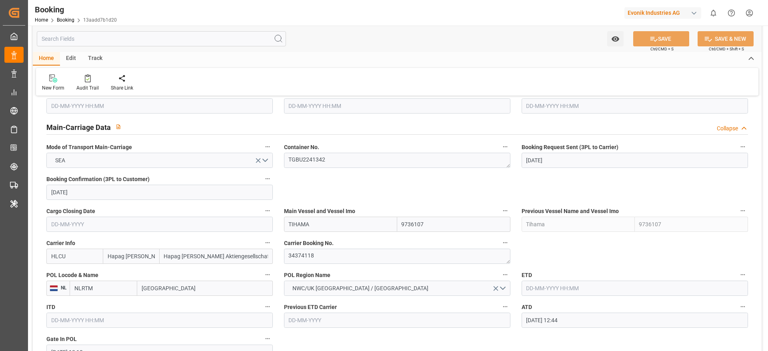
scroll to position [540, 0]
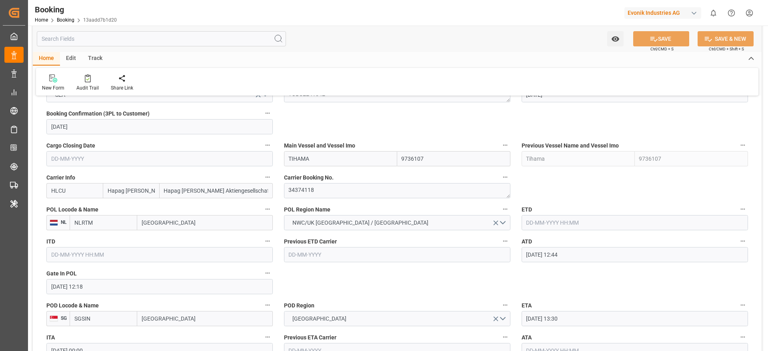
click at [334, 182] on label "Carrier Booking No." at bounding box center [397, 177] width 226 height 11
click at [500, 182] on button "Carrier Booking No." at bounding box center [505, 177] width 10 height 10
click at [332, 191] on textarea "34374118" at bounding box center [397, 190] width 226 height 15
click at [345, 190] on textarea "34374118" at bounding box center [397, 190] width 226 height 15
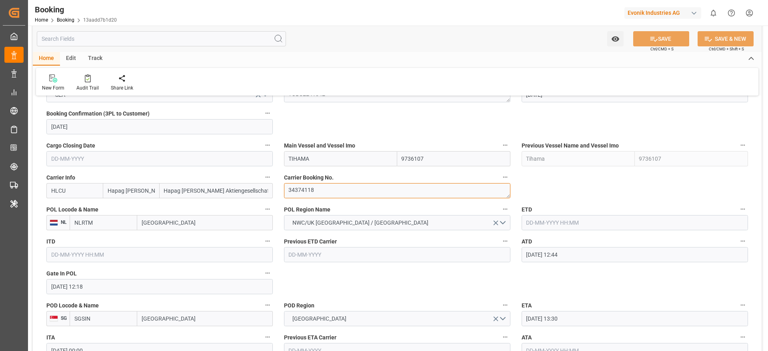
click at [342, 194] on textarea "34374118" at bounding box center [397, 190] width 226 height 15
click at [348, 190] on textarea "34374118" at bounding box center [397, 190] width 226 height 15
click at [577, 214] on label "ETD" at bounding box center [635, 209] width 226 height 11
click at [738, 214] on button "ETD" at bounding box center [743, 209] width 10 height 10
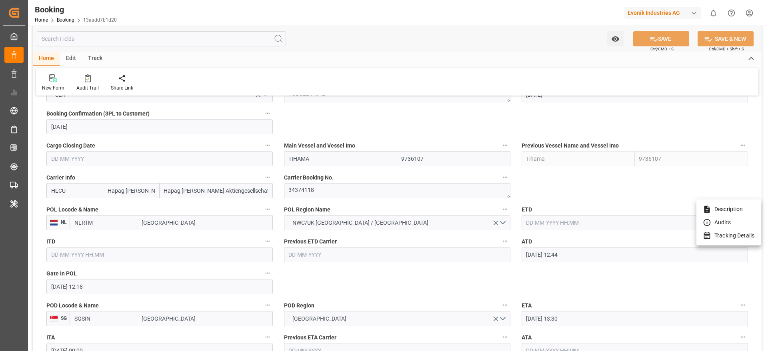
click at [564, 221] on div at bounding box center [384, 175] width 768 height 351
click at [571, 222] on input "text" at bounding box center [635, 222] width 226 height 15
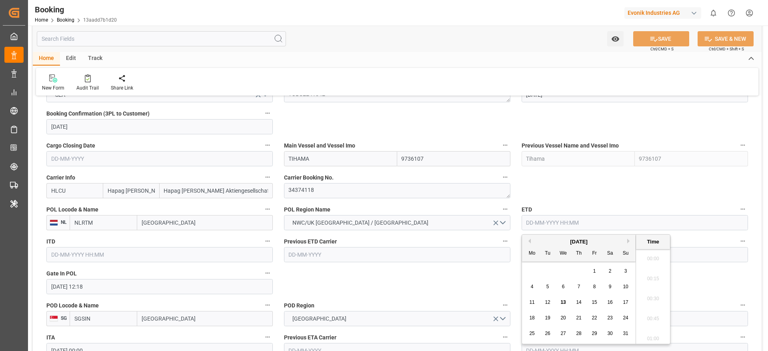
scroll to position [1163, 0]
click at [594, 289] on span "8" at bounding box center [594, 287] width 3 height 6
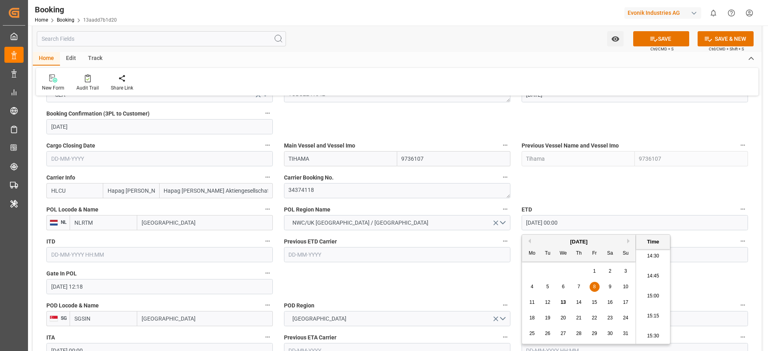
type input "08-08-2025 00:00"
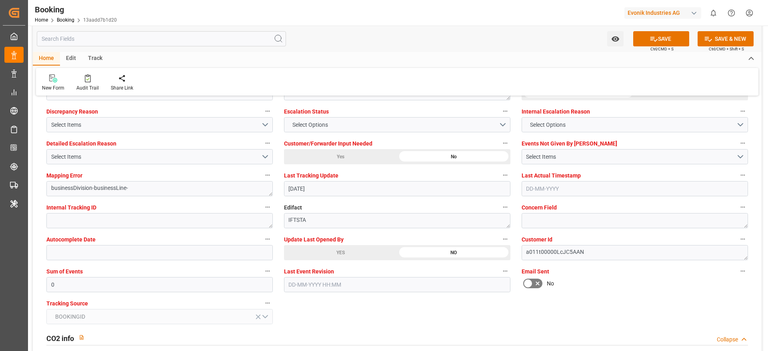
scroll to position [1500, 0]
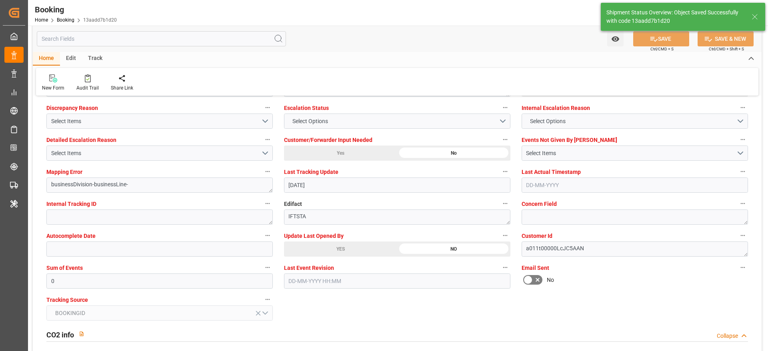
type textarea "Madhu T V"
type input "08-08-2025 00:00"
type input "13-08-2025 09:32"
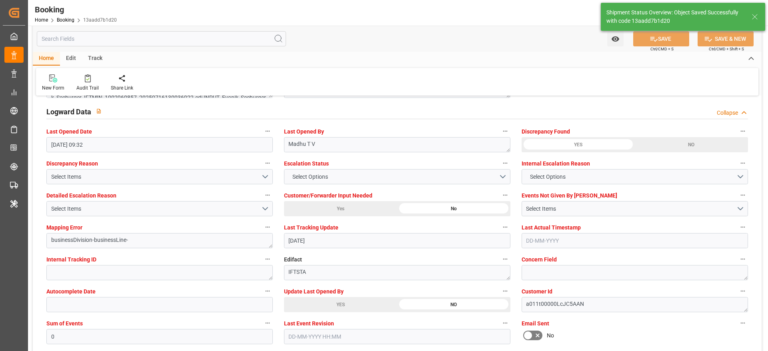
scroll to position [1380, 0]
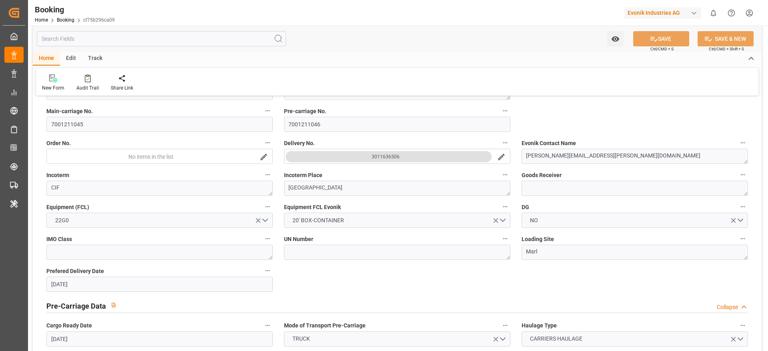
scroll to position [306, 0]
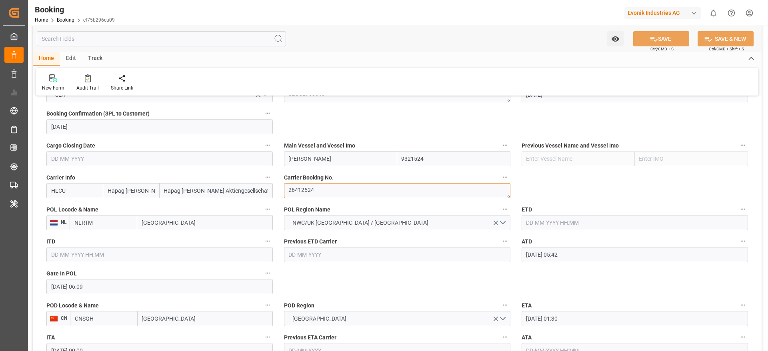
click at [347, 188] on textarea "26412524" at bounding box center [397, 190] width 226 height 15
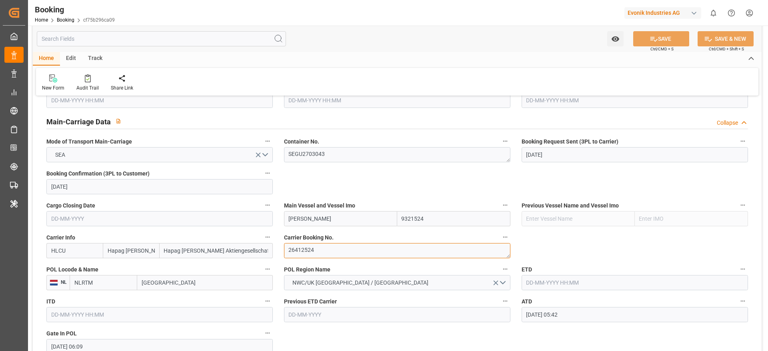
scroll to position [540, 0]
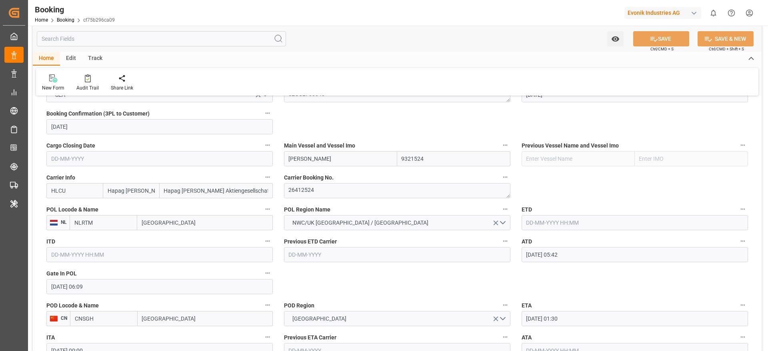
click at [562, 228] on input "text" at bounding box center [635, 222] width 226 height 15
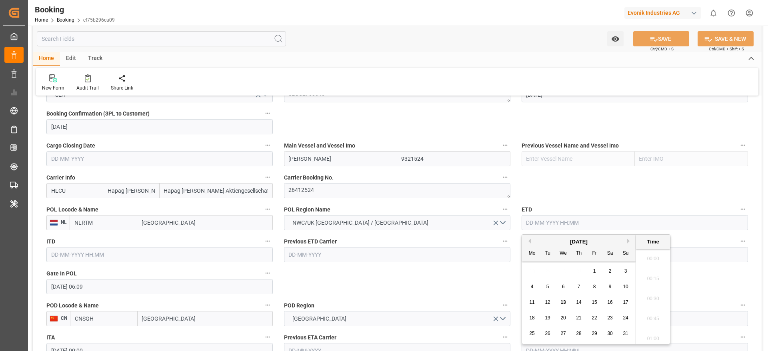
scroll to position [1163, 0]
click at [623, 272] on div "3" at bounding box center [626, 272] width 10 height 10
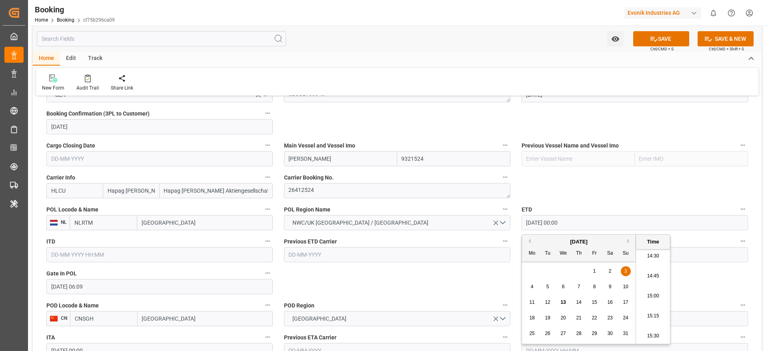
type input "[DATE] 00:00"
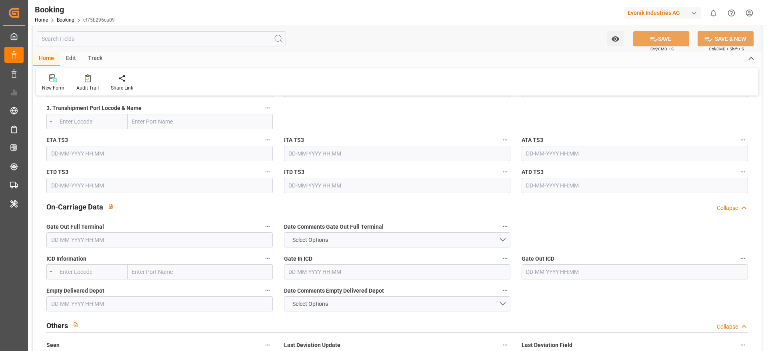
scroll to position [834, 0]
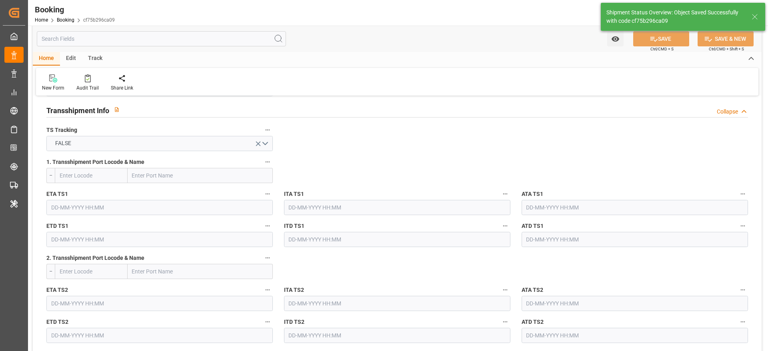
type textarea "Madhu T V"
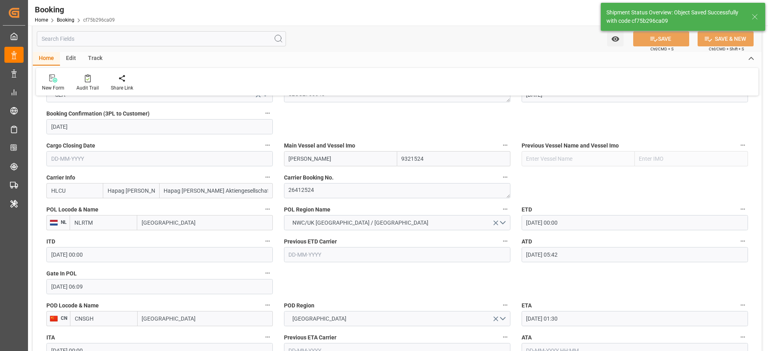
type input "[DATE] 00:00"
type input "[DATE] 09:33"
click at [91, 82] on div at bounding box center [87, 78] width 22 height 8
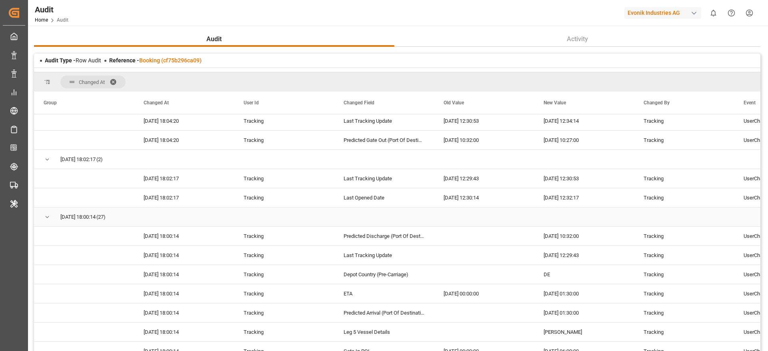
scroll to position [120, 0]
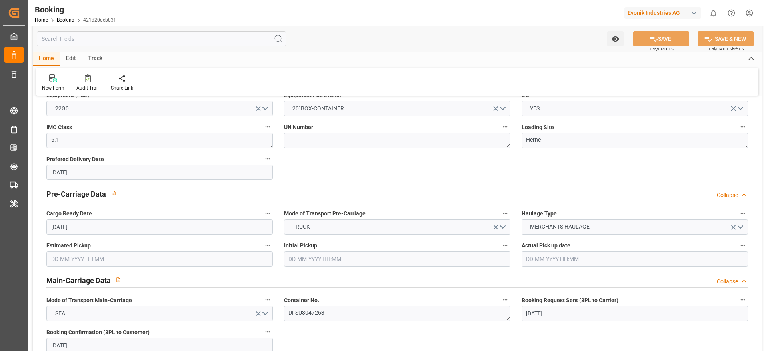
scroll to position [420, 0]
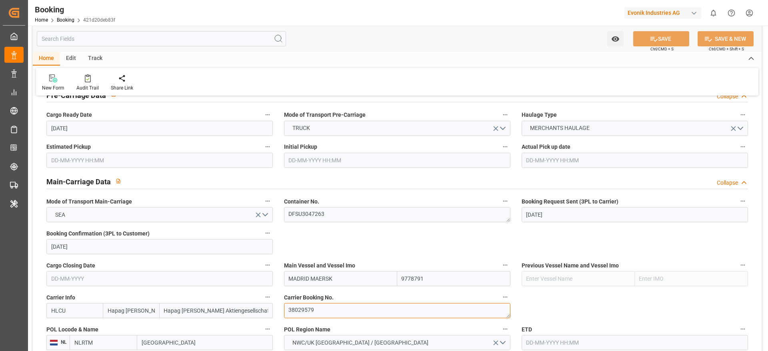
click at [358, 315] on textarea "38029579" at bounding box center [397, 310] width 226 height 15
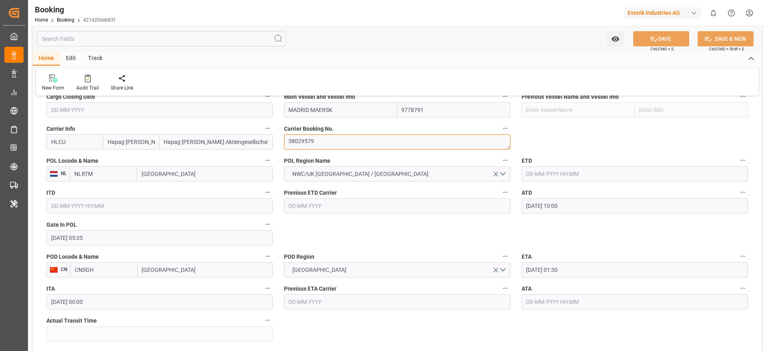
scroll to position [600, 0]
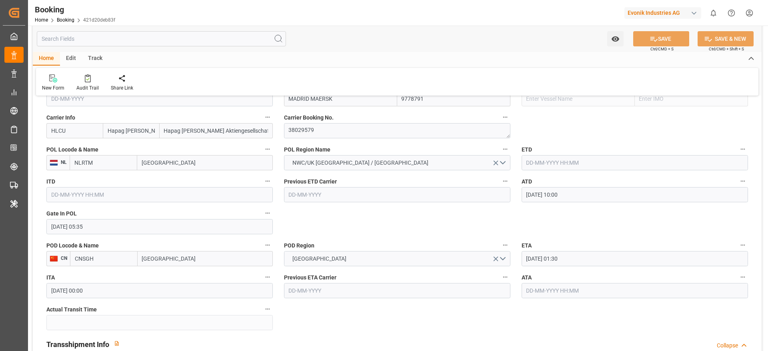
click at [542, 162] on input "text" at bounding box center [635, 162] width 226 height 15
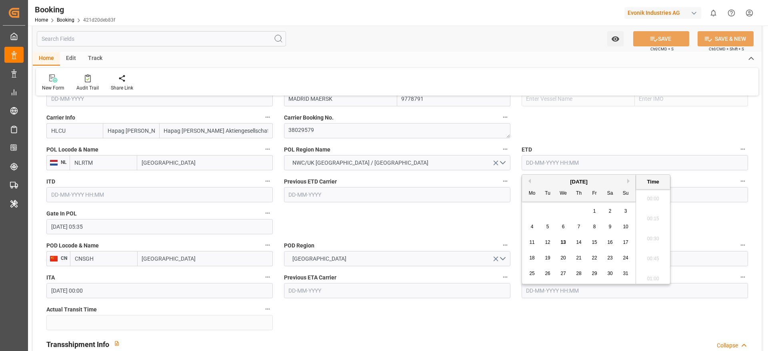
scroll to position [1163, 0]
click at [623, 230] on div "10" at bounding box center [626, 227] width 10 height 10
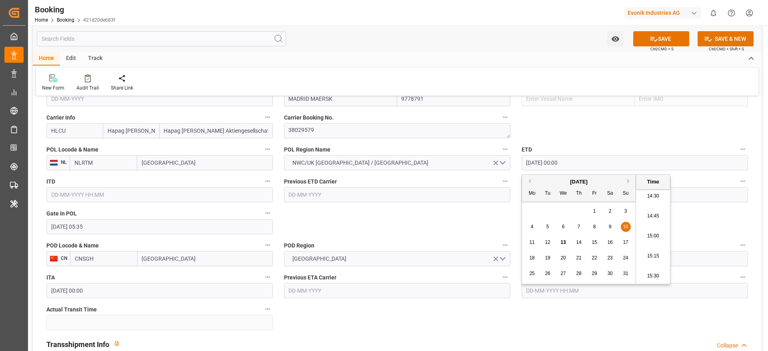
type input "10-08-2025 00:00"
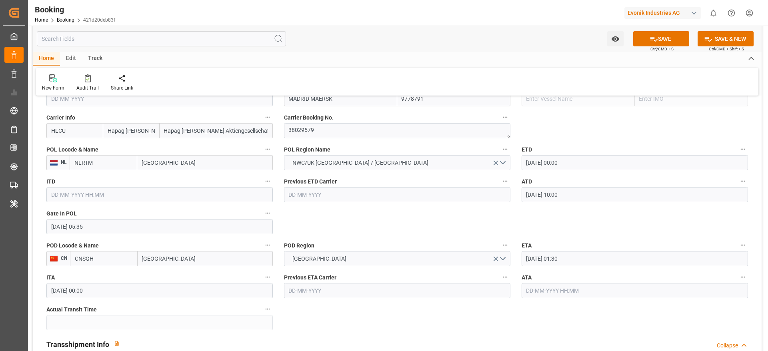
click at [438, 48] on div "Watch Option SAVE Ctrl/CMD + S SAVE & NEW Ctrl/CMD + Shift + S" at bounding box center [397, 39] width 729 height 26
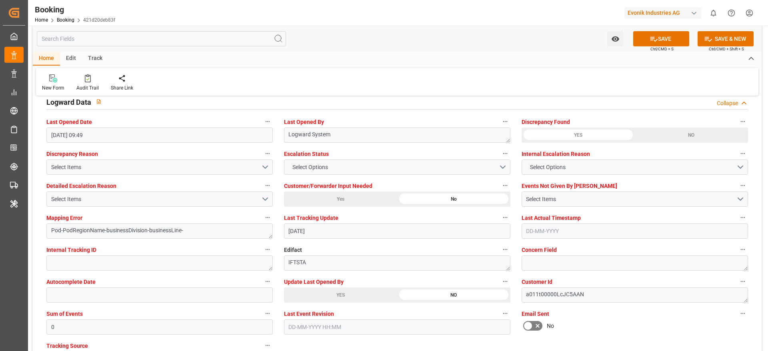
scroll to position [1454, 0]
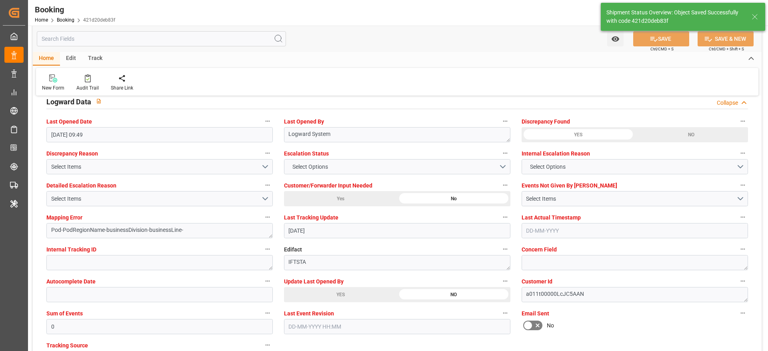
type textarea "Madhu T V"
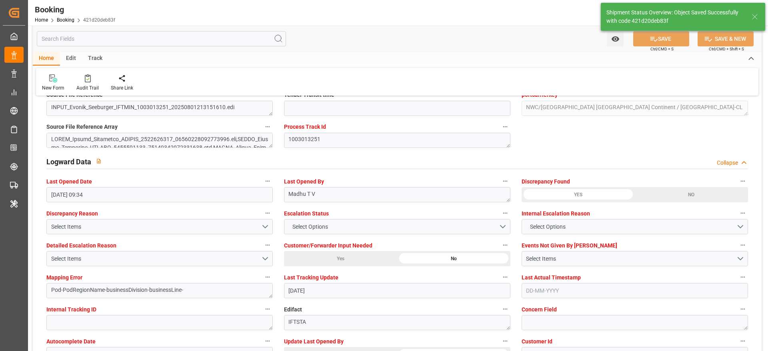
type input "10-08-2025 00:00"
type input "13-08-2025 09:34"
click at [82, 87] on div "Audit Trail" at bounding box center [87, 87] width 22 height 7
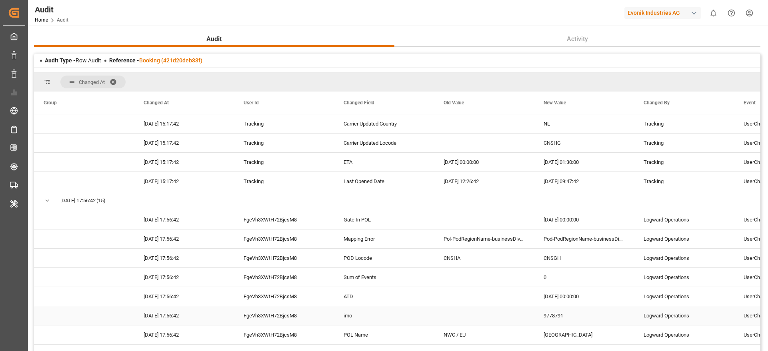
scroll to position [540, 0]
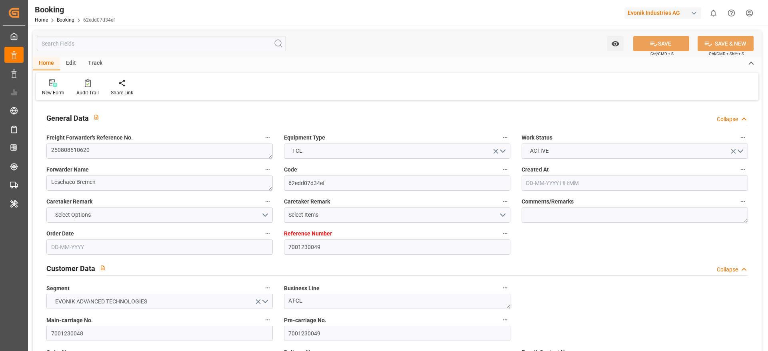
type input "[DATE] 08:47"
type input "[DATE]"
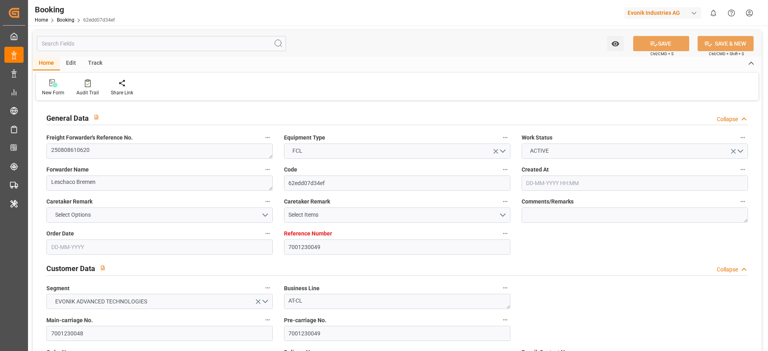
type input "[DATE]"
type input "[DATE] 10:00"
type input "[DATE] 03:18"
type input "[DATE] 01:30"
type input "[DATE] 00:00"
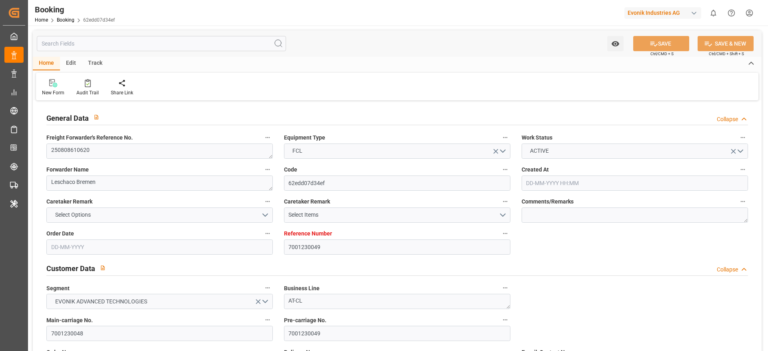
type input "[DATE]"
type input "[DATE] 09:49"
type input "[DATE]"
type input "[DATE] 13:21"
type input "[DATE] 08:43"
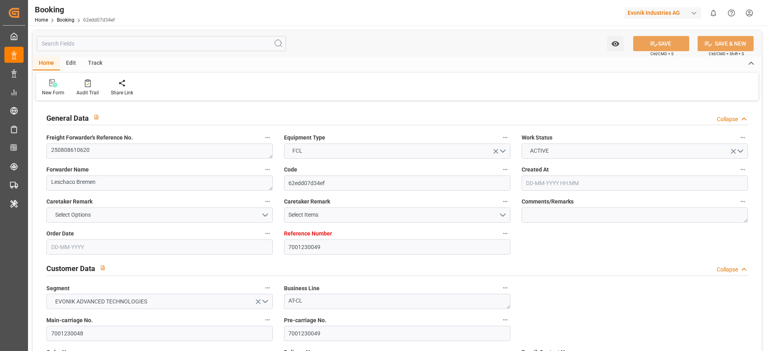
type input "[DATE] 11:09"
type input "[DATE] 01:30"
type input "[DATE] 10:27"
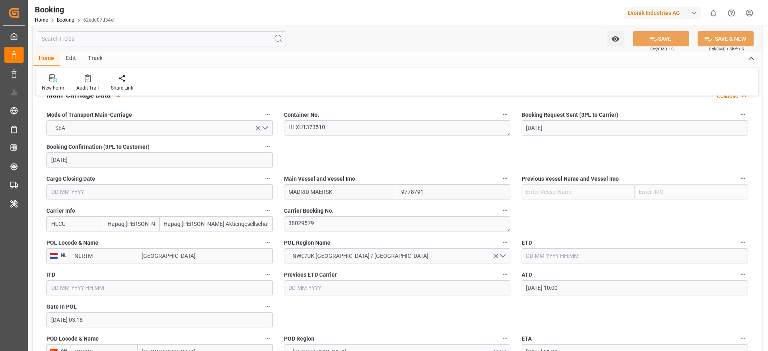
scroll to position [540, 0]
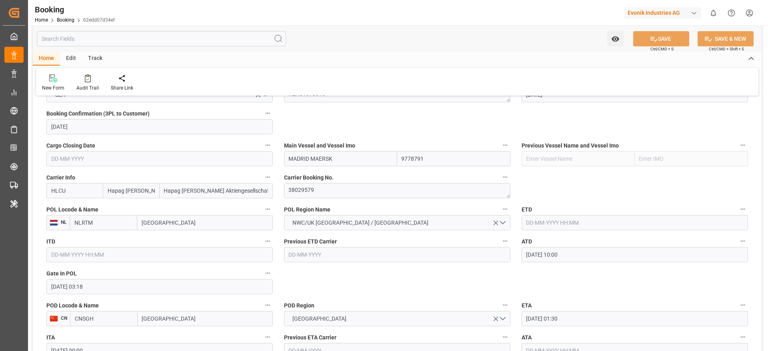
click at [558, 221] on input "text" at bounding box center [635, 222] width 226 height 15
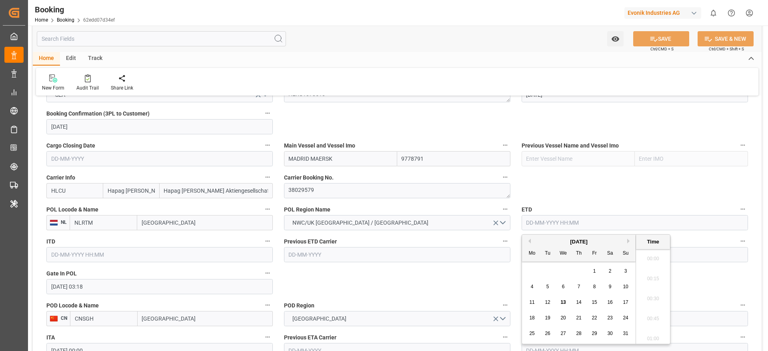
scroll to position [1163, 0]
click at [628, 291] on div "10" at bounding box center [626, 287] width 10 height 10
type input "[DATE] 00:00"
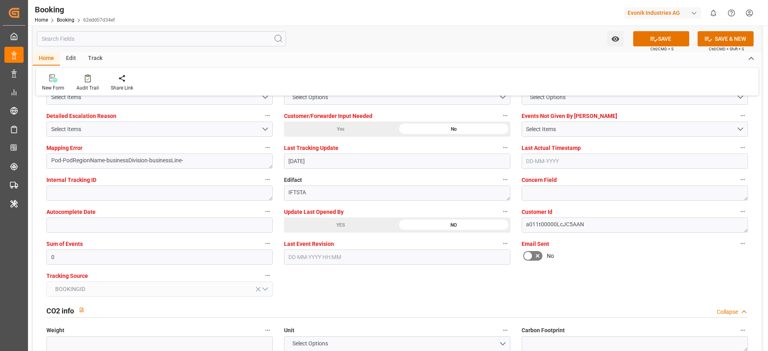
scroll to position [1560, 0]
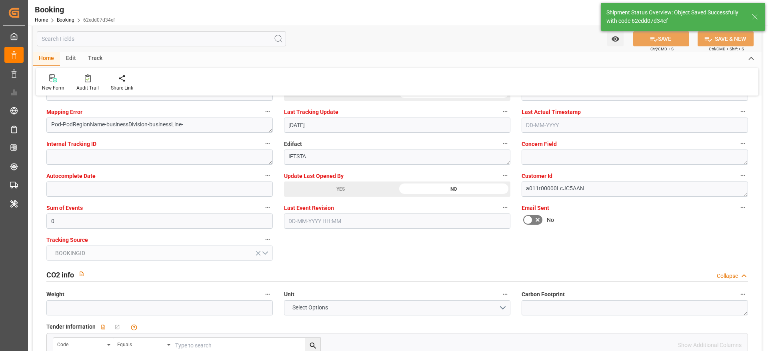
type textarea "Madhu T V"
type input "[DATE] 00:00"
type input "[DATE] 09:35"
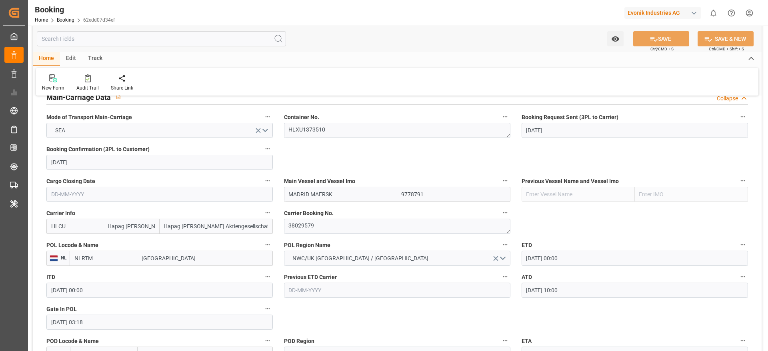
scroll to position [480, 0]
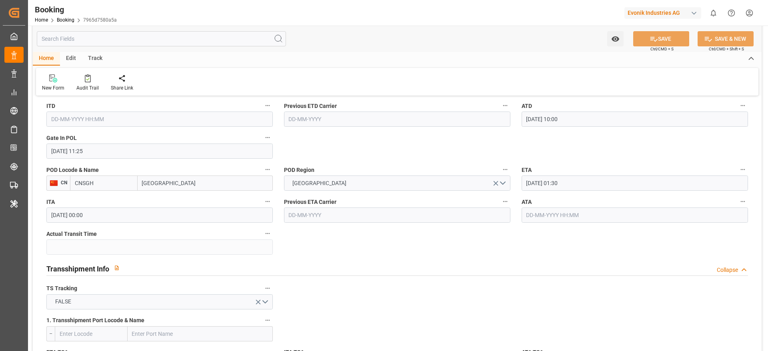
scroll to position [540, 0]
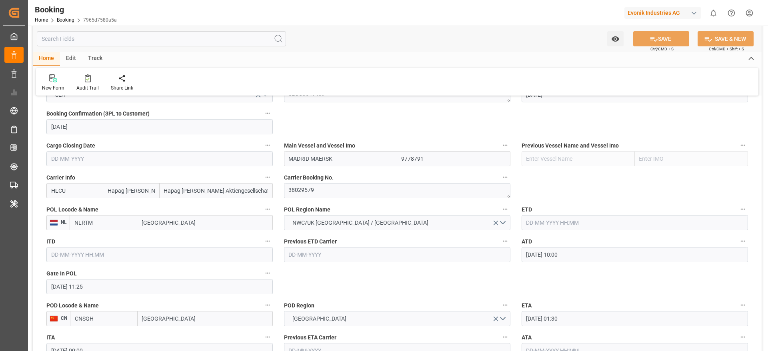
click at [564, 221] on input "text" at bounding box center [635, 222] width 226 height 15
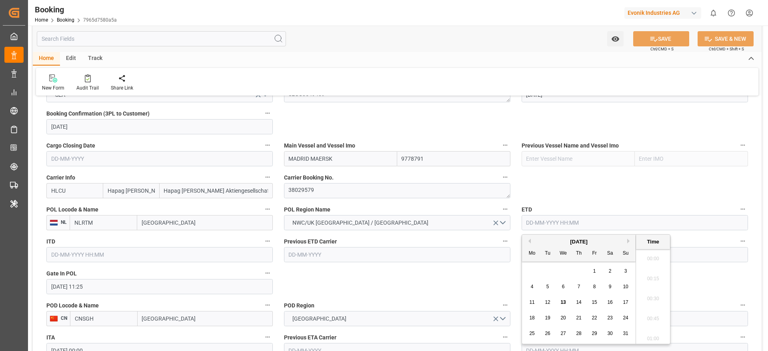
scroll to position [1163, 0]
click at [626, 288] on span "10" at bounding box center [625, 287] width 5 height 6
type input "[DATE] 00:00"
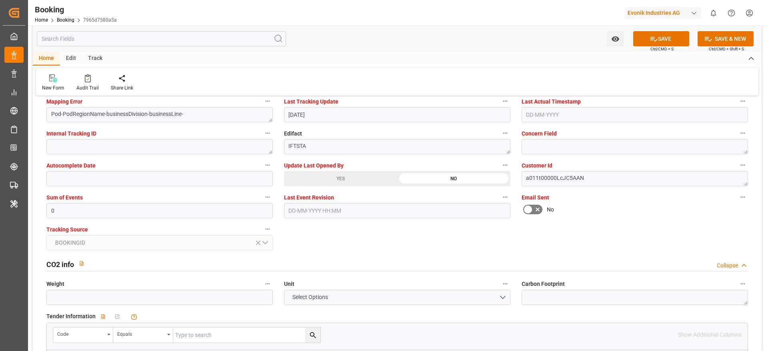
scroll to position [1590, 0]
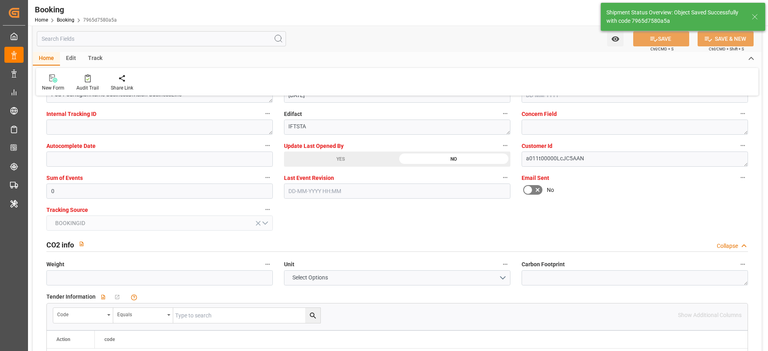
type textarea "Madhu T V"
type input "[DATE] 00:00"
type input "[DATE] 09:35"
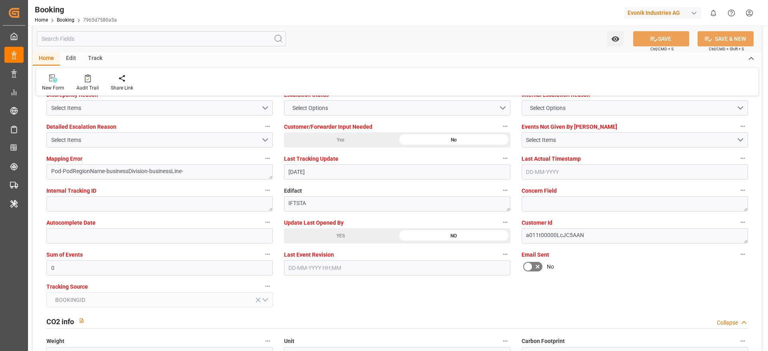
scroll to position [1410, 0]
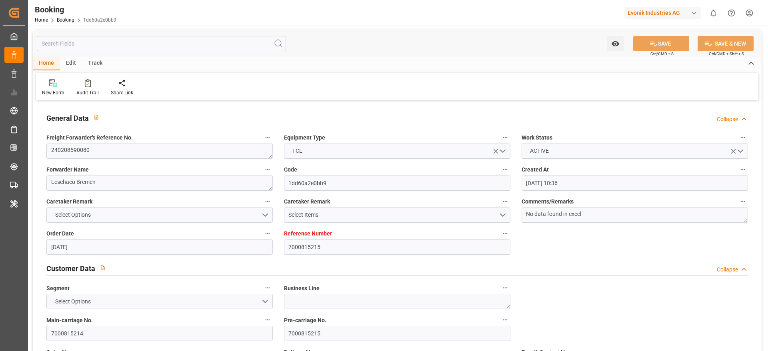
type input "[DATE] 10:36"
type input "[DATE]"
type input "08-08-2025 11:22"
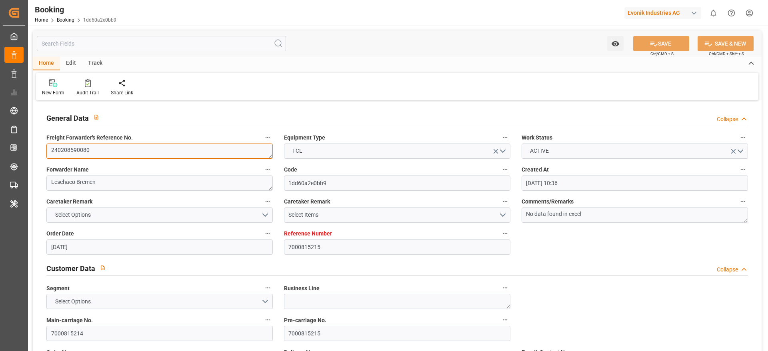
click at [121, 156] on textarea "240208590080" at bounding box center [159, 151] width 226 height 15
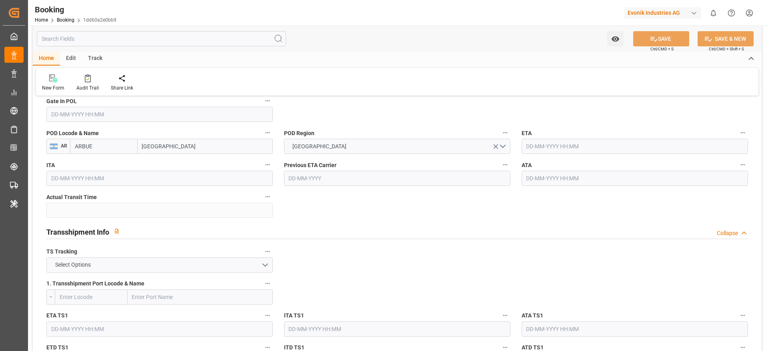
scroll to position [720, 0]
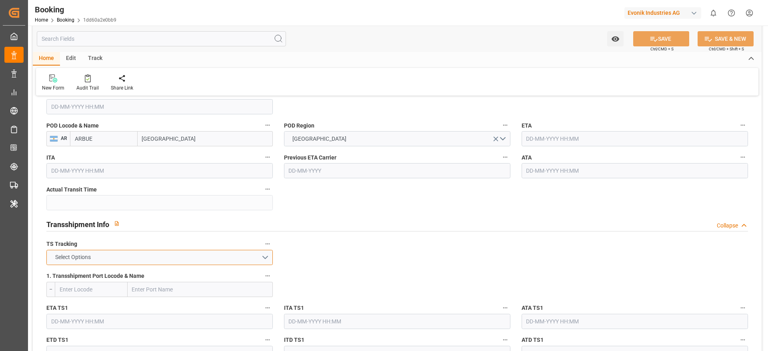
click at [102, 258] on button "Select Options" at bounding box center [159, 257] width 226 height 15
click at [77, 278] on div "FALSE" at bounding box center [160, 276] width 226 height 17
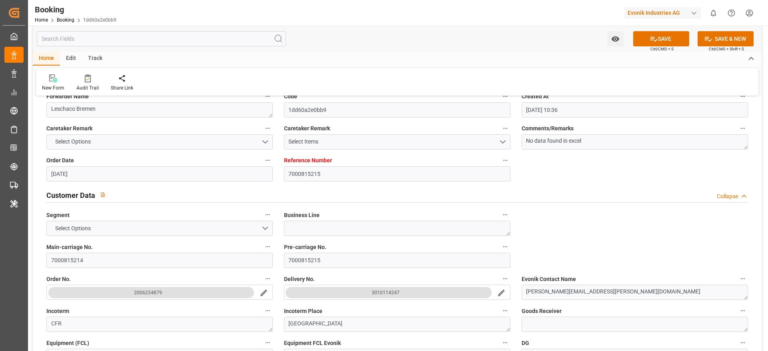
scroll to position [180, 0]
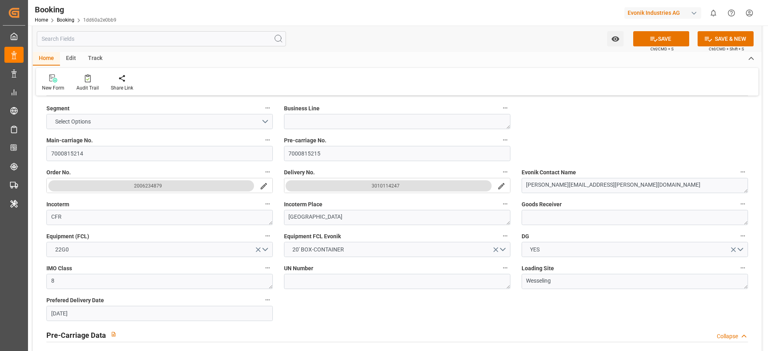
click at [365, 185] on button "3010114247" at bounding box center [389, 185] width 206 height 11
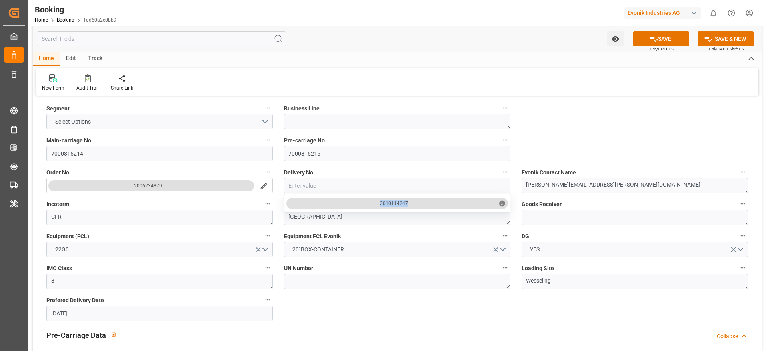
copy div "3010114247"
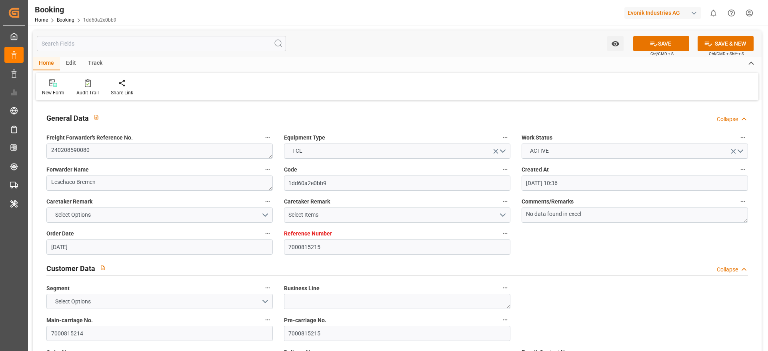
scroll to position [60, 0]
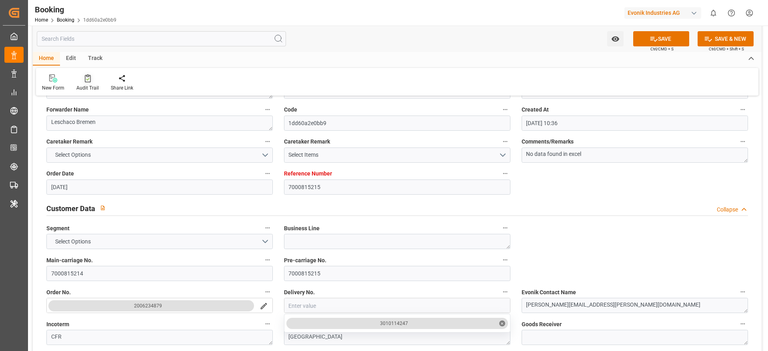
click at [102, 77] on div "Audit Trail" at bounding box center [87, 83] width 34 height 18
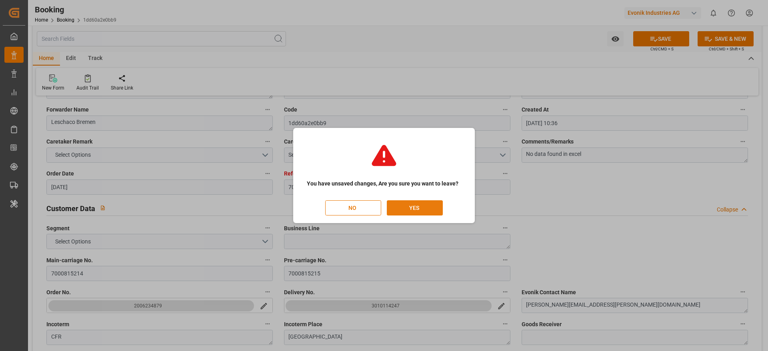
click at [419, 209] on button "YES" at bounding box center [415, 207] width 56 height 15
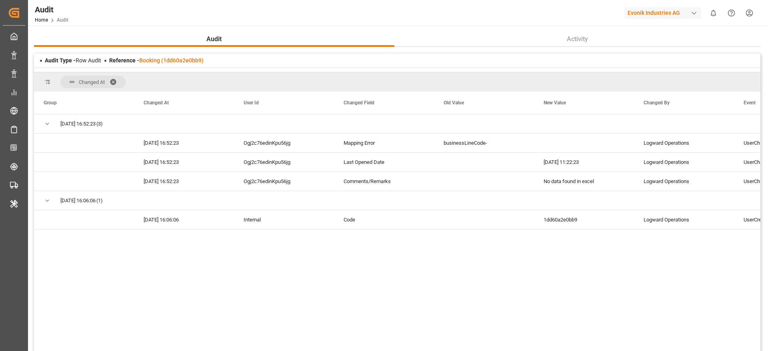
click at [188, 66] on div "Audit Type - Row Audit Reference - Booking (1dd60a2e0bb9)" at bounding box center [397, 61] width 726 height 14
click at [186, 60] on link "Booking (1dd60a2e0bb9)" at bounding box center [171, 60] width 64 height 6
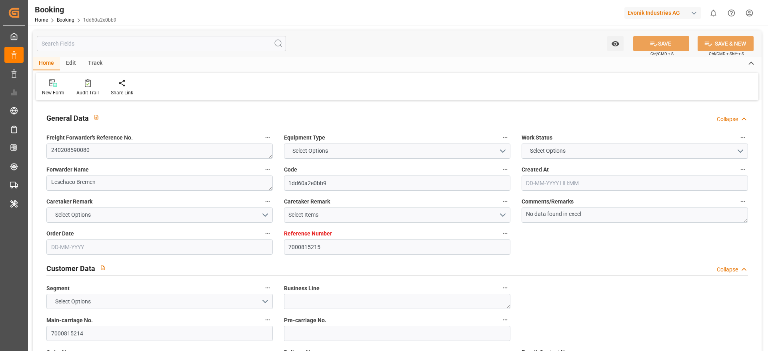
type input "7000815215"
type input "Hapag [PERSON_NAME]"
type input "Hapag [PERSON_NAME] Aktiengesellschaft"
type input "BEANR"
type input "ARBUE"
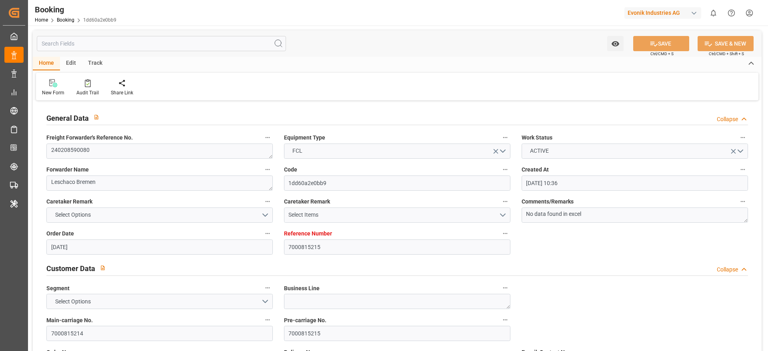
type input "07-08-2025 10:36"
type input "[DATE]"
type input "22-03-2024"
type input "25-01-2024"
type input "08-08-2025 11:22"
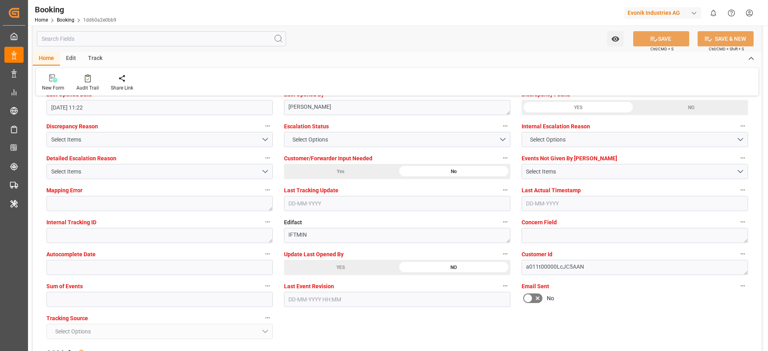
scroll to position [1500, 0]
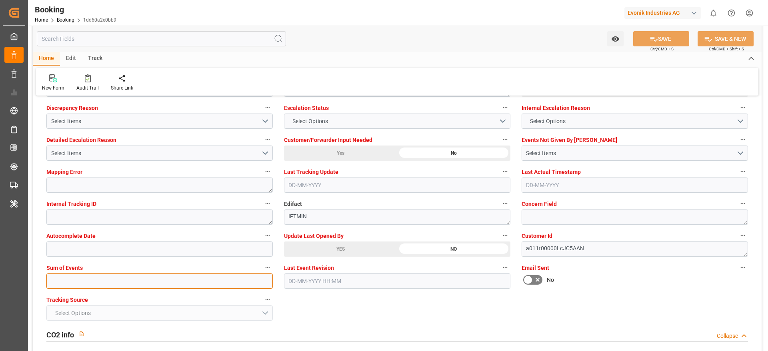
click at [66, 276] on input "text" at bounding box center [159, 281] width 226 height 15
type input "0"
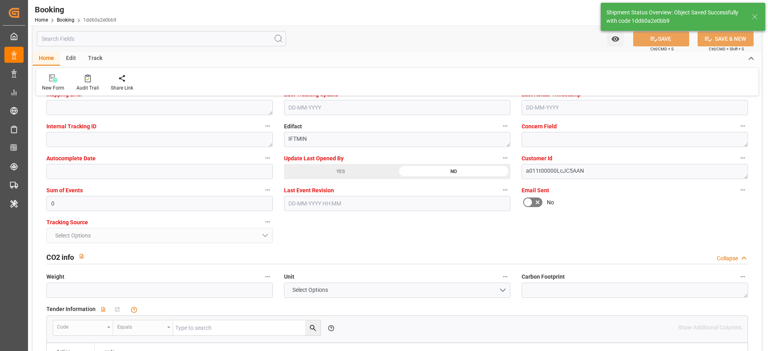
type textarea "Madhu T V"
type input "13-08-2025 09:38"
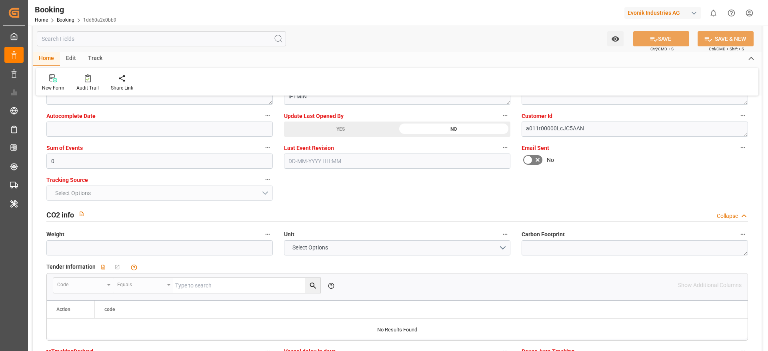
scroll to position [1440, 0]
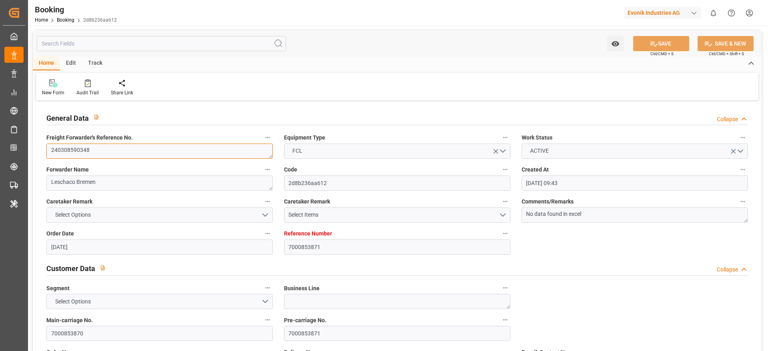
click at [127, 154] on textarea "240308590348" at bounding box center [159, 151] width 226 height 15
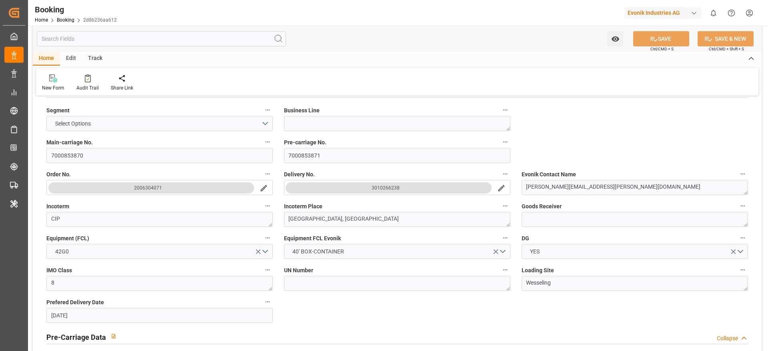
scroll to position [180, 0]
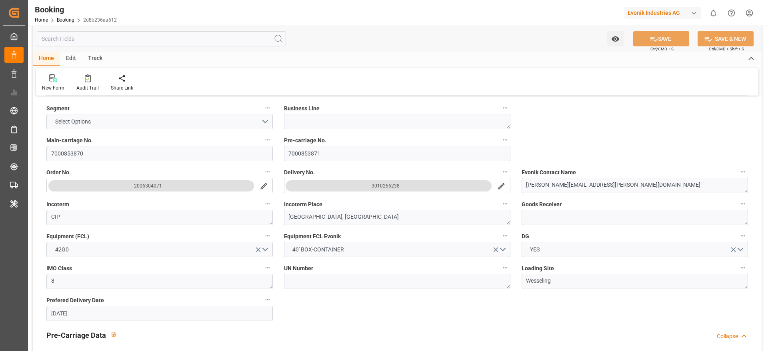
click at [362, 191] on button "3010266238" at bounding box center [389, 185] width 206 height 11
click at [363, 188] on button "3010266238" at bounding box center [389, 185] width 206 height 11
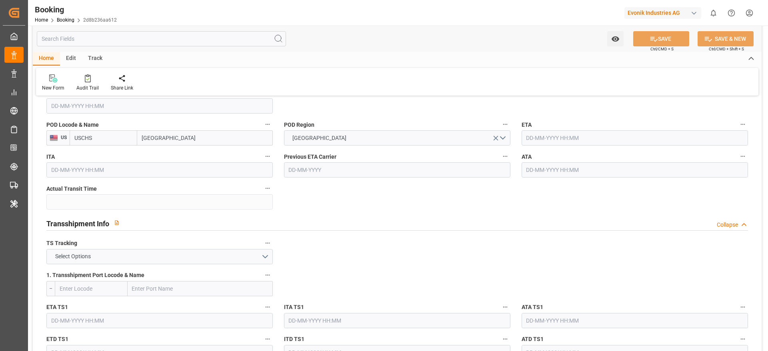
scroll to position [780, 0]
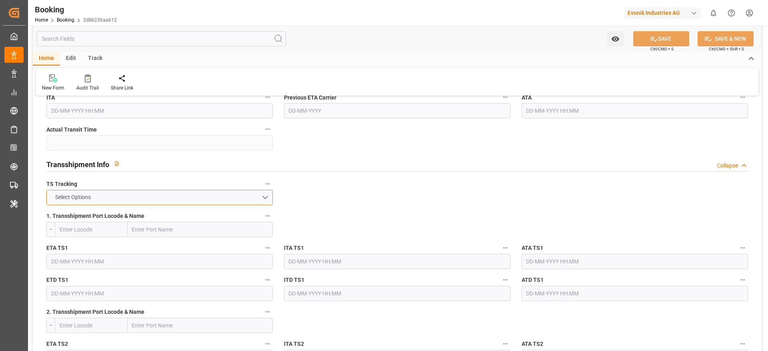
click at [106, 198] on button "Select Options" at bounding box center [159, 197] width 226 height 15
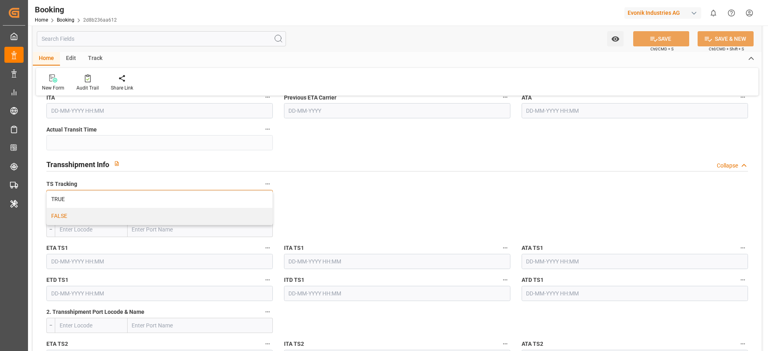
click at [65, 217] on div "FALSE" at bounding box center [160, 216] width 226 height 17
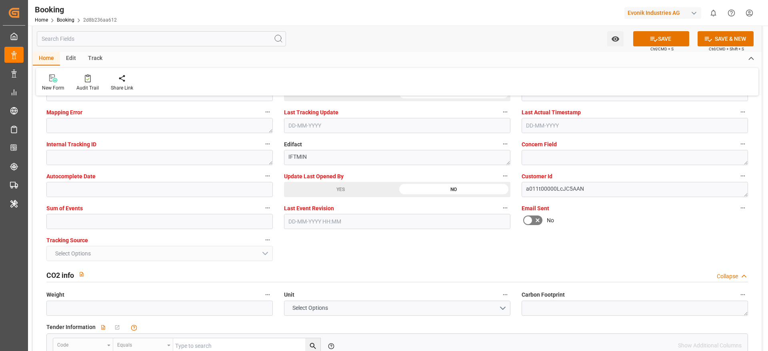
scroll to position [1560, 0]
click at [67, 216] on input "text" at bounding box center [159, 221] width 226 height 15
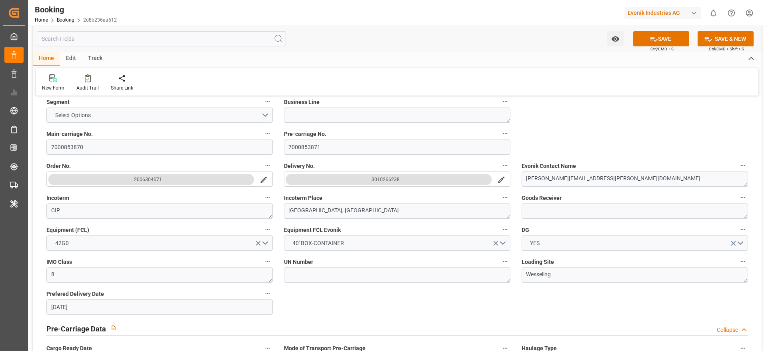
scroll to position [0, 0]
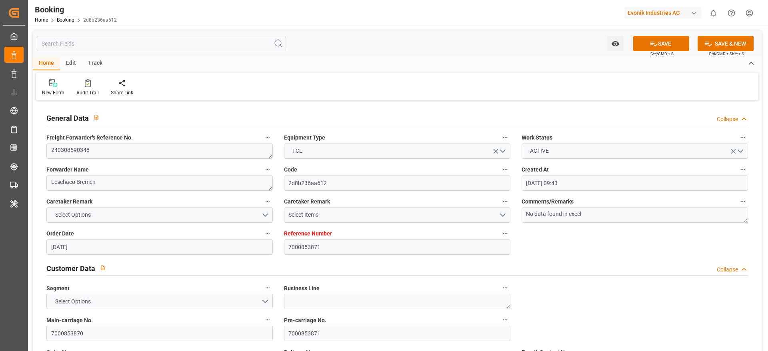
type input "0"
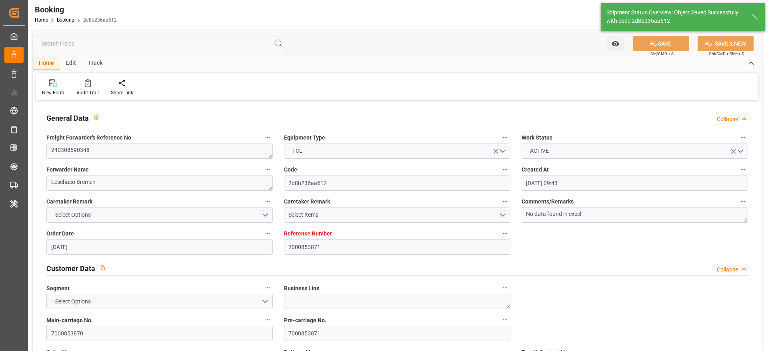
type textarea "Madhu T V"
click at [743, 203] on icon "button" at bounding box center [743, 201] width 6 height 6
type input "13-08-2025 09:39"
click at [656, 230] on div at bounding box center [384, 175] width 768 height 351
click at [648, 216] on textarea "No data found in excel" at bounding box center [635, 215] width 226 height 15
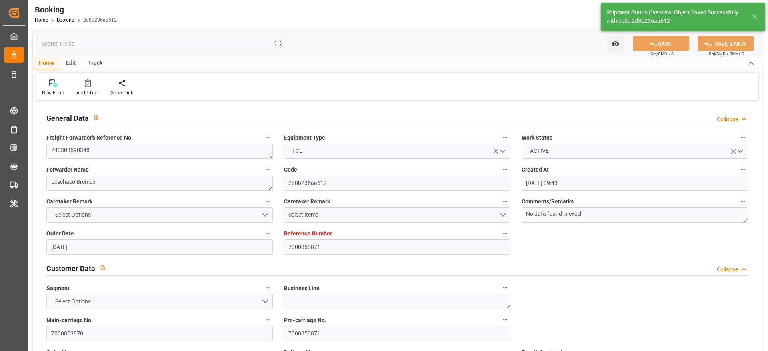
click at [557, 264] on div "Customer Data Collapse" at bounding box center [397, 267] width 702 height 15
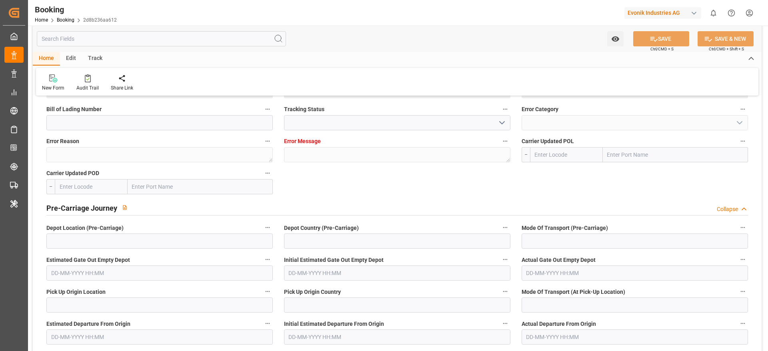
scroll to position [2400, 0]
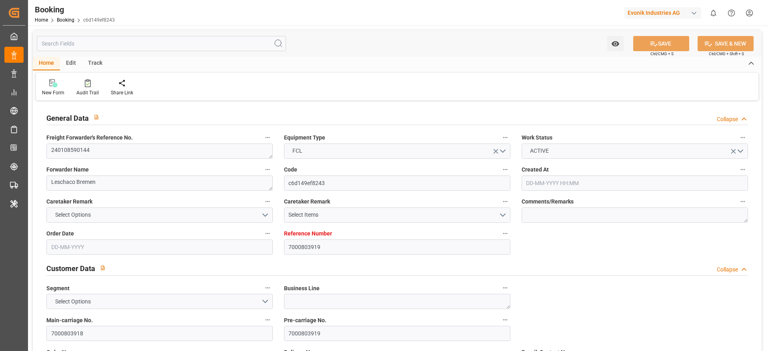
type input "7000803919"
type input "Hapag [PERSON_NAME]"
type input "Hapag [PERSON_NAME] Aktiengesellschaft"
type input "BEANR"
type input "ARBUE"
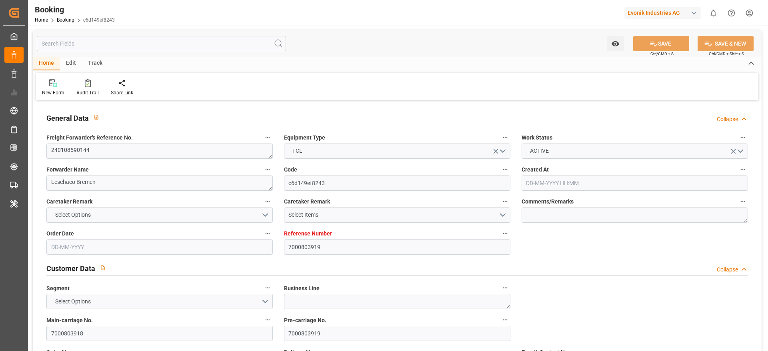
type input "[DATE] 10:54"
type input "[DATE]"
click at [102, 336] on input "7000803918" at bounding box center [159, 333] width 226 height 15
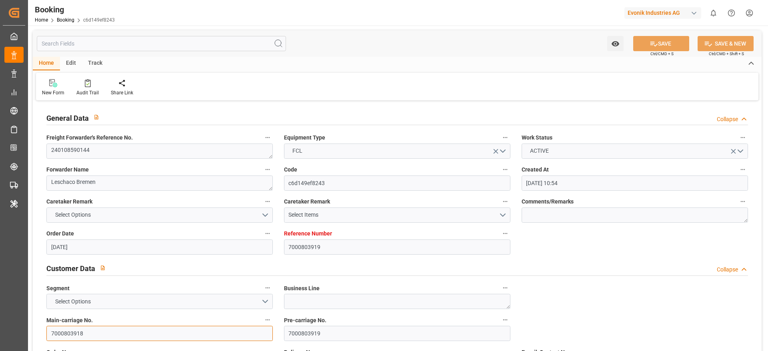
click at [102, 336] on input "7000803918" at bounding box center [159, 333] width 226 height 15
click at [101, 153] on textarea "240108590144" at bounding box center [159, 151] width 226 height 15
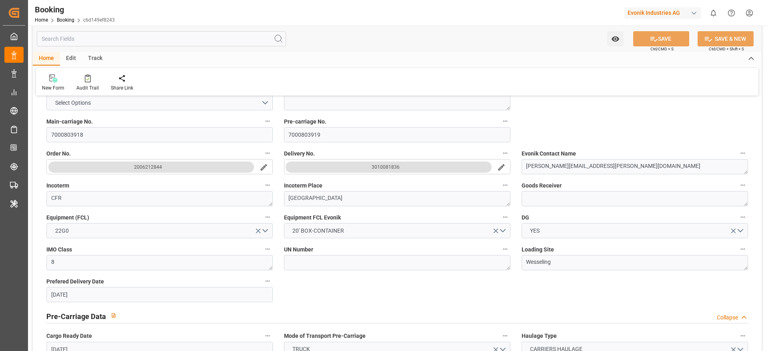
scroll to position [180, 0]
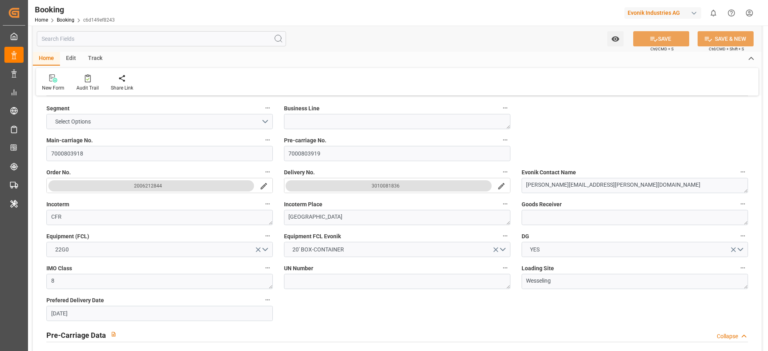
click at [369, 188] on button "3010081836" at bounding box center [389, 185] width 206 height 11
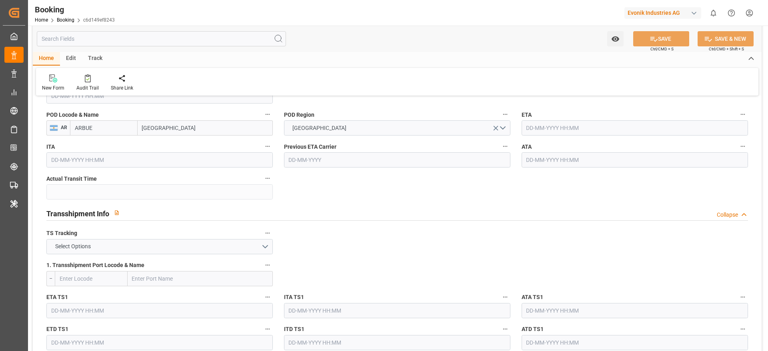
scroll to position [780, 0]
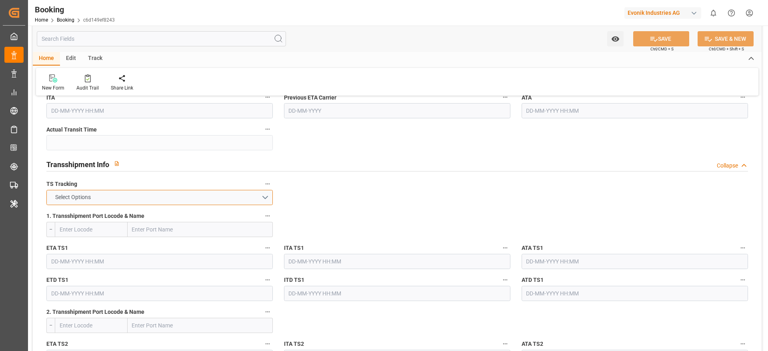
click at [86, 200] on span "Select Options" at bounding box center [73, 197] width 44 height 8
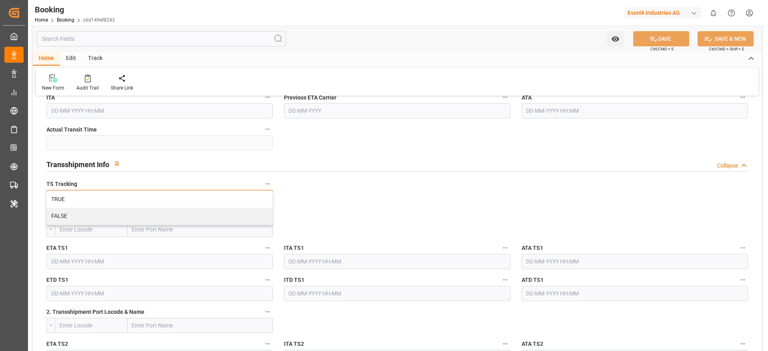
click at [70, 223] on div "FALSE" at bounding box center [160, 216] width 226 height 17
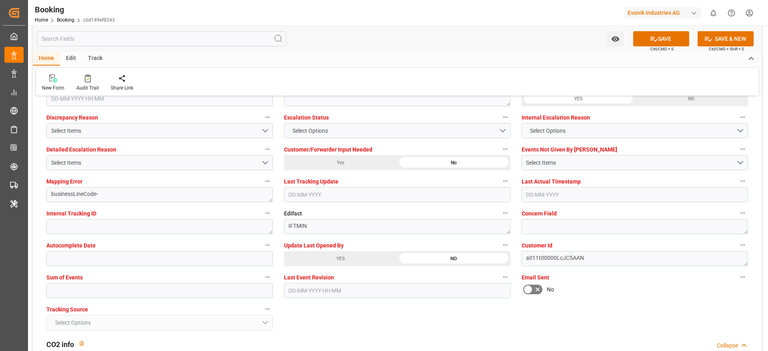
scroll to position [1560, 0]
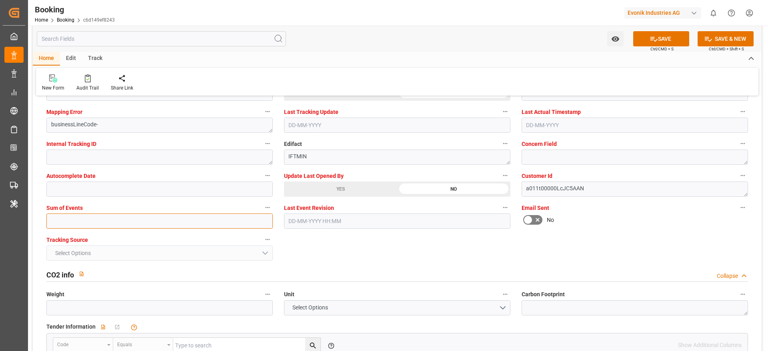
click at [88, 224] on input "text" at bounding box center [159, 221] width 226 height 15
type input "0"
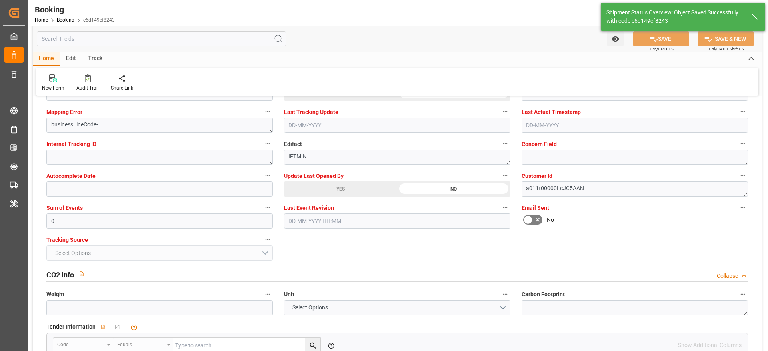
type textarea "Madhu T V"
type input "13-08-2025 09:41"
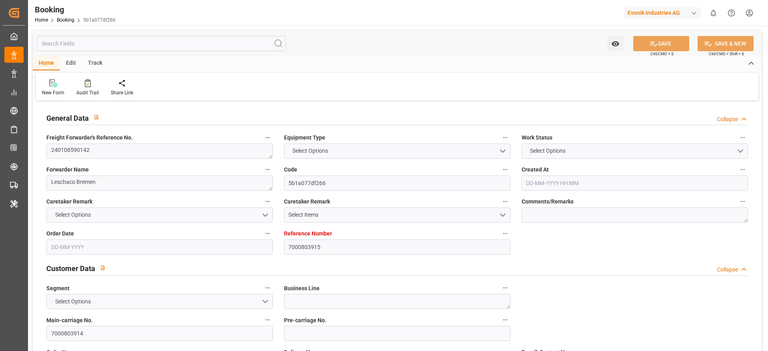
type input "7000803915"
type input "Hapag [PERSON_NAME]"
type input "Hapag [PERSON_NAME] Aktiengesellschaft"
type input "BEANR"
type input "ARBUE"
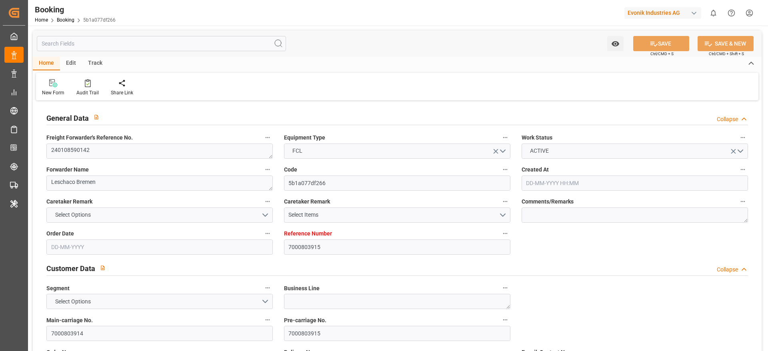
type input "[DATE] 10:54"
type input "[DATE]"
type input "16-01-2024"
click at [107, 327] on input "7000803914" at bounding box center [159, 333] width 226 height 15
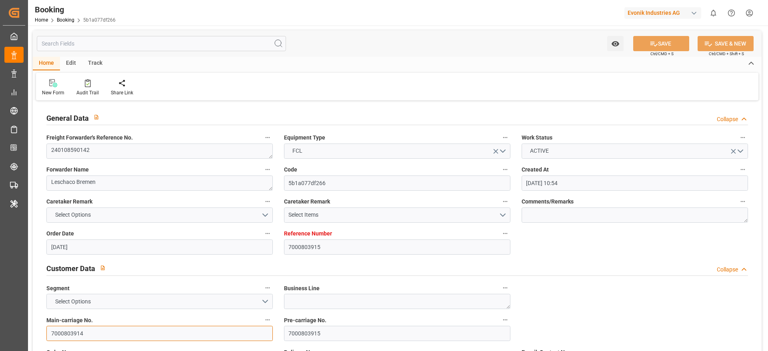
click at [107, 327] on input "7000803914" at bounding box center [159, 333] width 226 height 15
click at [98, 150] on textarea "240108590142" at bounding box center [159, 151] width 226 height 15
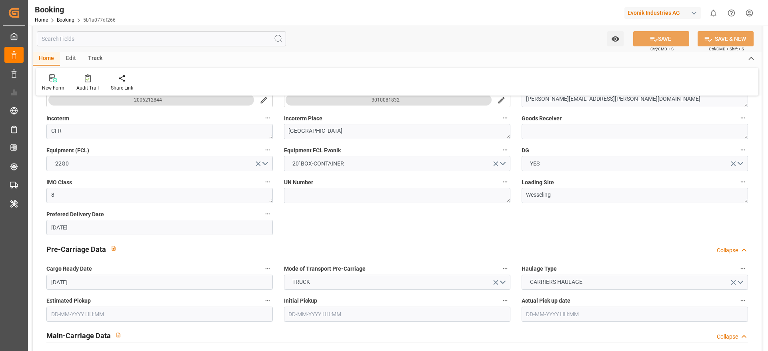
scroll to position [180, 0]
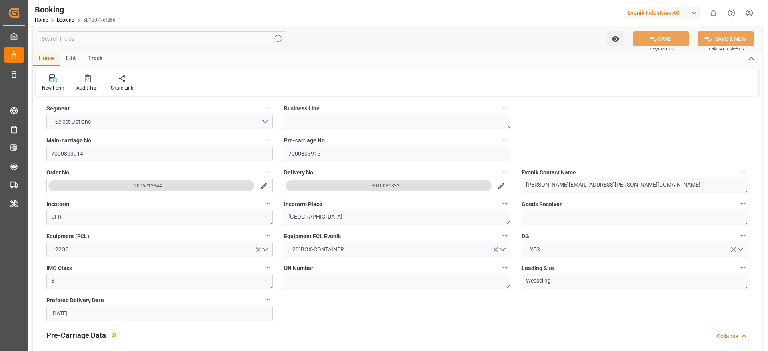
click at [366, 190] on button "3010081832" at bounding box center [389, 185] width 206 height 11
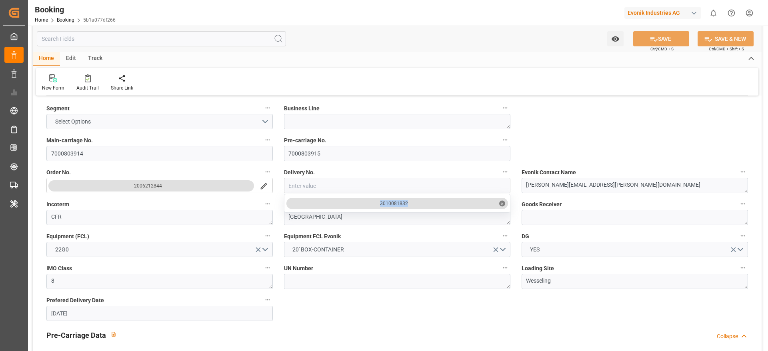
copy div "3010081832"
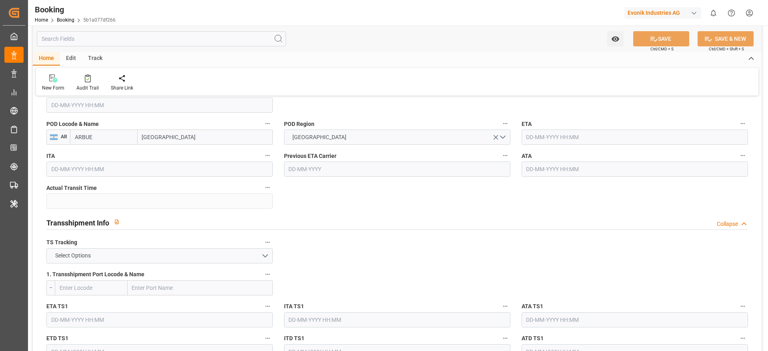
scroll to position [780, 0]
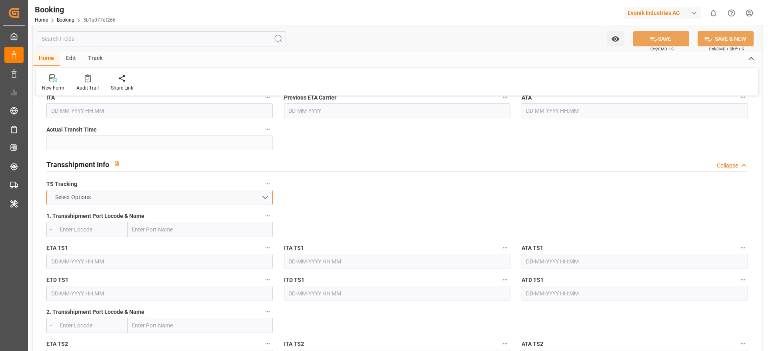
click at [107, 201] on button "Select Options" at bounding box center [159, 197] width 226 height 15
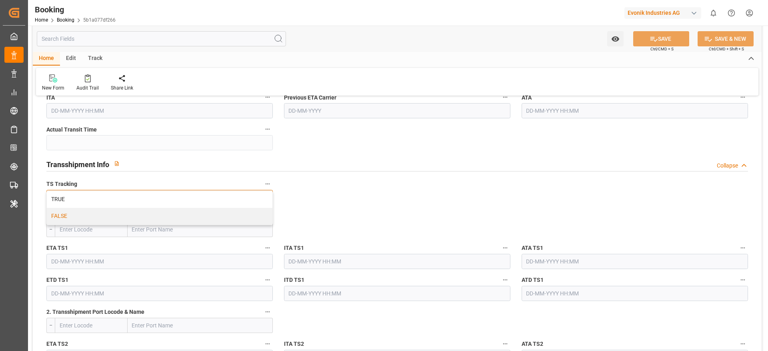
click at [87, 216] on div "FALSE" at bounding box center [160, 216] width 226 height 17
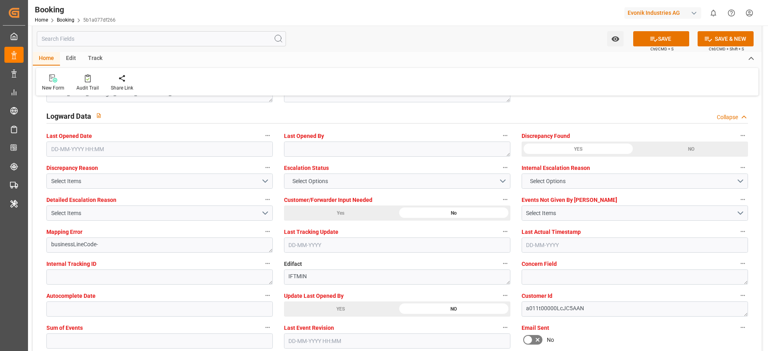
scroll to position [1500, 0]
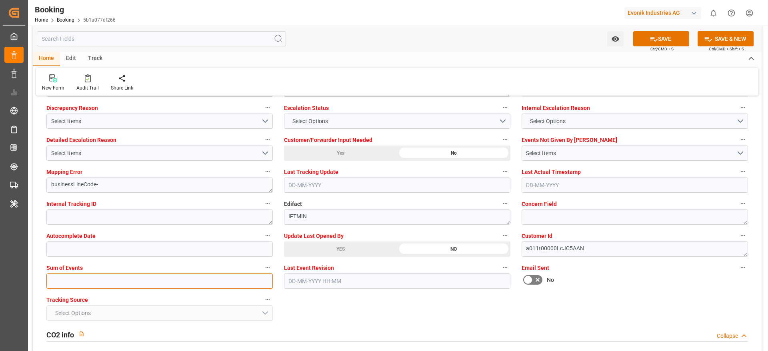
click at [83, 274] on input "text" at bounding box center [159, 281] width 226 height 15
type input "0"
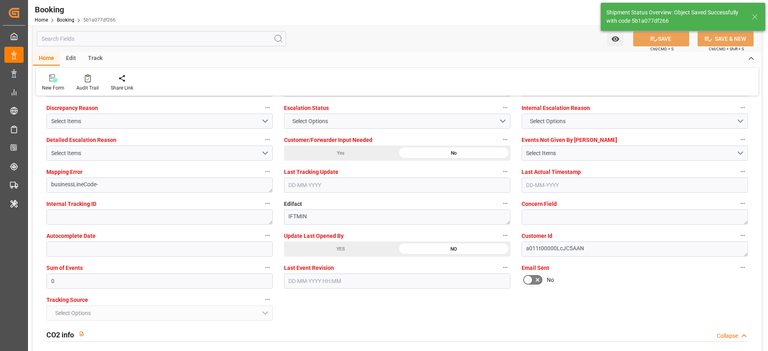
type textarea "Madhu T V"
type input "13-08-2025 09:42"
click at [94, 83] on div "Audit Trail" at bounding box center [87, 83] width 34 height 18
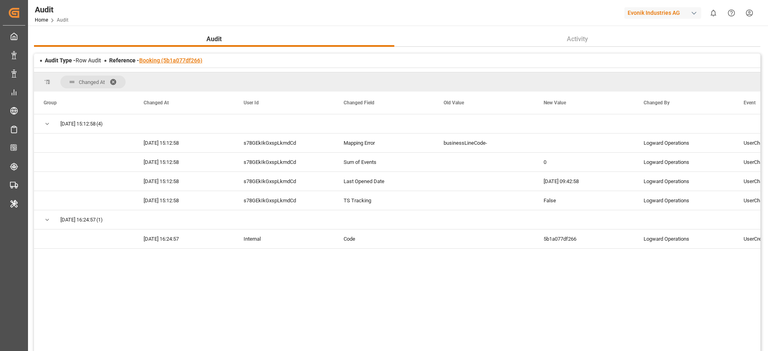
click at [185, 58] on link "Booking (5b1a077df266)" at bounding box center [170, 60] width 63 height 6
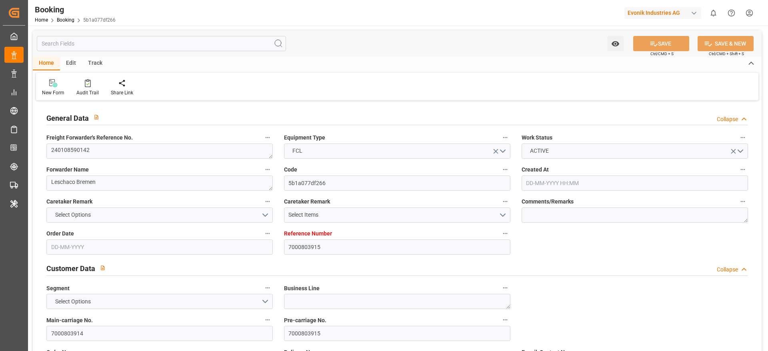
type input "7000803915"
type input "Hapag [PERSON_NAME]"
type input "Hapag [PERSON_NAME] Aktiengesellschaft"
type input "BEANR"
type input "ARBUE"
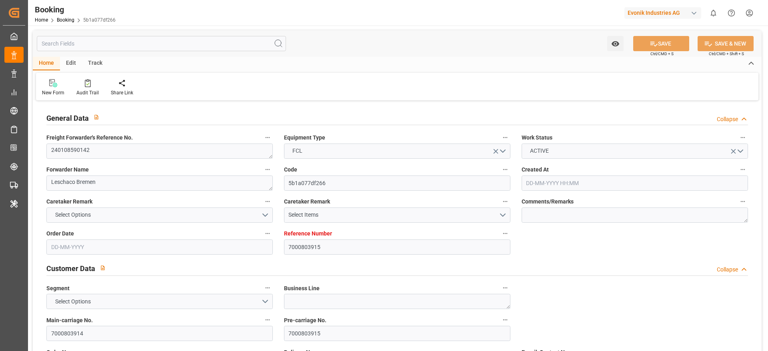
type input "0"
type input "07-08-2025 10:54"
type input "07-08-2025"
type input "16-02-2024"
type input "16-01-2024"
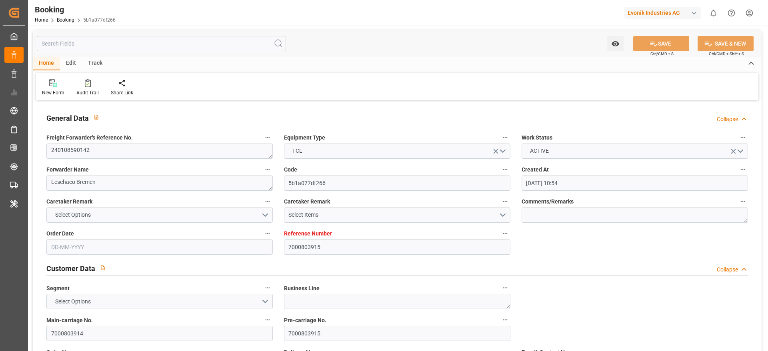
type input "13-08-2025 09:42"
click at [450, 78] on div "New Form Audit Trail Share Link" at bounding box center [397, 87] width 722 height 28
click at [102, 144] on textarea "240108590142" at bounding box center [159, 151] width 226 height 15
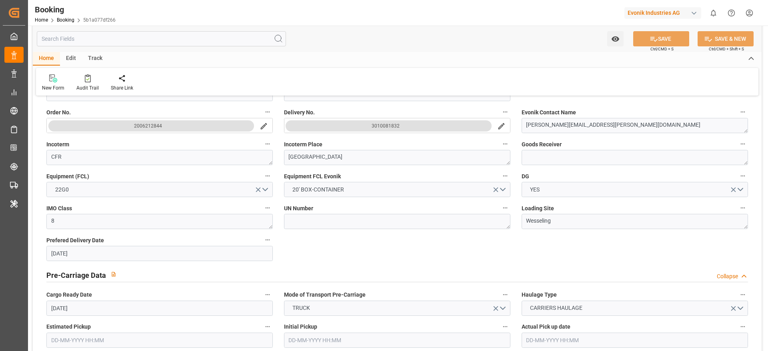
scroll to position [180, 0]
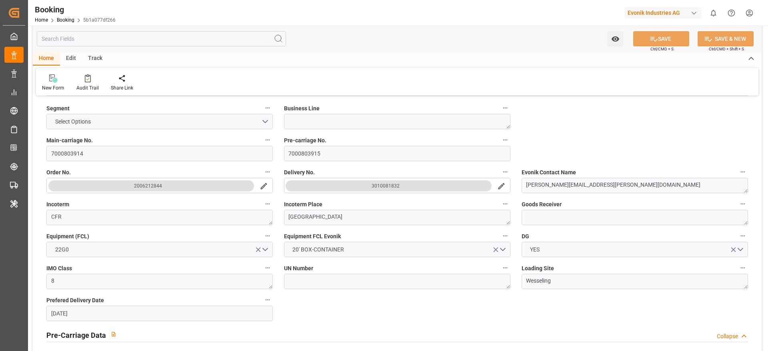
click at [368, 188] on button "3010081832" at bounding box center [389, 185] width 206 height 11
click at [354, 187] on button "3010081832" at bounding box center [389, 185] width 206 height 11
click at [357, 186] on button "3010081832" at bounding box center [389, 185] width 206 height 11
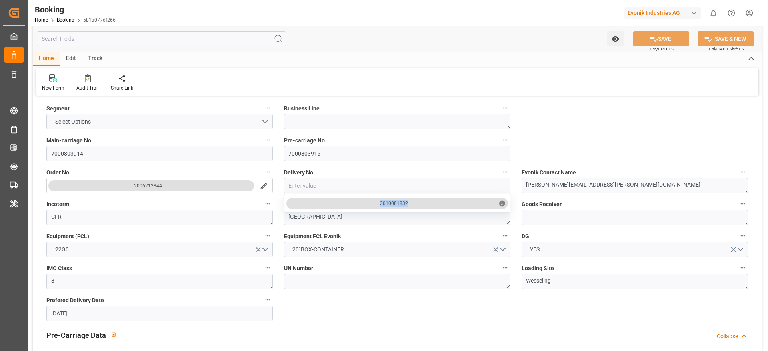
drag, startPoint x: 378, startPoint y: 200, endPoint x: 425, endPoint y: 203, distance: 46.9
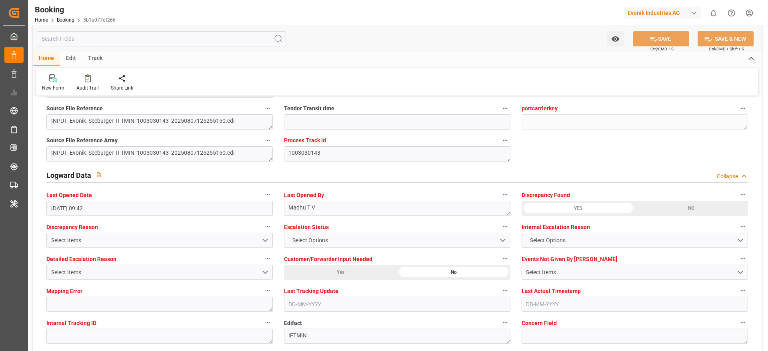
scroll to position [1380, 0]
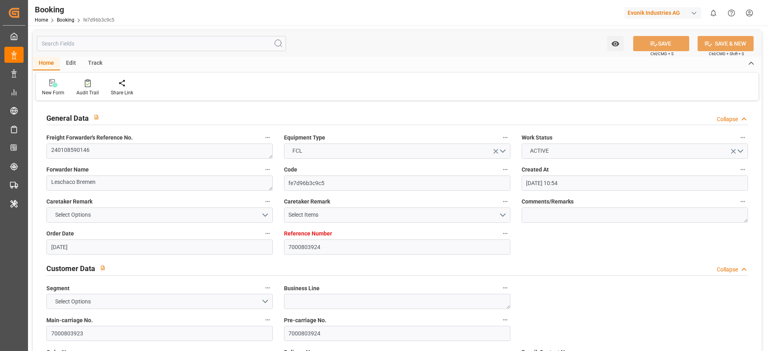
click at [104, 162] on div "Forwarder Name Leschaco Bremen" at bounding box center [160, 178] width 238 height 32
click at [107, 153] on textarea "240108590146" at bounding box center [159, 151] width 226 height 15
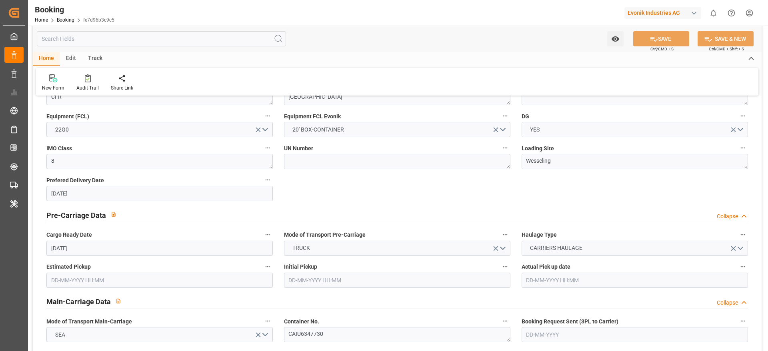
scroll to position [180, 0]
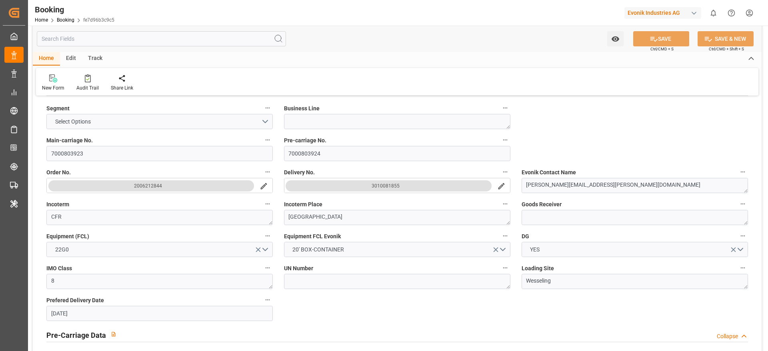
click at [368, 188] on button "3010081855" at bounding box center [389, 185] width 206 height 11
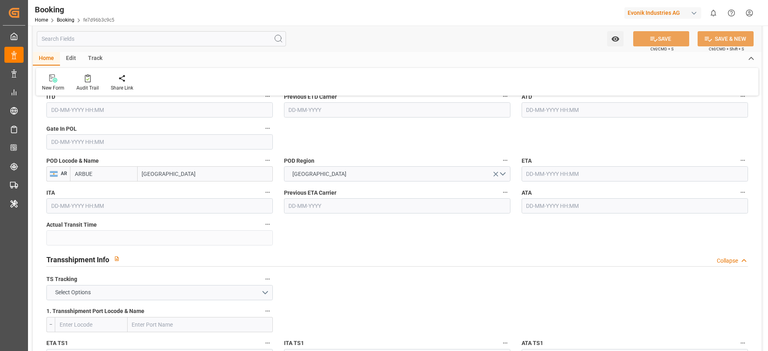
scroll to position [720, 0]
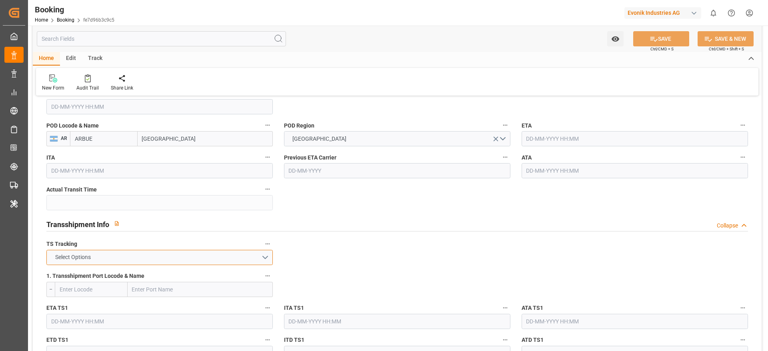
click at [124, 257] on button "Select Options" at bounding box center [159, 257] width 226 height 15
click at [72, 272] on div "FALSE" at bounding box center [160, 276] width 226 height 17
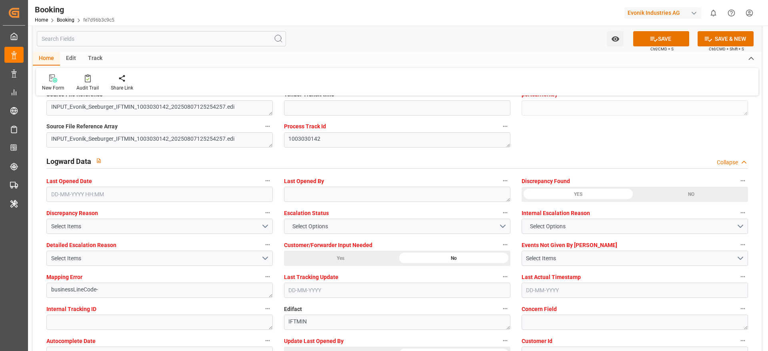
scroll to position [1500, 0]
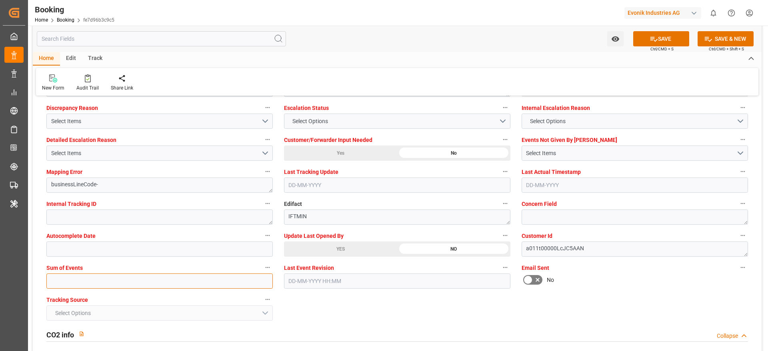
click at [69, 287] on input "text" at bounding box center [159, 281] width 226 height 15
type input "0"
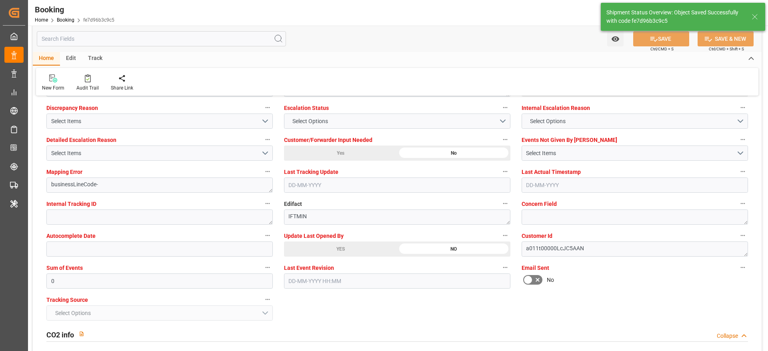
type textarea "Madhu T V"
type input "13-08-2025 10:14"
